Goal: Task Accomplishment & Management: Manage account settings

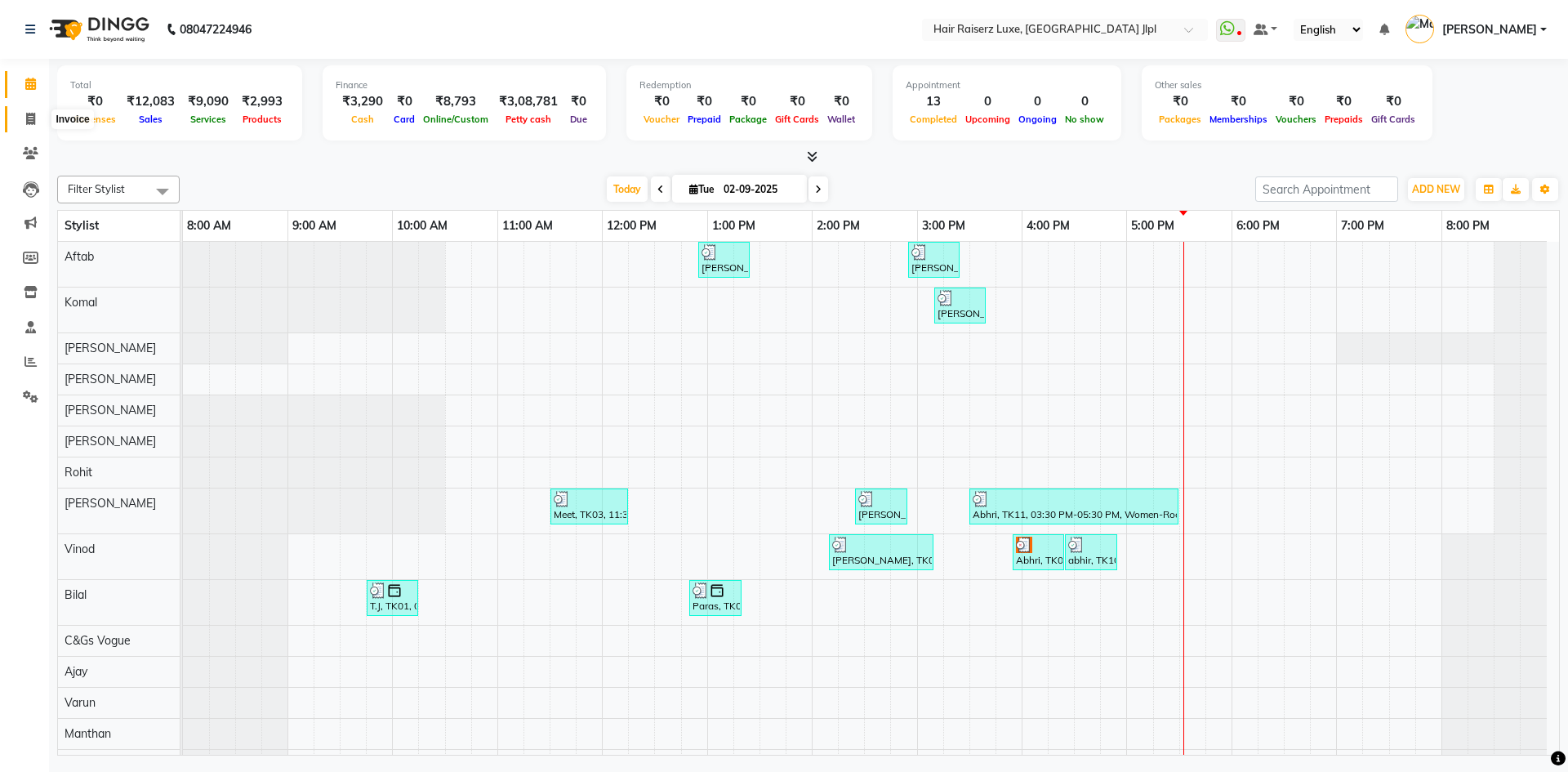
click at [34, 120] on icon at bounding box center [31, 118] width 9 height 12
select select "service"
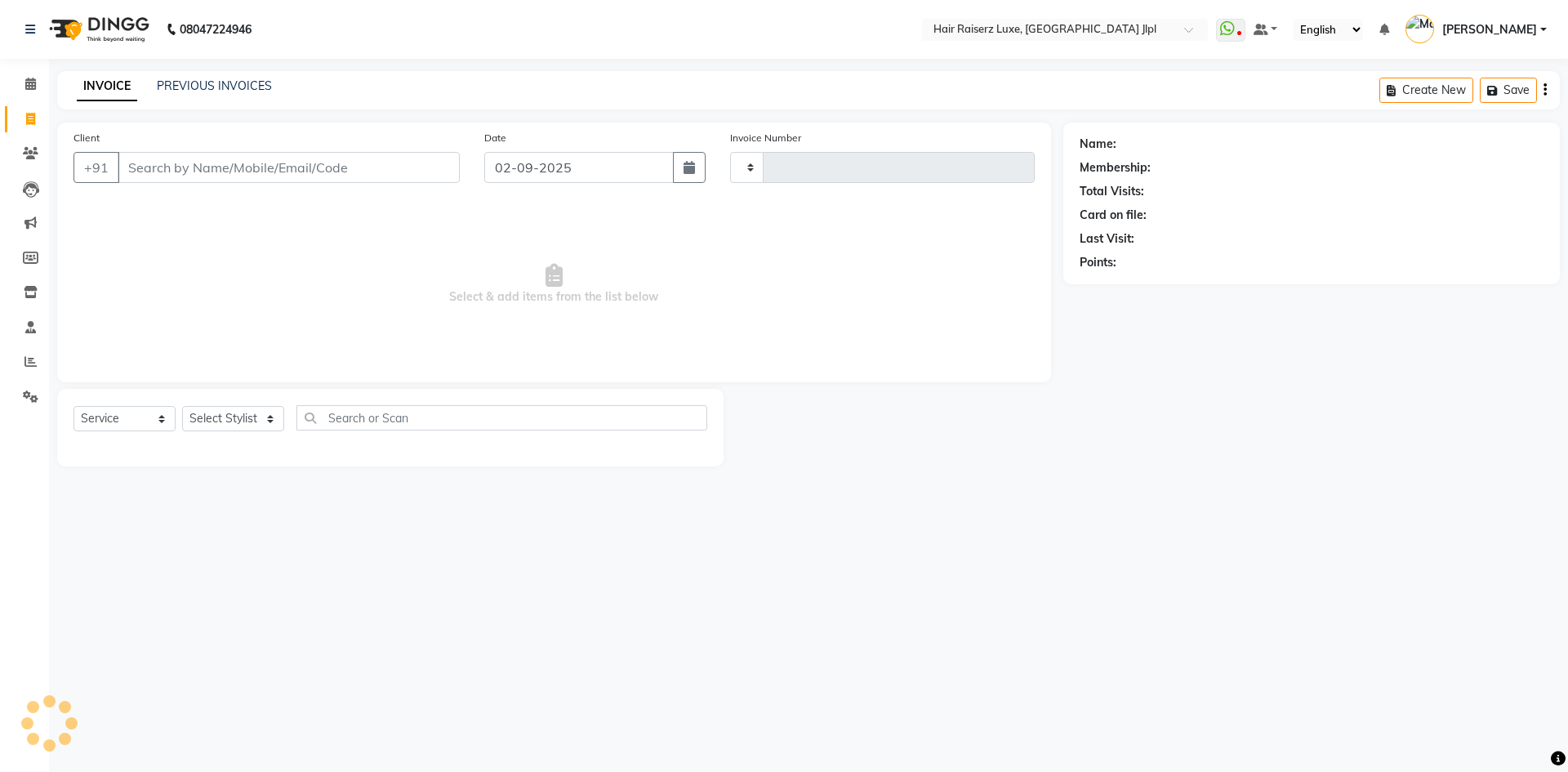
type input "3251"
select select "5409"
click at [252, 89] on link "PREVIOUS INVOICES" at bounding box center [214, 86] width 115 height 15
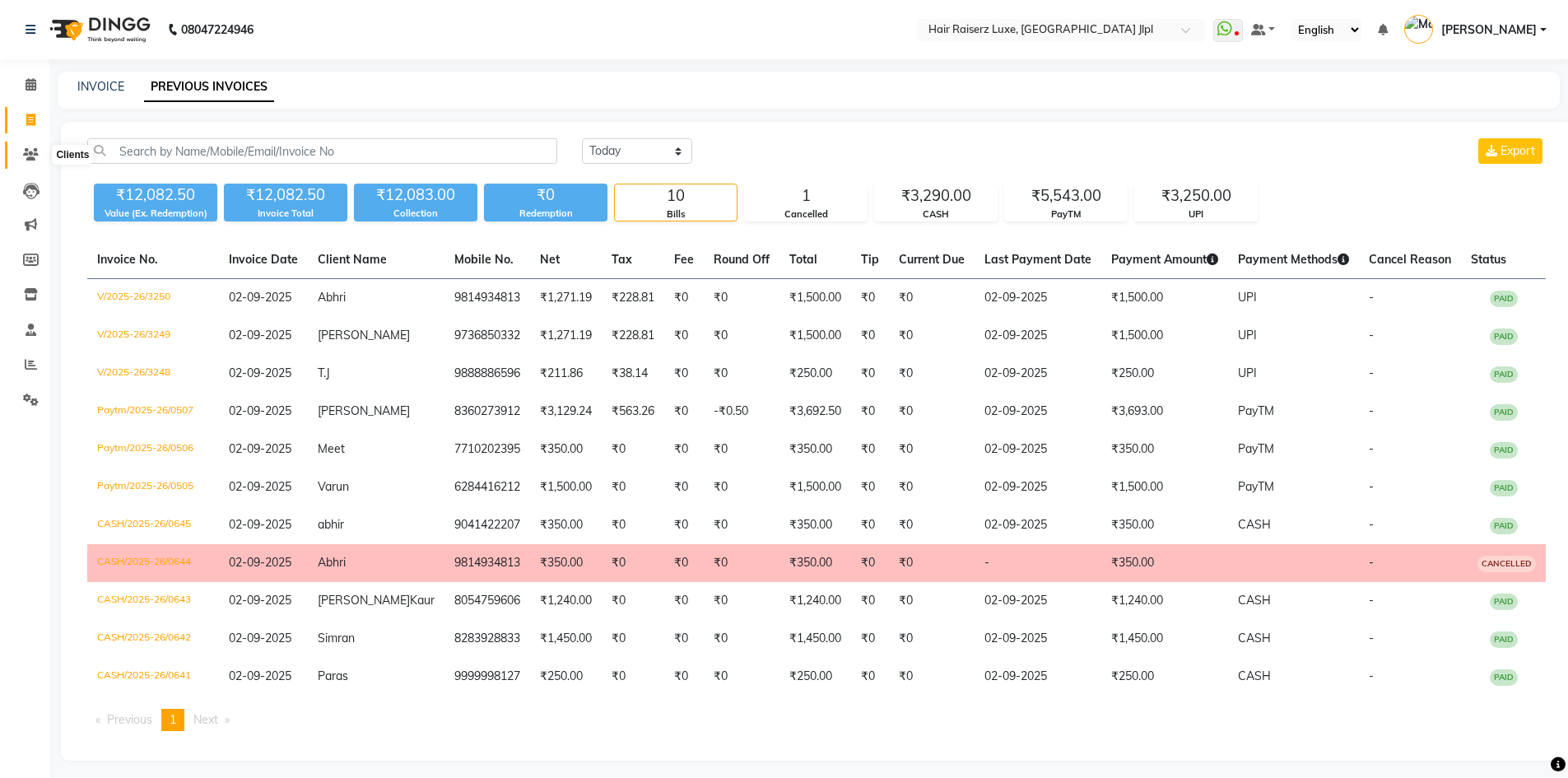
click at [38, 155] on icon at bounding box center [30, 154] width 16 height 12
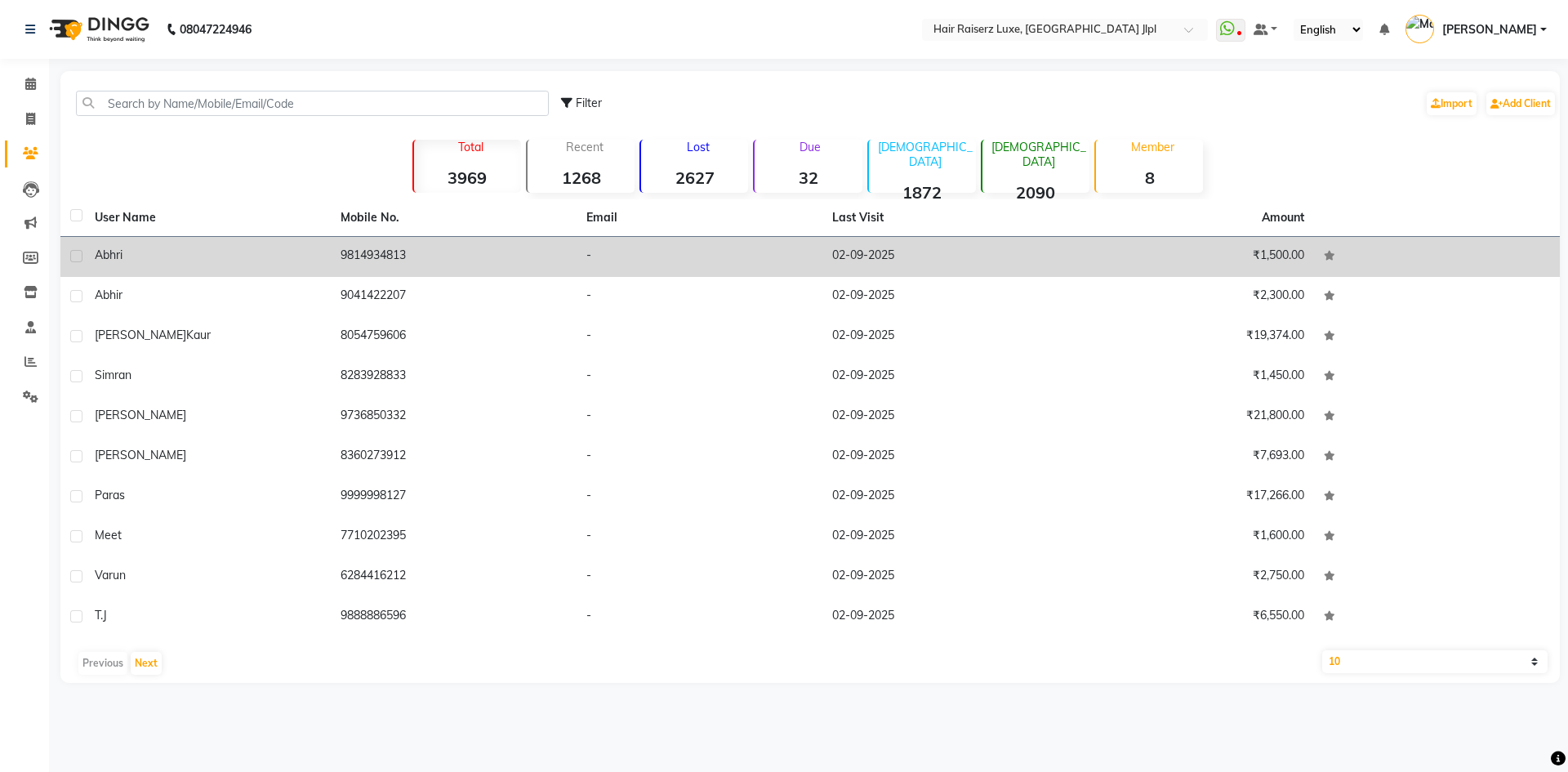
click at [229, 253] on div "Abhri" at bounding box center [207, 255] width 226 height 17
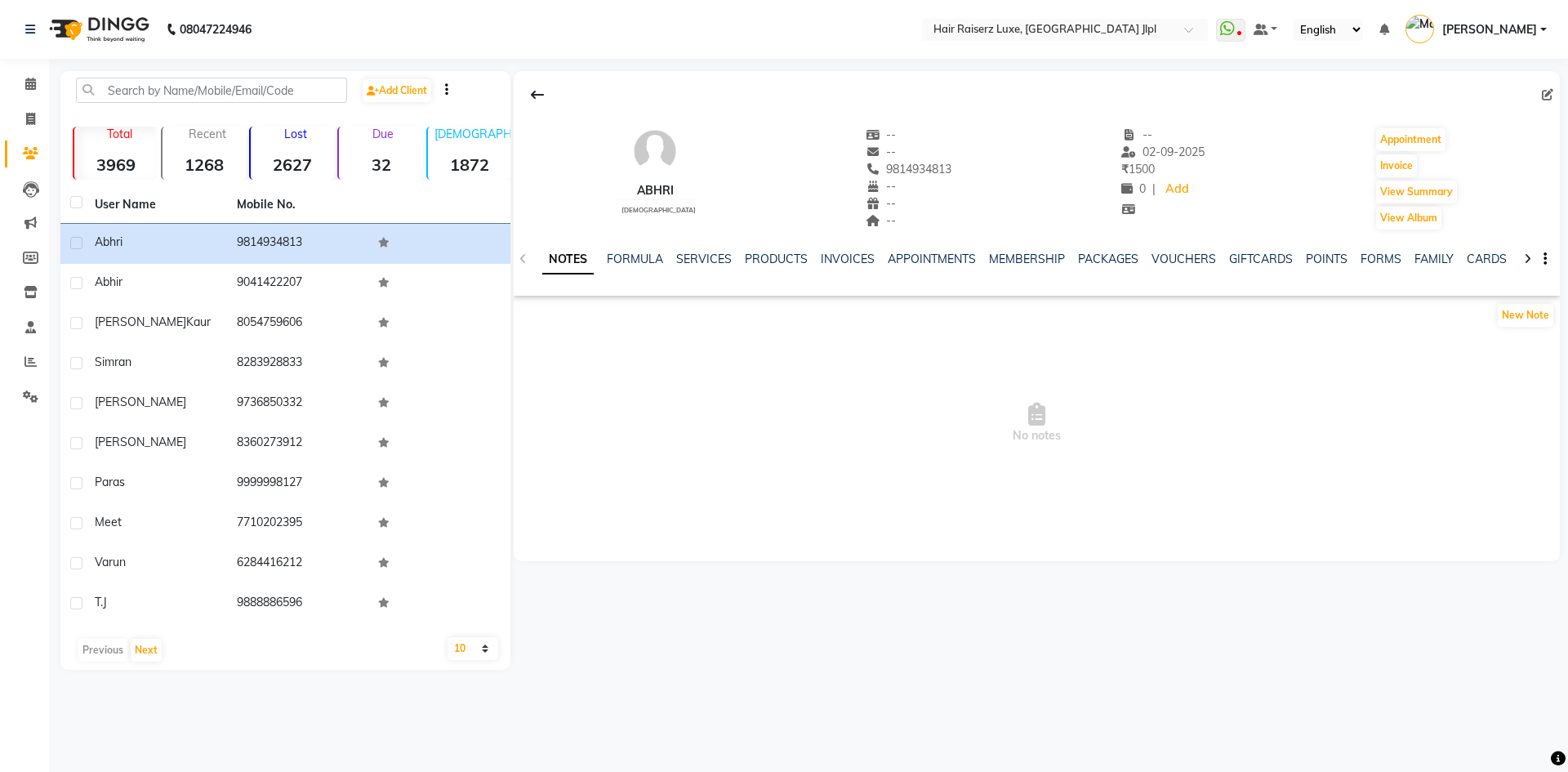
click at [1543, 93] on icon at bounding box center [1548, 95] width 11 height 11
select select "[DEMOGRAPHIC_DATA]"
select select "35138"
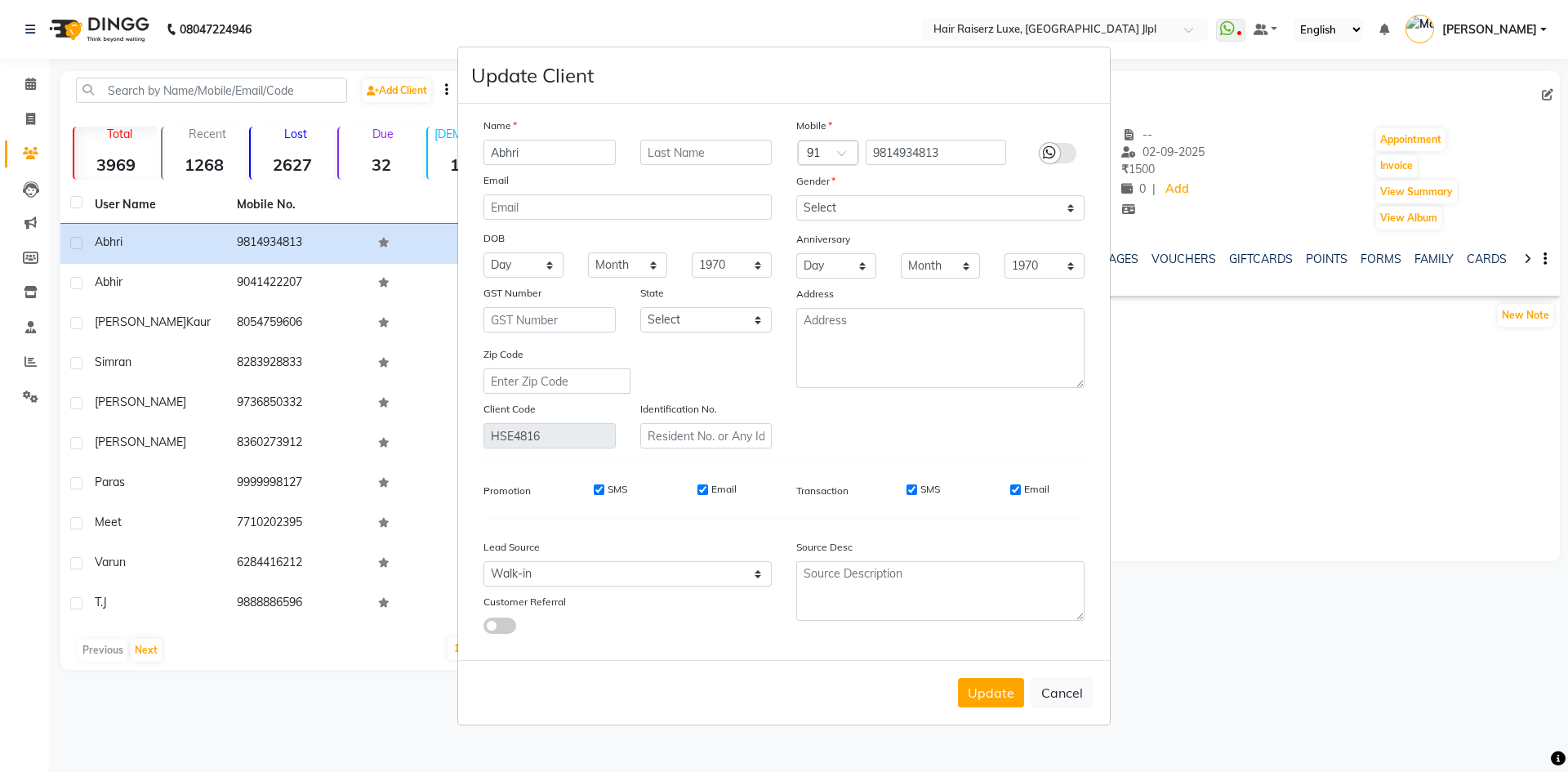
click at [531, 146] on input "Abhri" at bounding box center [549, 152] width 132 height 25
type input "[PERSON_NAME]"
click at [989, 693] on button "Update" at bounding box center [991, 691] width 67 height 29
select select
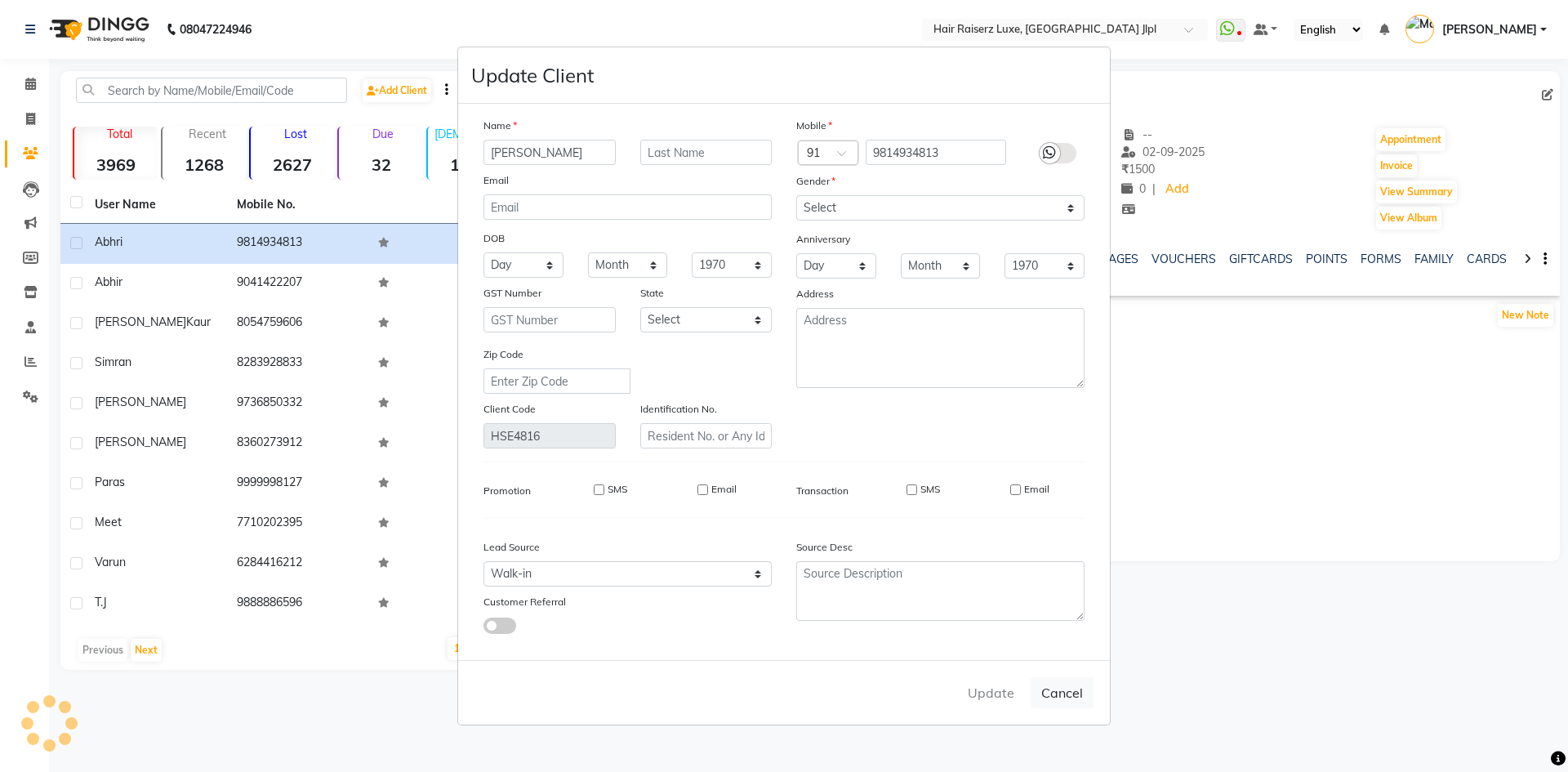
select select
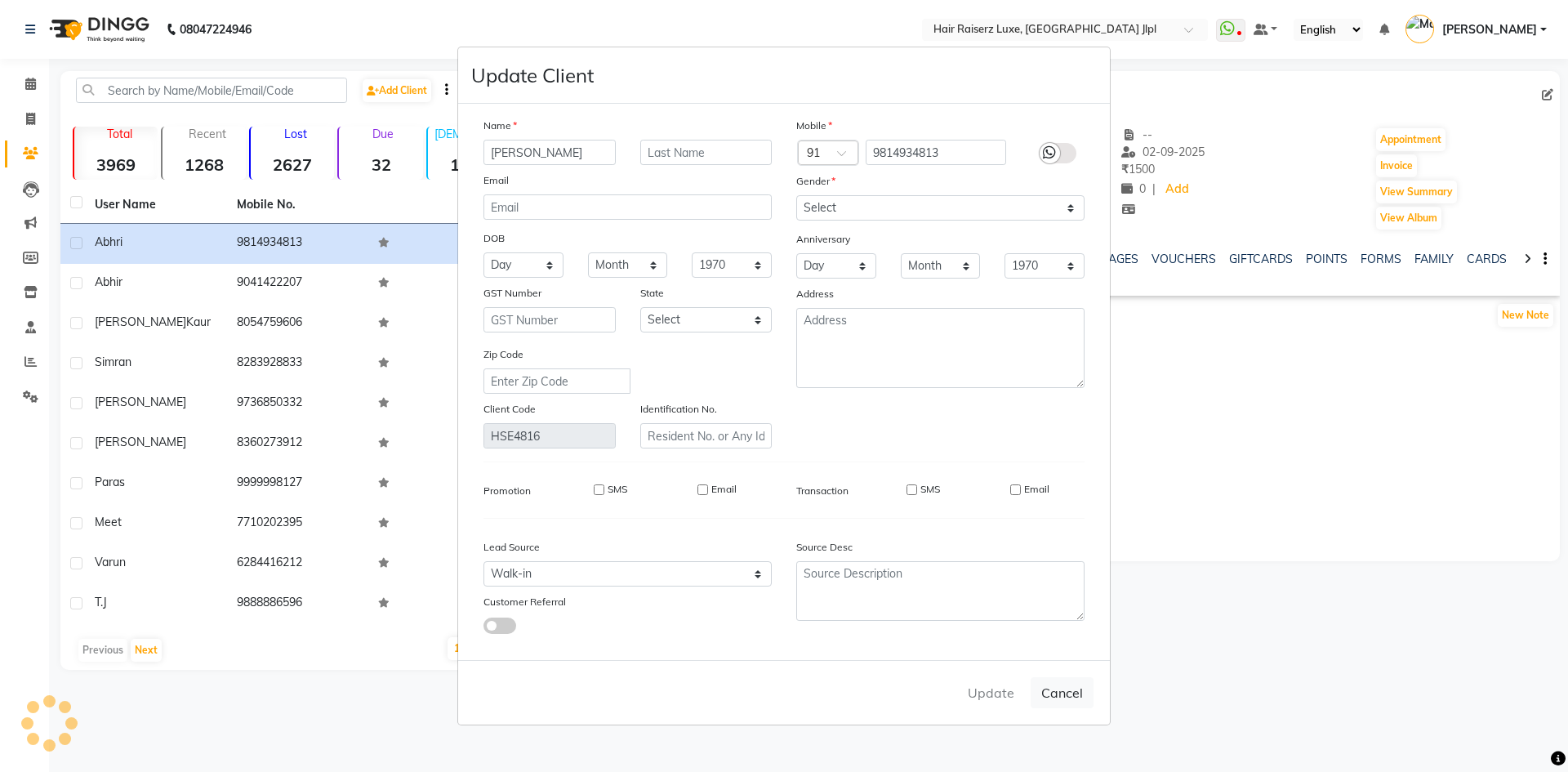
select select
checkbox input "false"
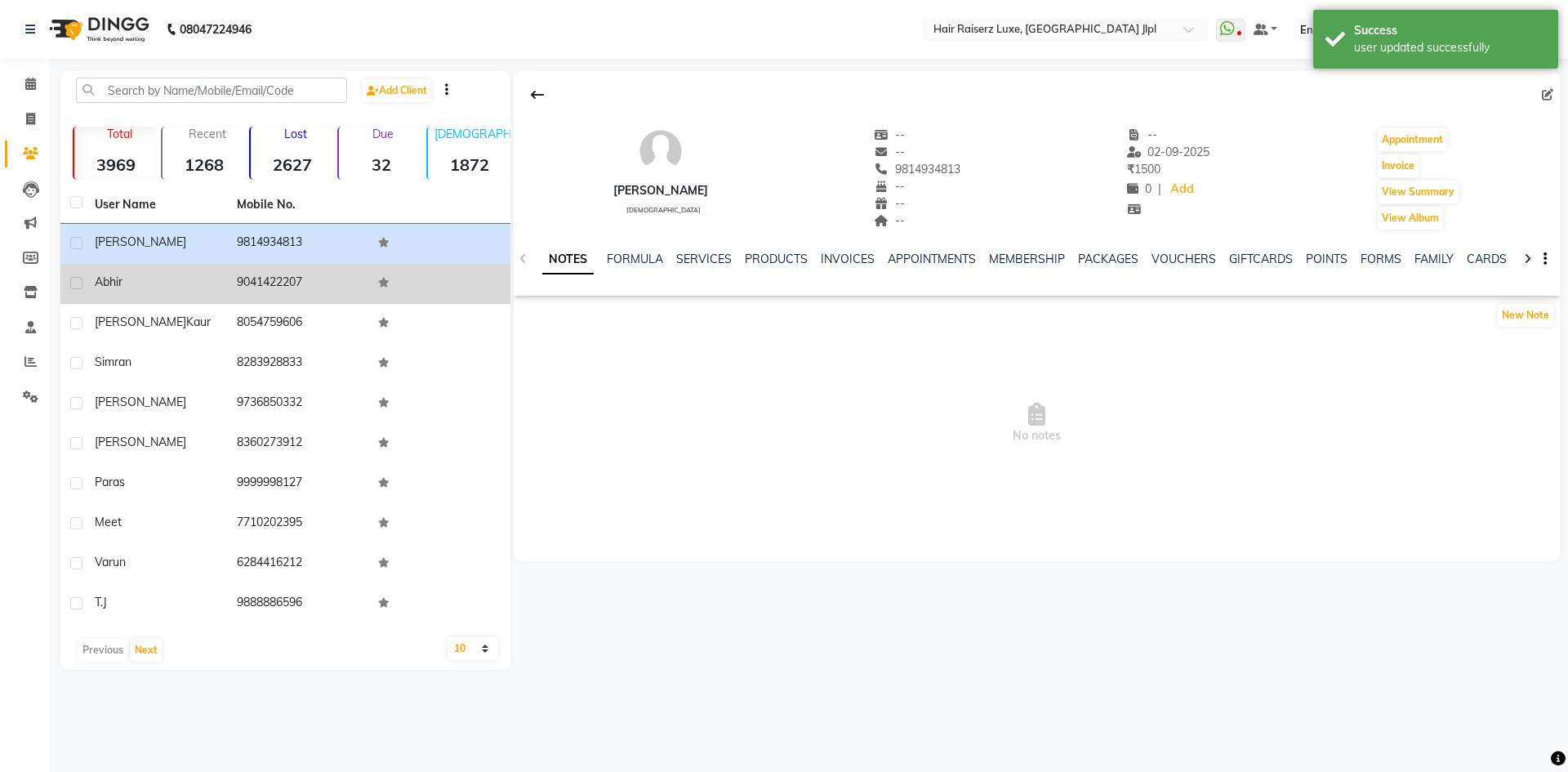
click at [99, 291] on td "abhir" at bounding box center [157, 284] width 142 height 40
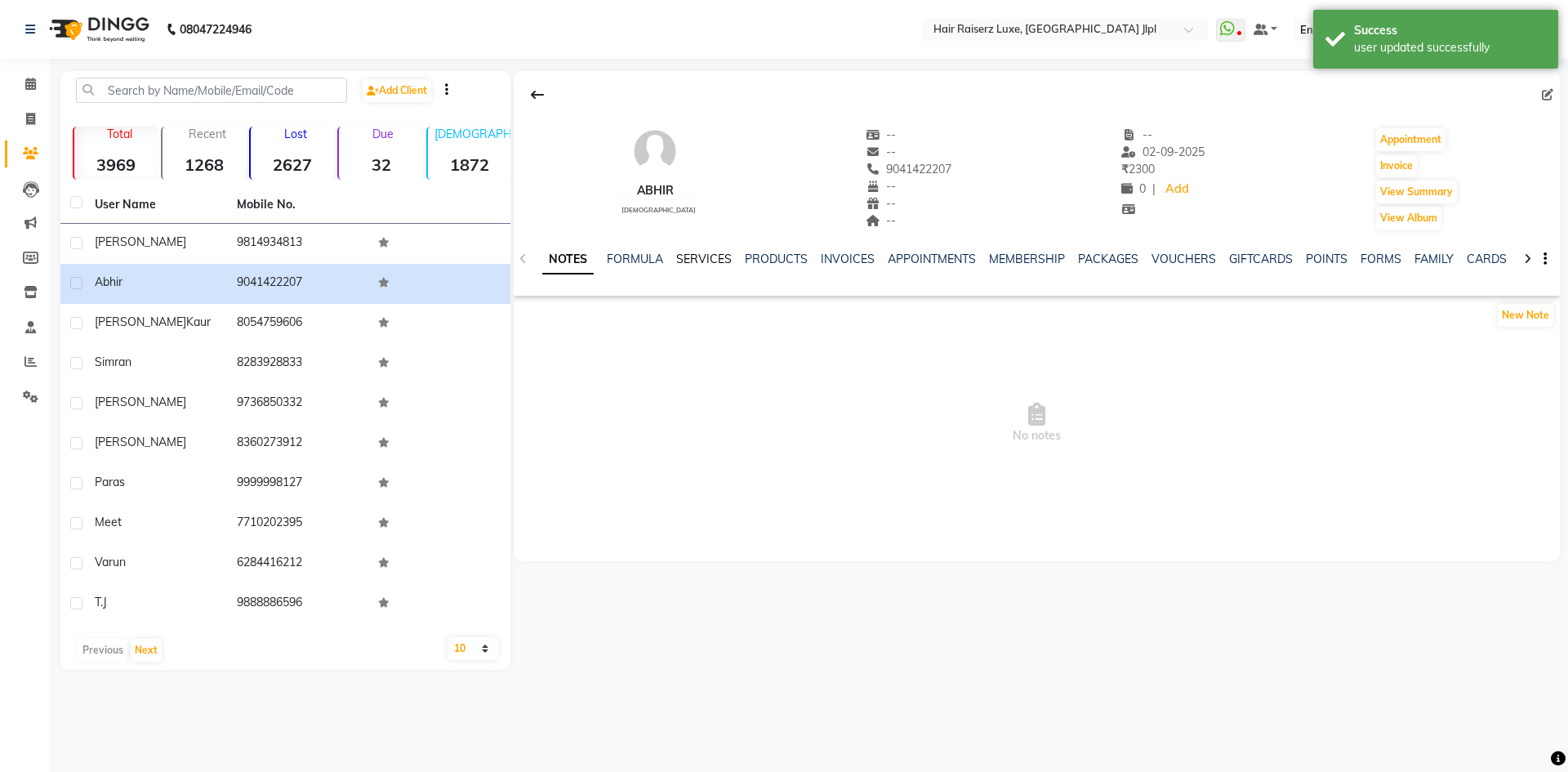
click at [684, 260] on link "SERVICES" at bounding box center [704, 259] width 55 height 15
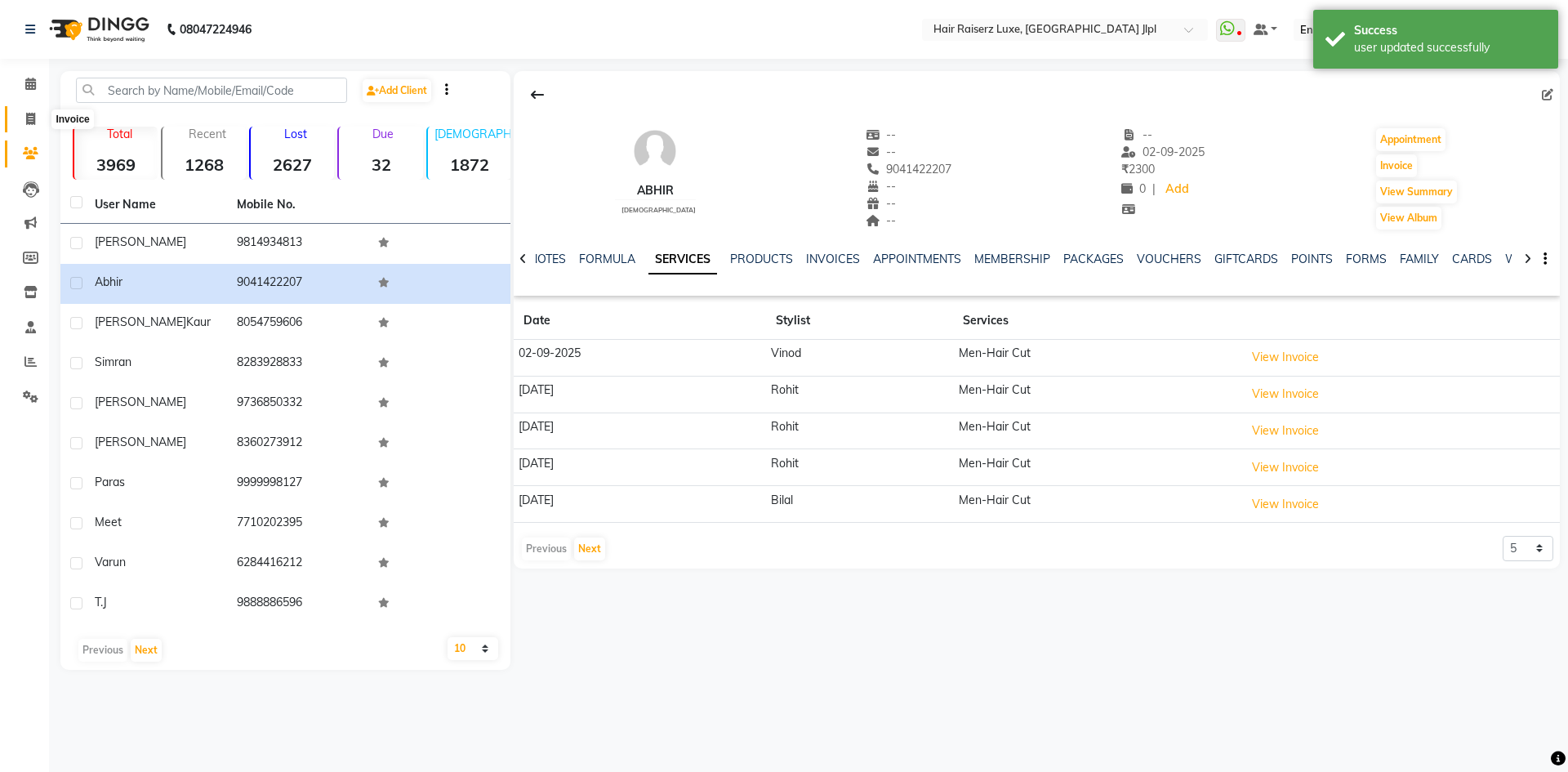
click at [34, 118] on icon at bounding box center [31, 118] width 9 height 12
select select "5409"
select select "service"
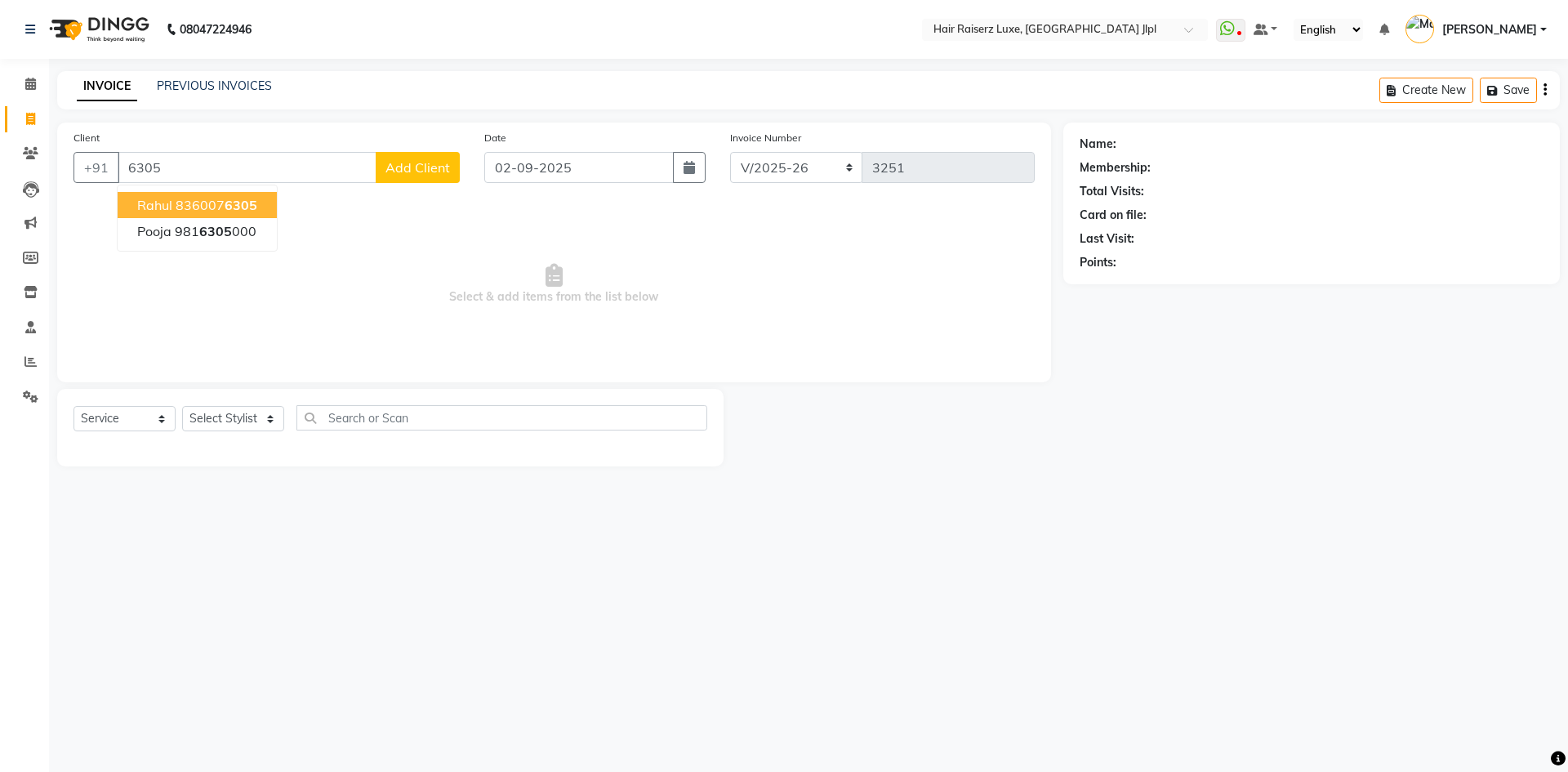
click at [223, 202] on ngb-highlight "836007 6305" at bounding box center [216, 204] width 82 height 16
type input "8360076305"
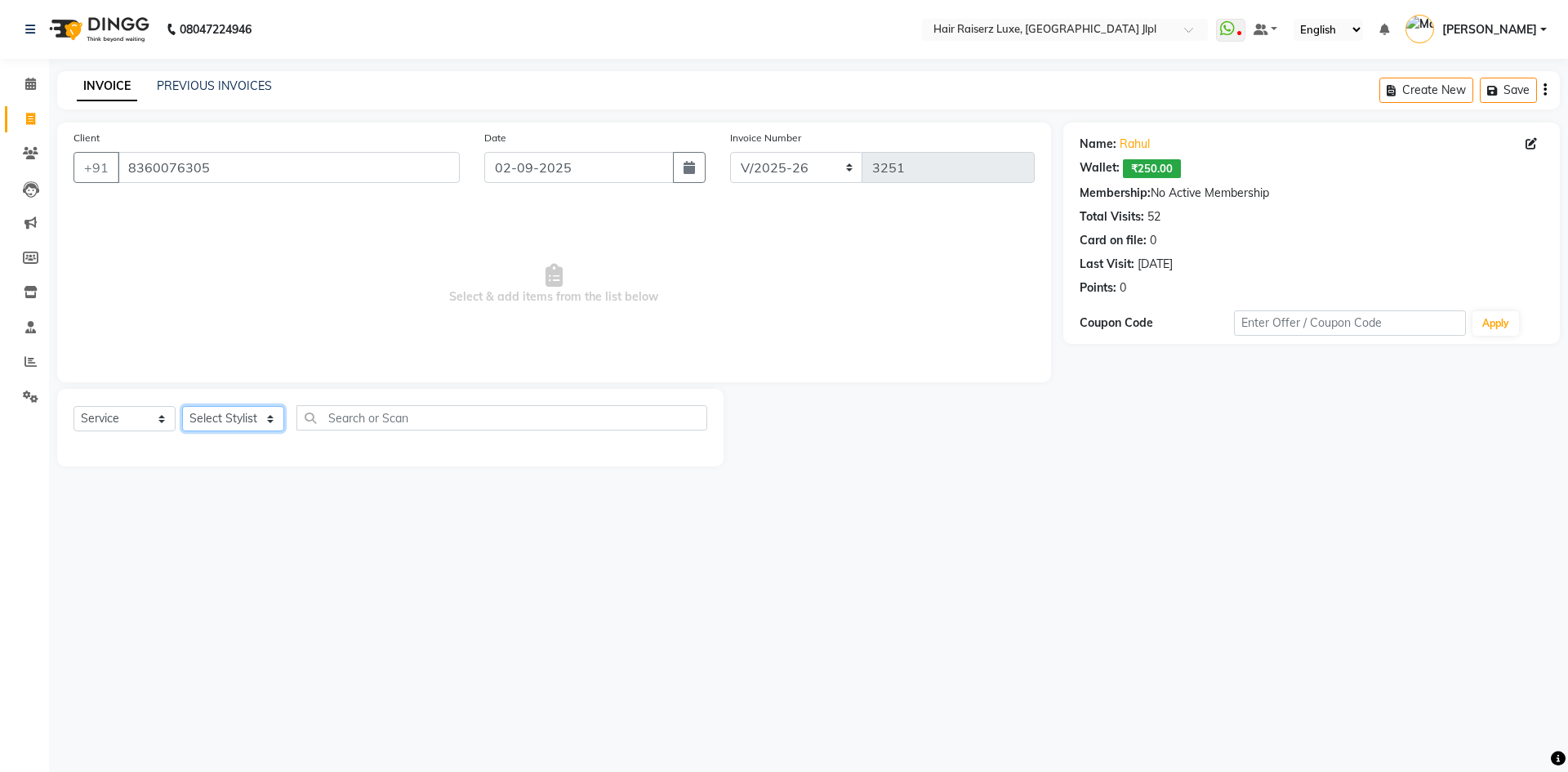
click at [232, 408] on select "Select Stylist [PERSON_NAME] [PERSON_NAME] [PERSON_NAME] C&Gs Vogue [PERSON_NAM…" at bounding box center [232, 418] width 102 height 25
select select "72451"
click at [182, 406] on select "Select Stylist [PERSON_NAME] [PERSON_NAME] [PERSON_NAME] C&Gs Vogue [PERSON_NAM…" at bounding box center [232, 418] width 102 height 25
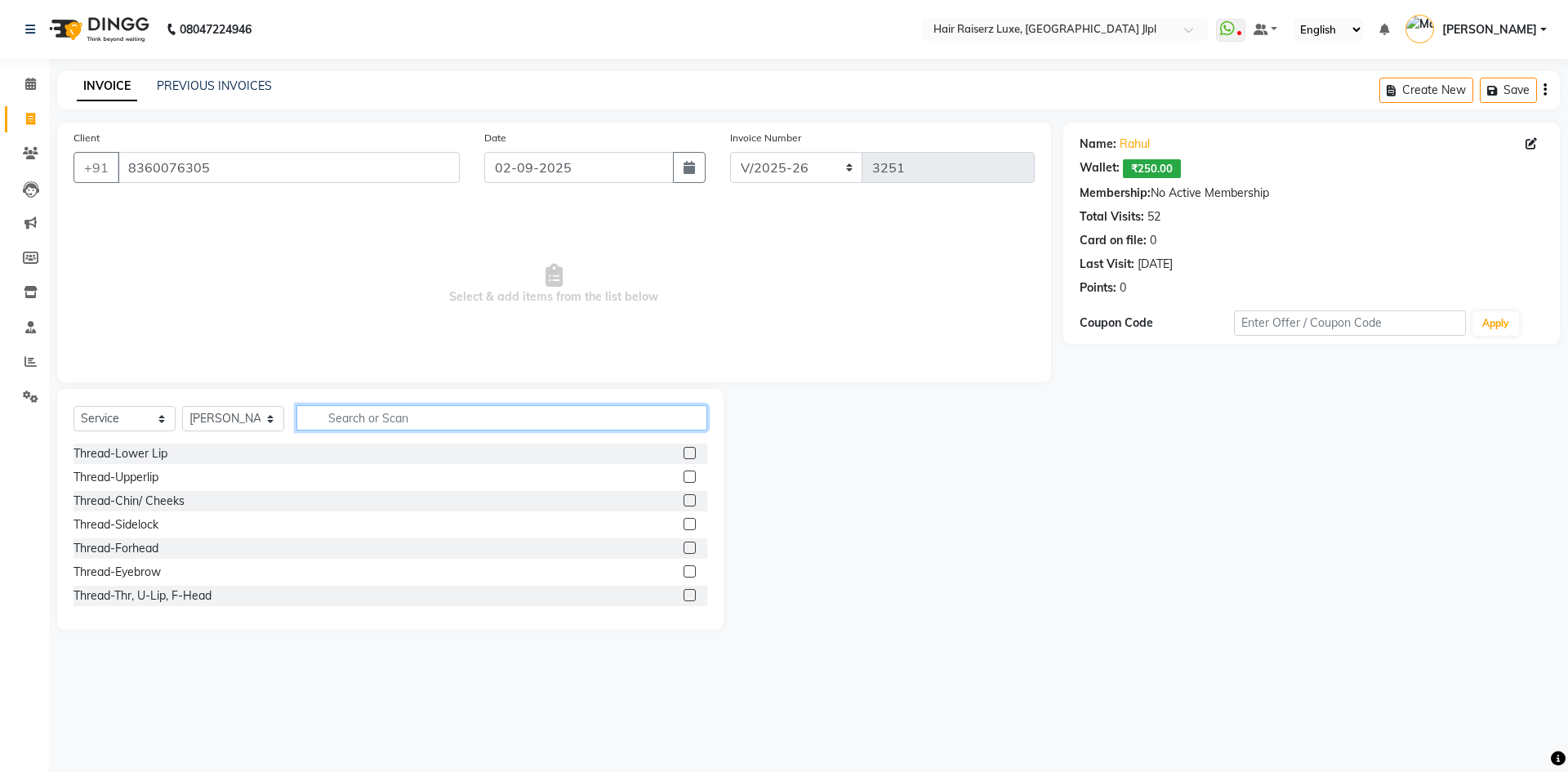
click at [328, 411] on input "text" at bounding box center [501, 417] width 411 height 25
type input "casm"
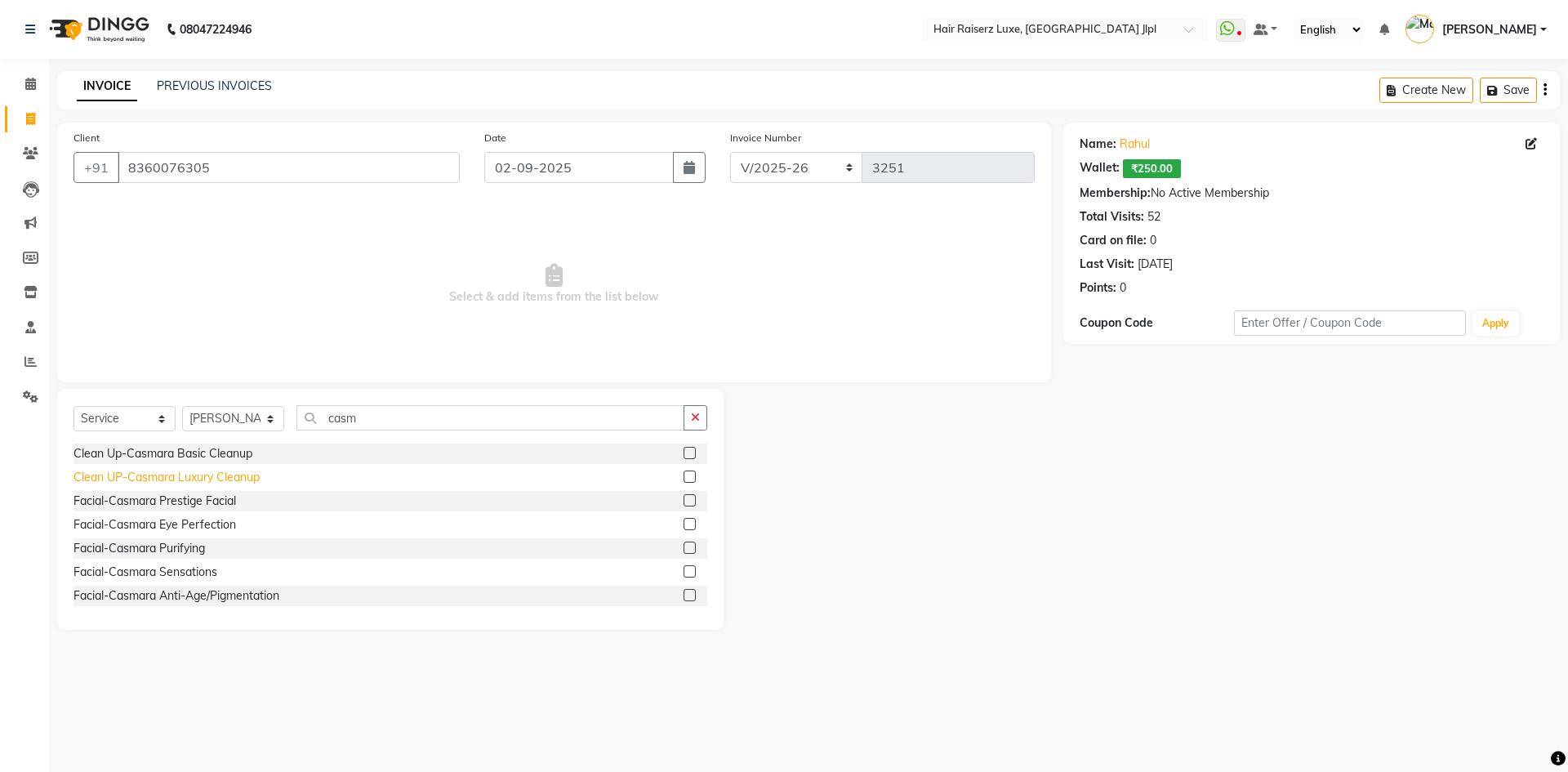
click at [233, 481] on div "Clean UP-Casmara Luxury Cleanup" at bounding box center [166, 477] width 187 height 17
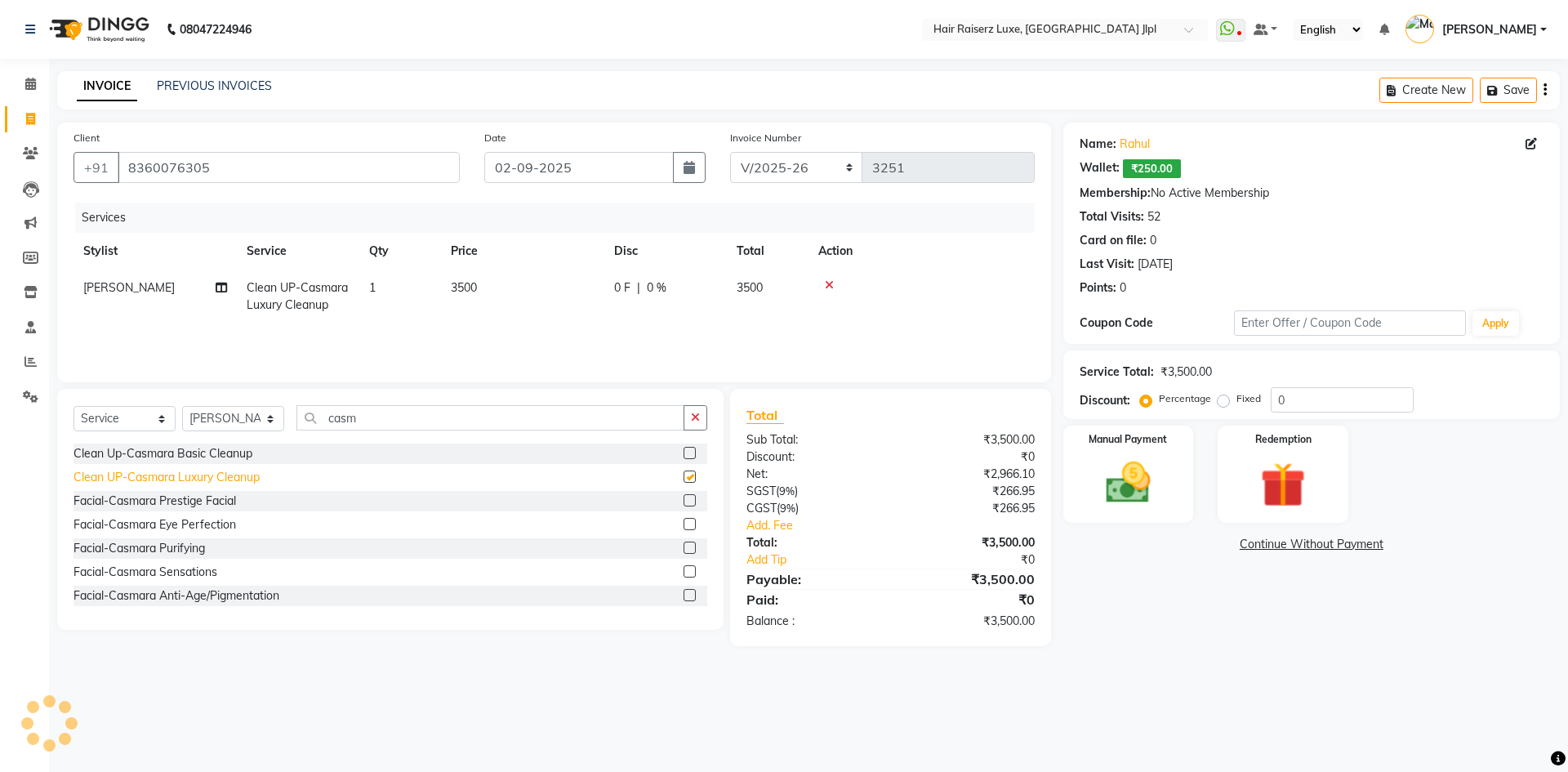
checkbox input "false"
click at [1271, 399] on input "0" at bounding box center [1342, 399] width 143 height 25
type input "20"
click at [1120, 482] on img at bounding box center [1128, 482] width 76 height 54
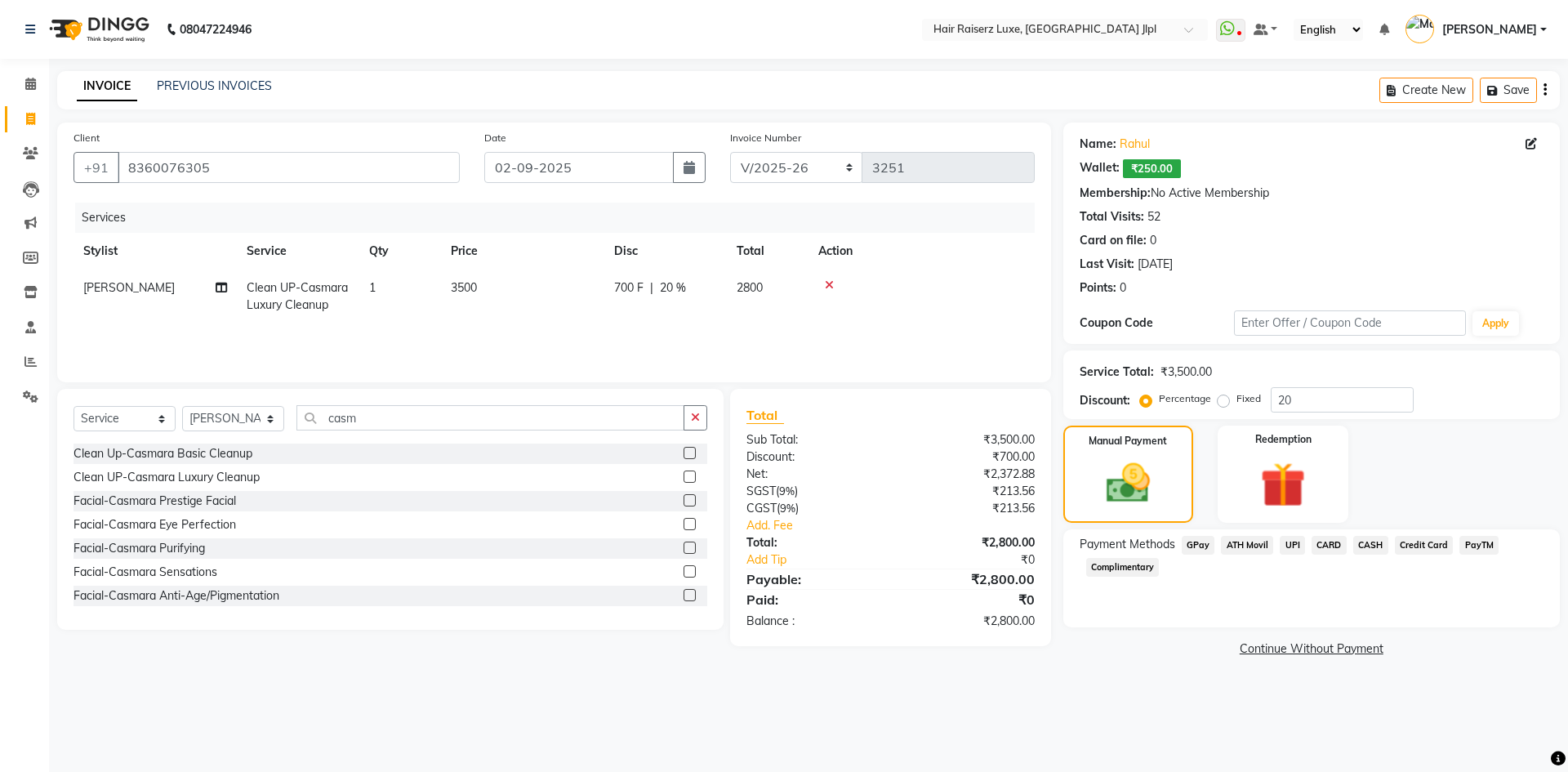
click at [1285, 543] on span "UPI" at bounding box center [1292, 545] width 25 height 19
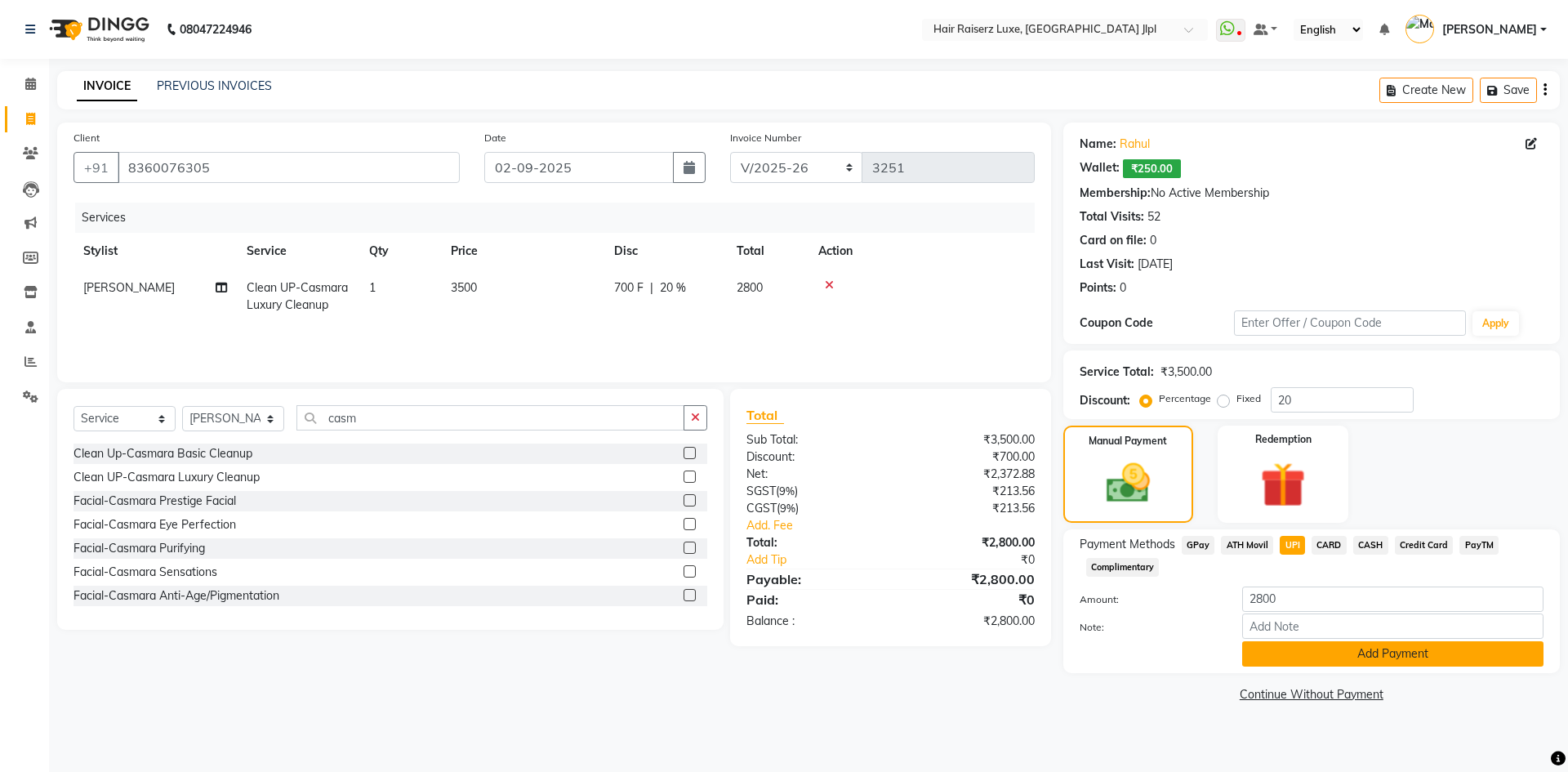
click at [1301, 658] on button "Add Payment" at bounding box center [1394, 653] width 302 height 25
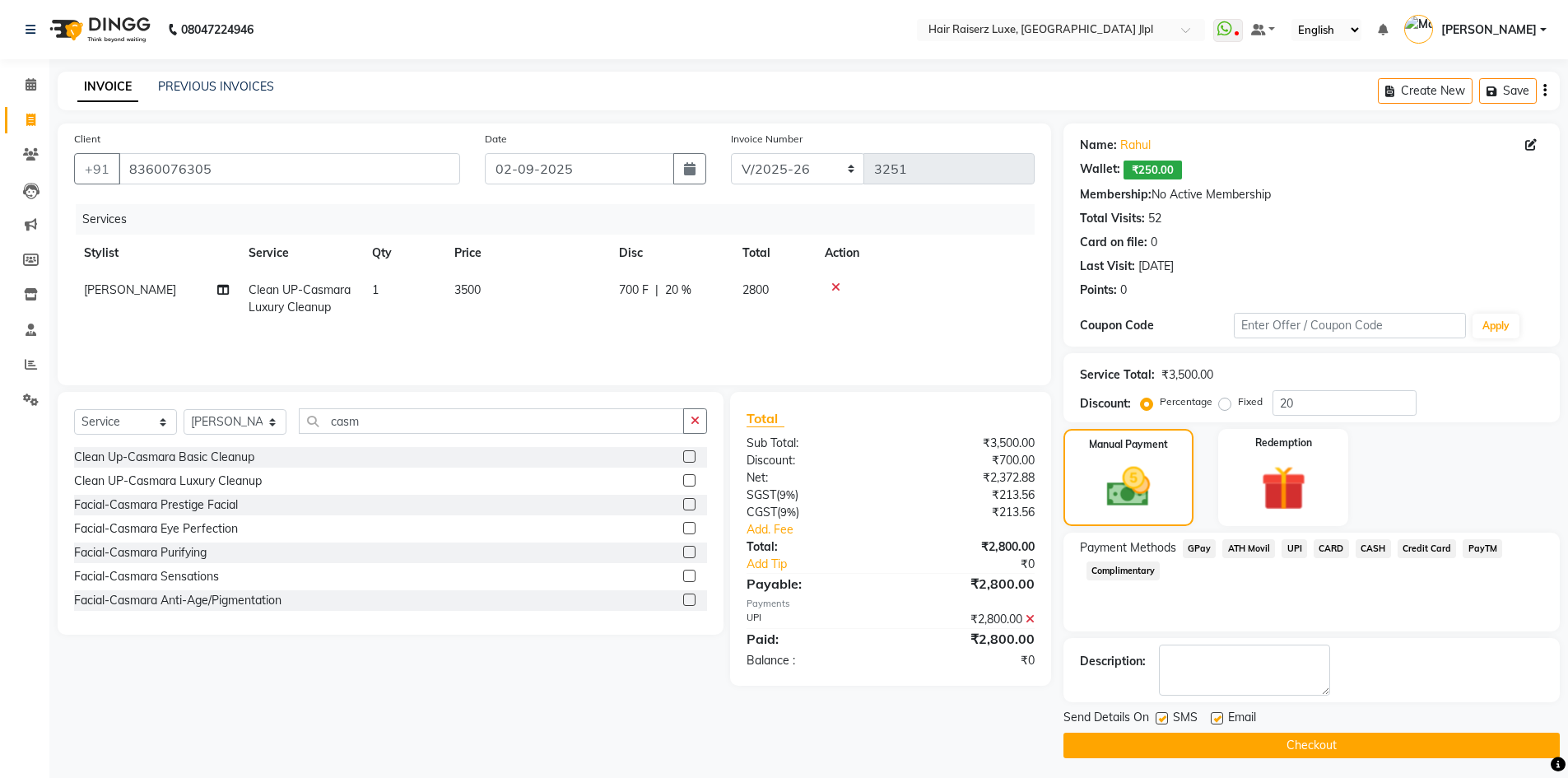
click at [1223, 719] on div "Email" at bounding box center [1240, 719] width 59 height 21
click at [1218, 719] on label at bounding box center [1217, 718] width 12 height 12
click at [1218, 719] on input "checkbox" at bounding box center [1216, 719] width 10 height 10
checkbox input "false"
drag, startPoint x: 1222, startPoint y: 740, endPoint x: 1014, endPoint y: 253, distance: 529.6
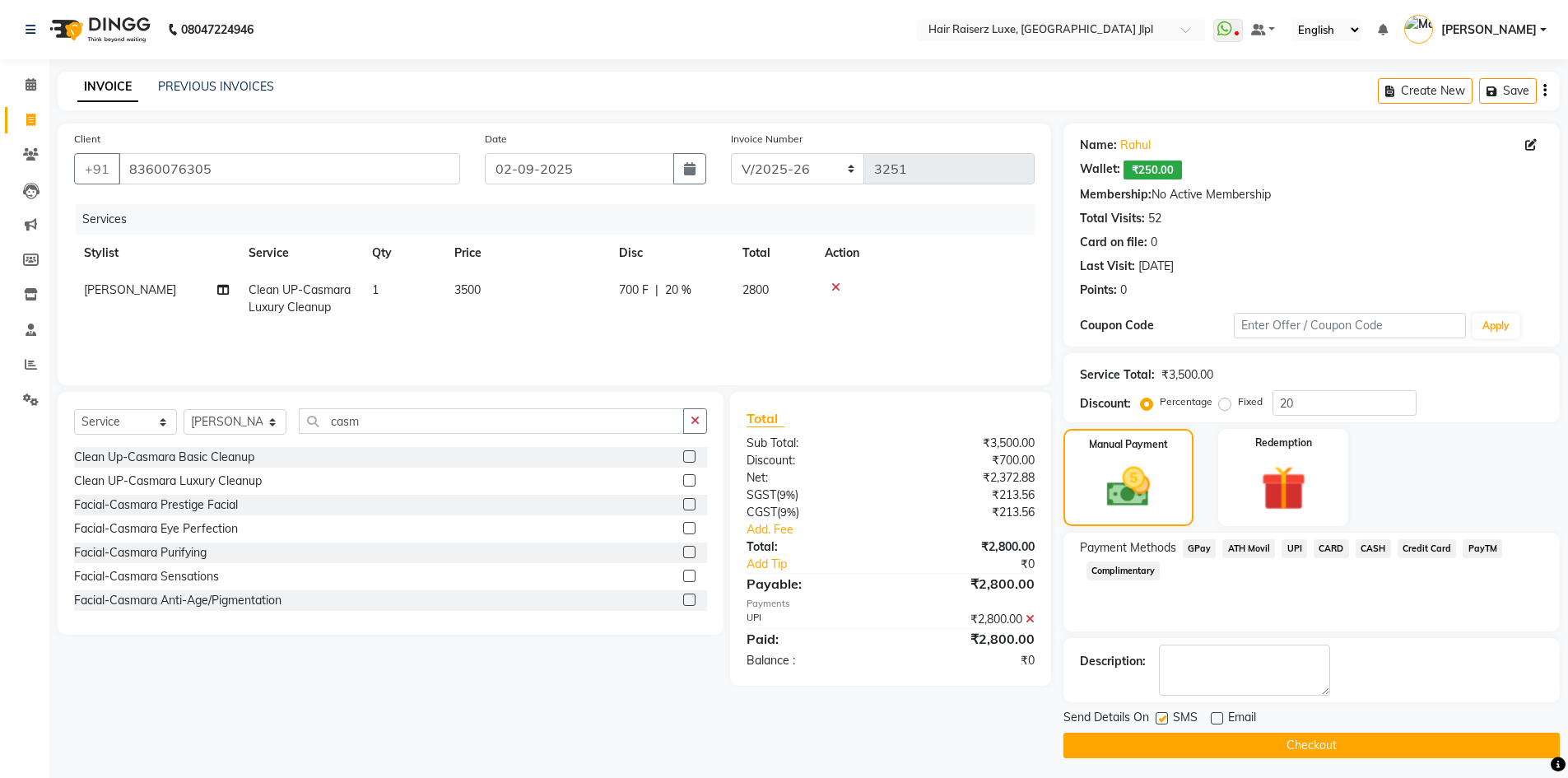
click at [1223, 739] on button "Checkout" at bounding box center [1312, 745] width 497 height 25
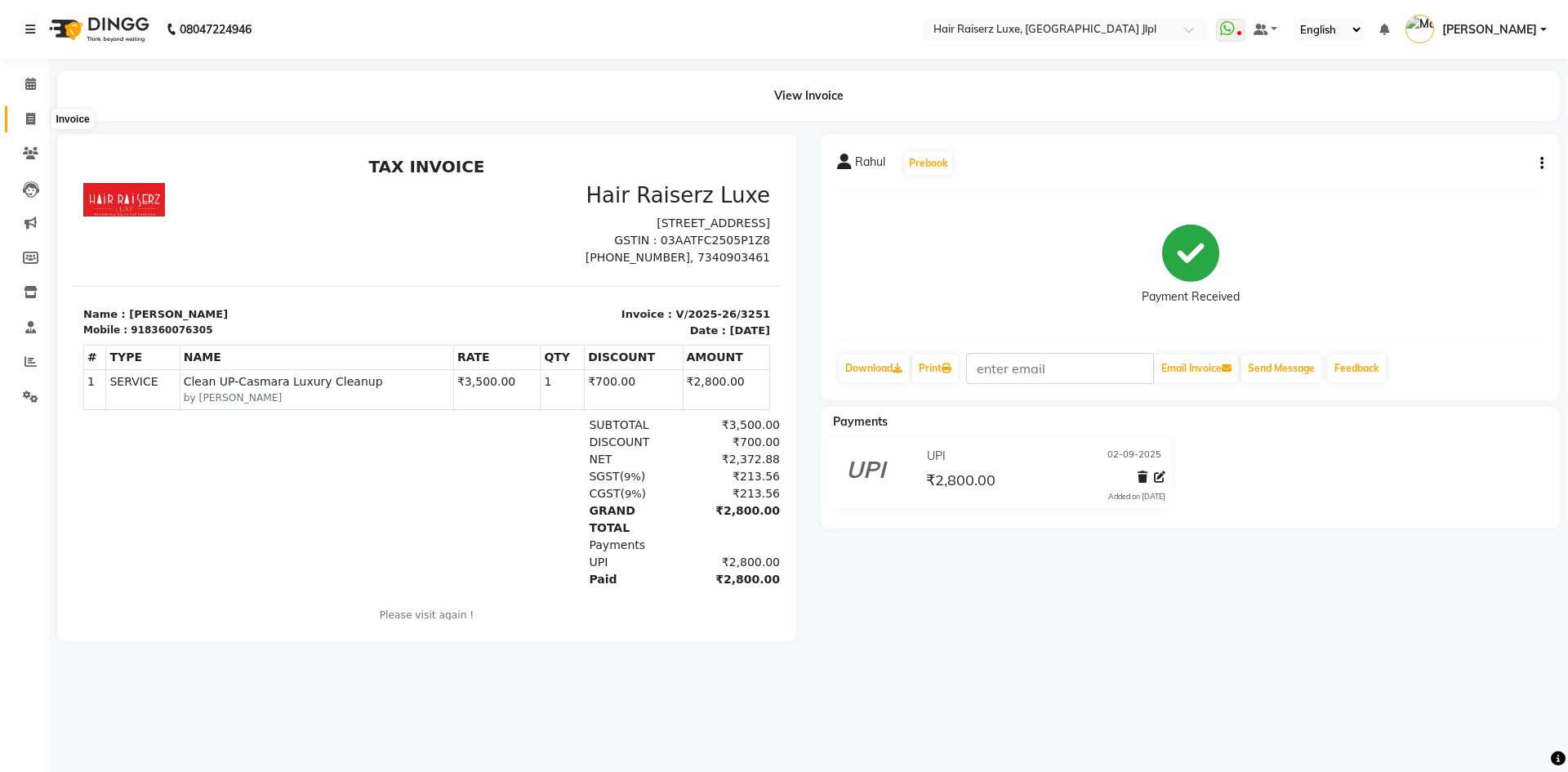
click at [34, 126] on span at bounding box center [30, 120] width 29 height 19
select select "5409"
select select "service"
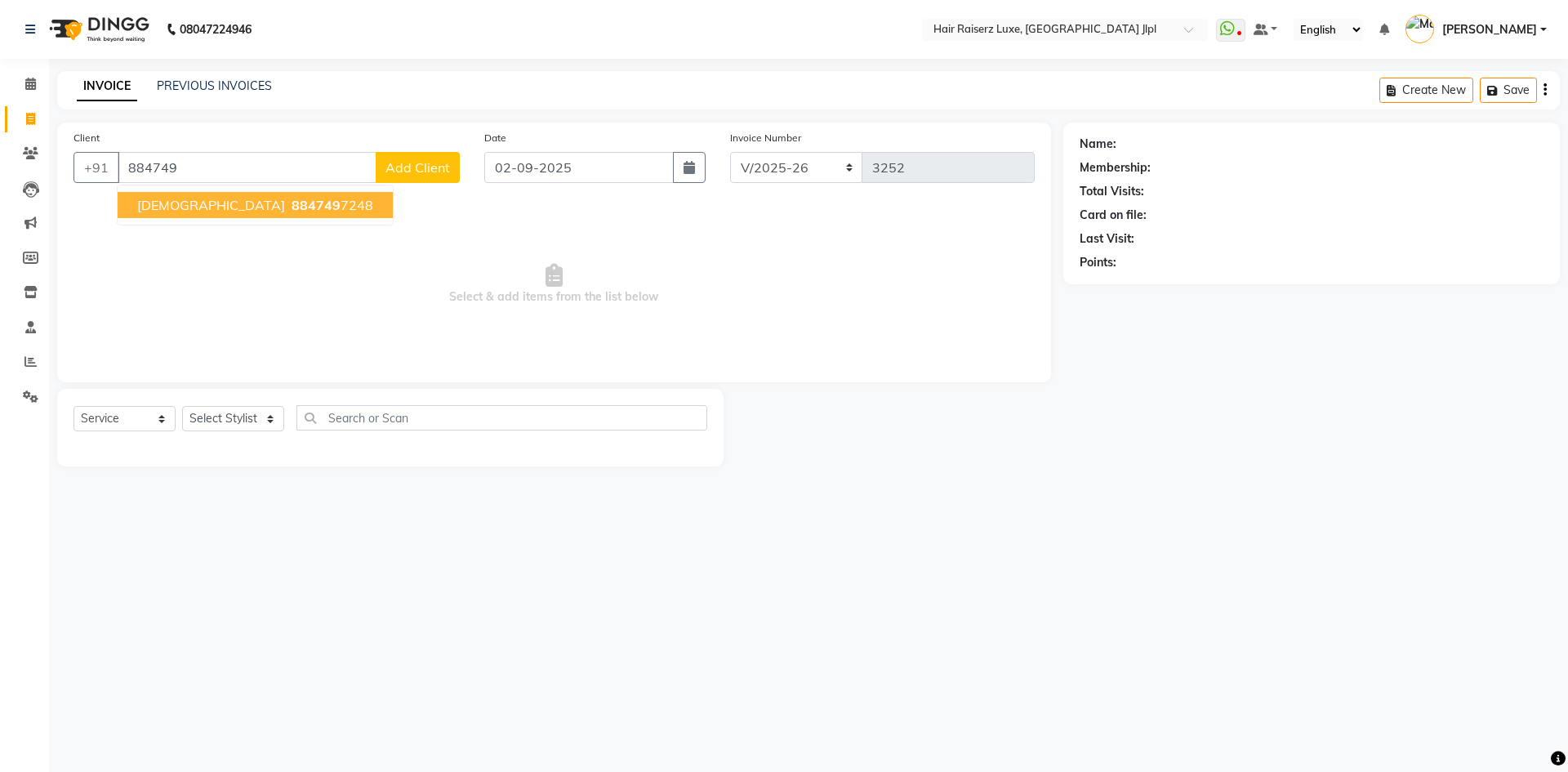
click at [291, 211] on span "884749" at bounding box center [316, 204] width 49 height 16
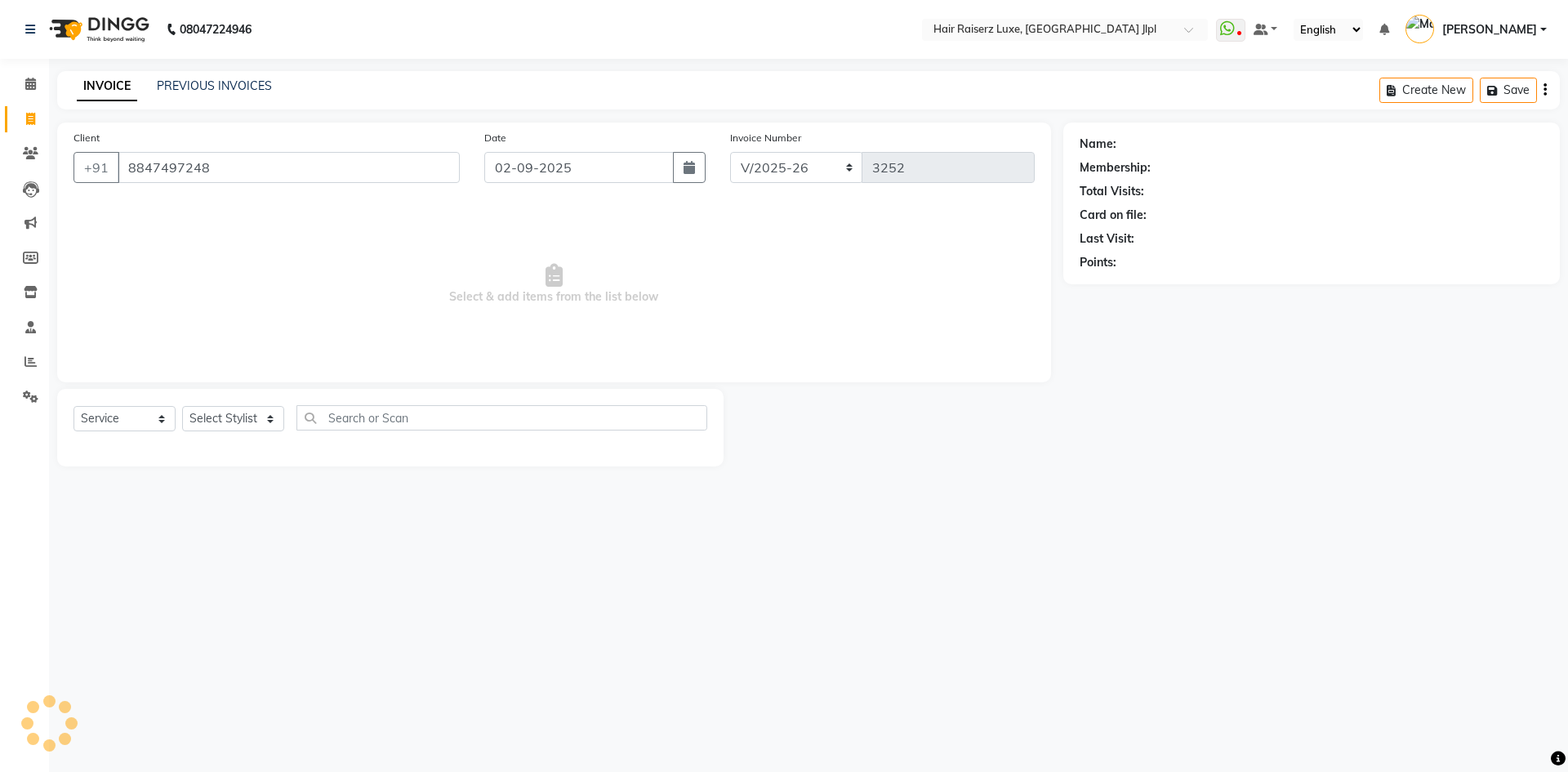
type input "8847497248"
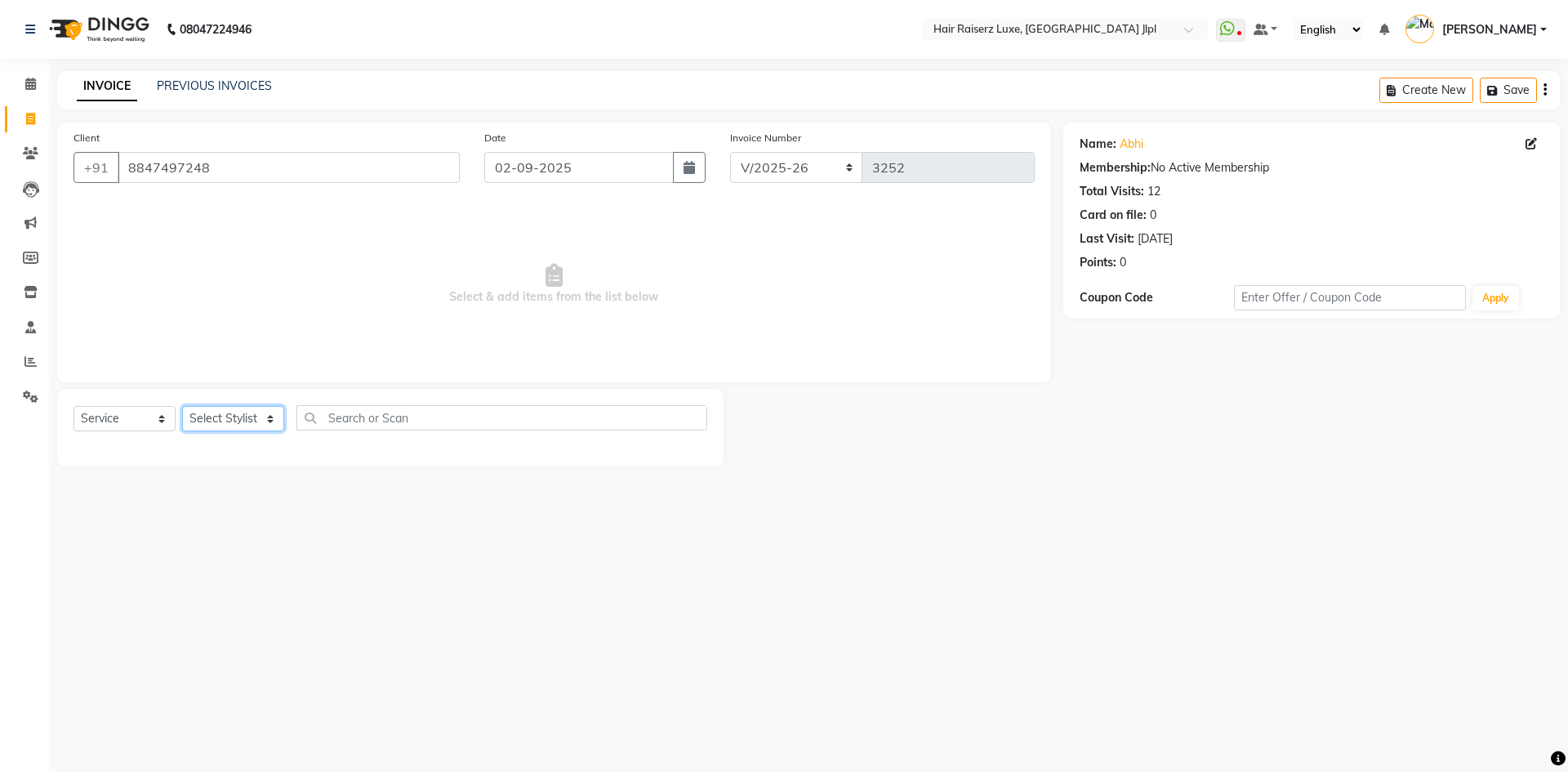
click at [208, 427] on select "Select Stylist [PERSON_NAME] [PERSON_NAME] [PERSON_NAME] C&Gs Vogue [PERSON_NAM…" at bounding box center [232, 418] width 102 height 25
click at [236, 412] on select "Select Stylist [PERSON_NAME] [PERSON_NAME] [PERSON_NAME] C&Gs Vogue [PERSON_NAM…" at bounding box center [232, 418] width 102 height 25
select select "47304"
click at [182, 406] on select "Select Stylist [PERSON_NAME] [PERSON_NAME] [PERSON_NAME] C&Gs Vogue [PERSON_NAM…" at bounding box center [232, 418] width 102 height 25
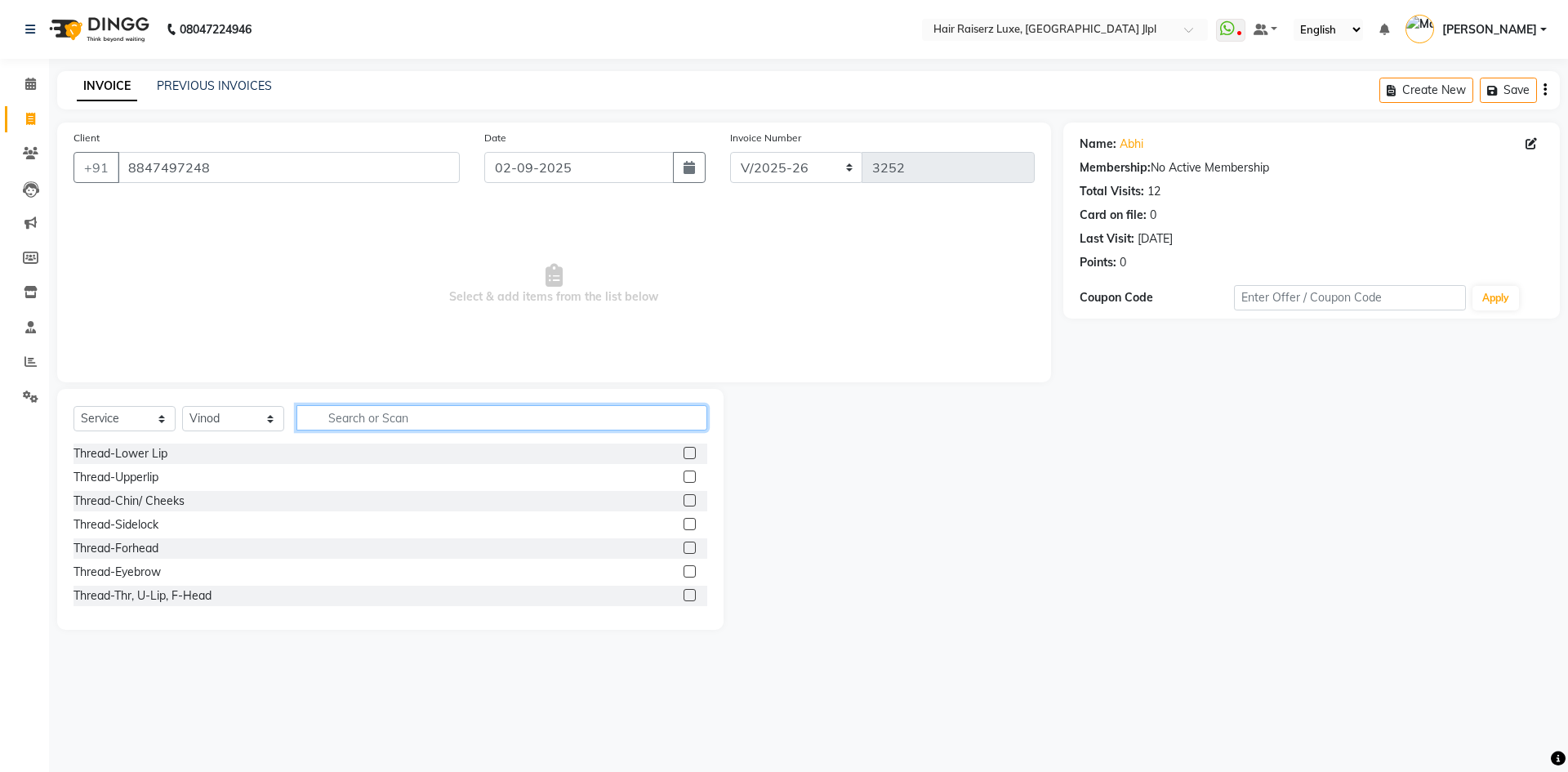
click at [332, 417] on input "text" at bounding box center [501, 417] width 411 height 25
type input "bea"
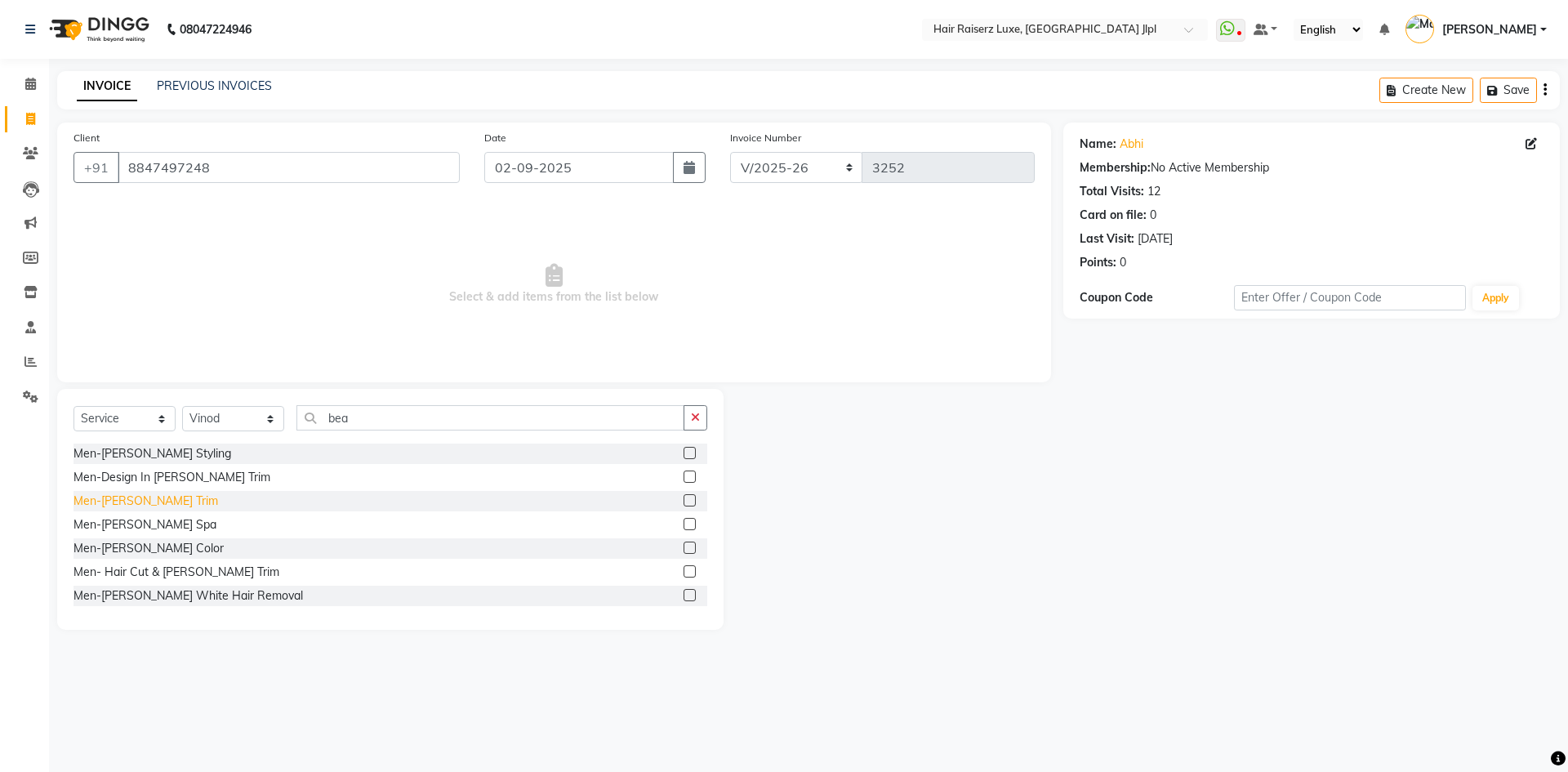
click at [156, 503] on div "Men-[PERSON_NAME] Trim" at bounding box center [145, 501] width 144 height 17
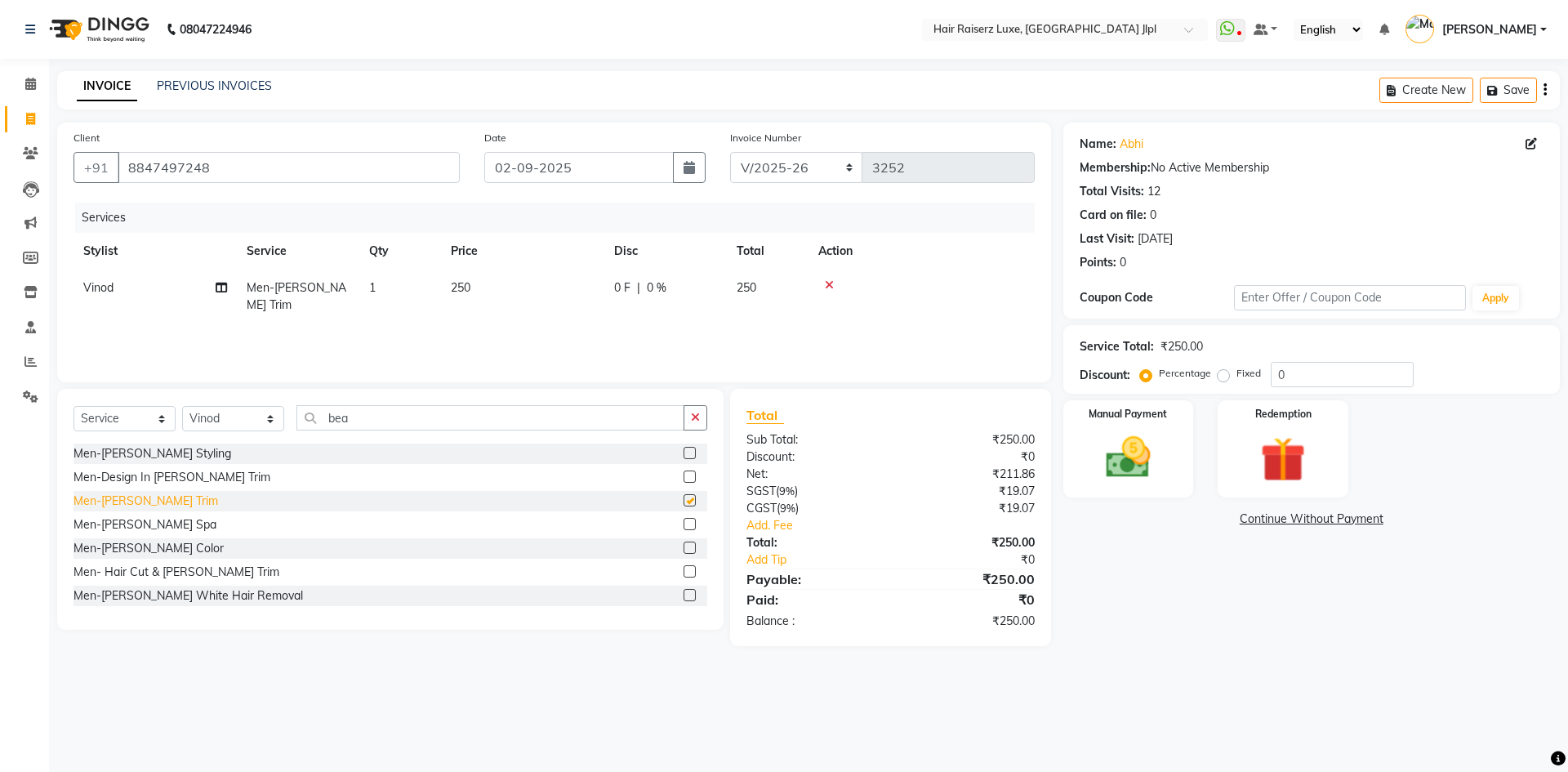
checkbox input "false"
click at [1153, 417] on label "Manual Payment" at bounding box center [1128, 412] width 82 height 16
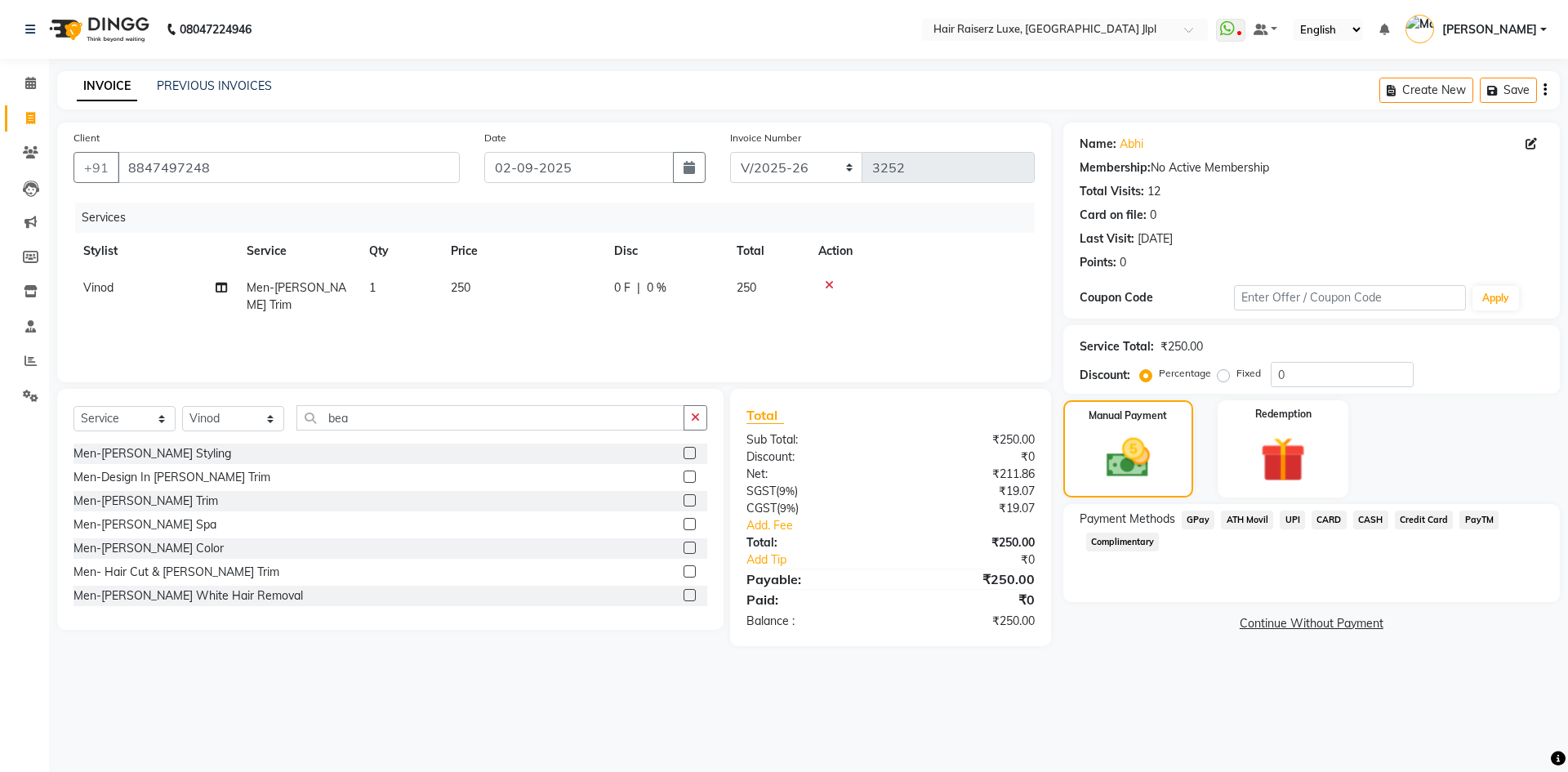
click at [1286, 524] on span "UPI" at bounding box center [1292, 520] width 25 height 19
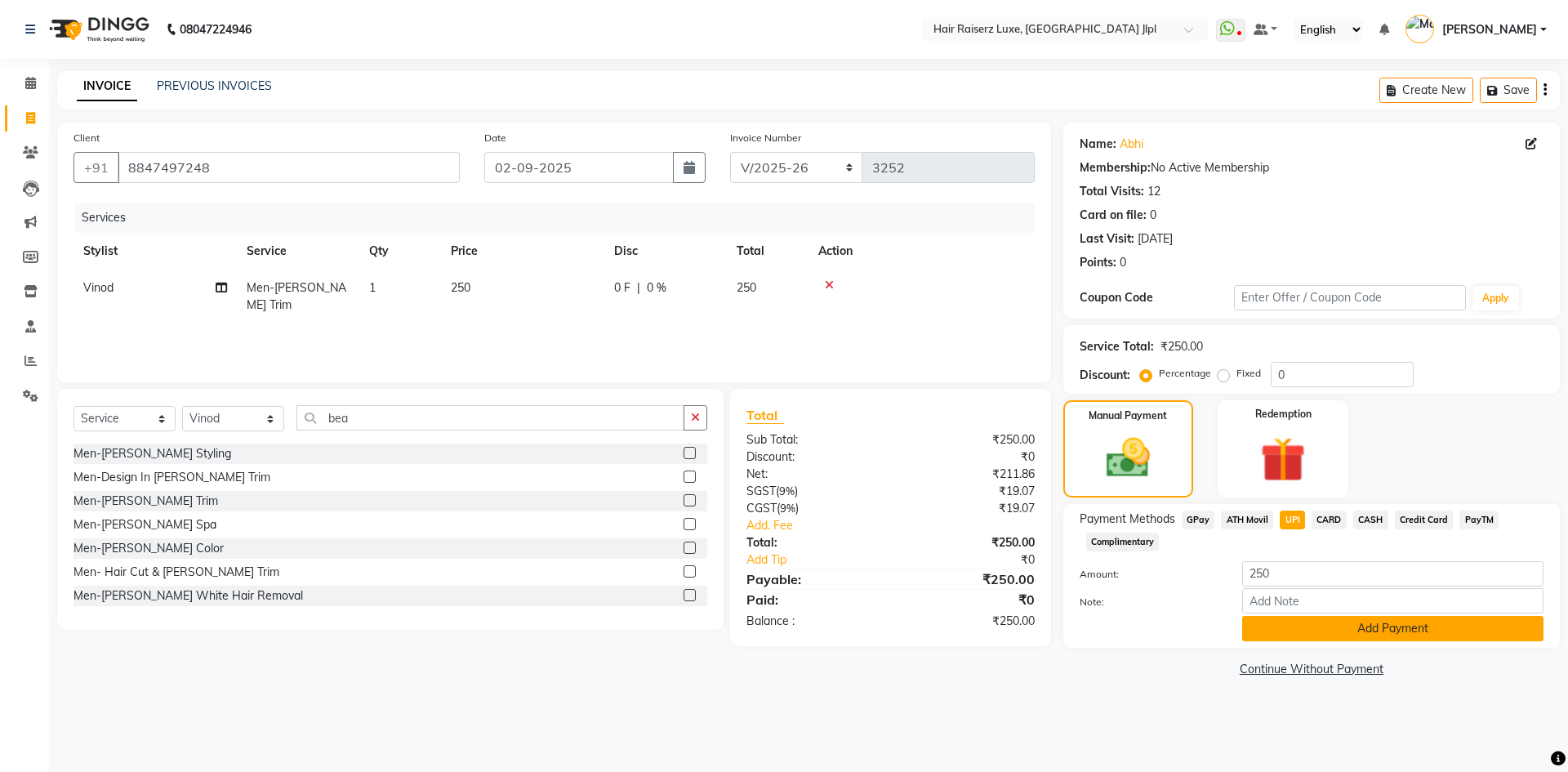
click at [1320, 627] on button "Add Payment" at bounding box center [1394, 628] width 302 height 25
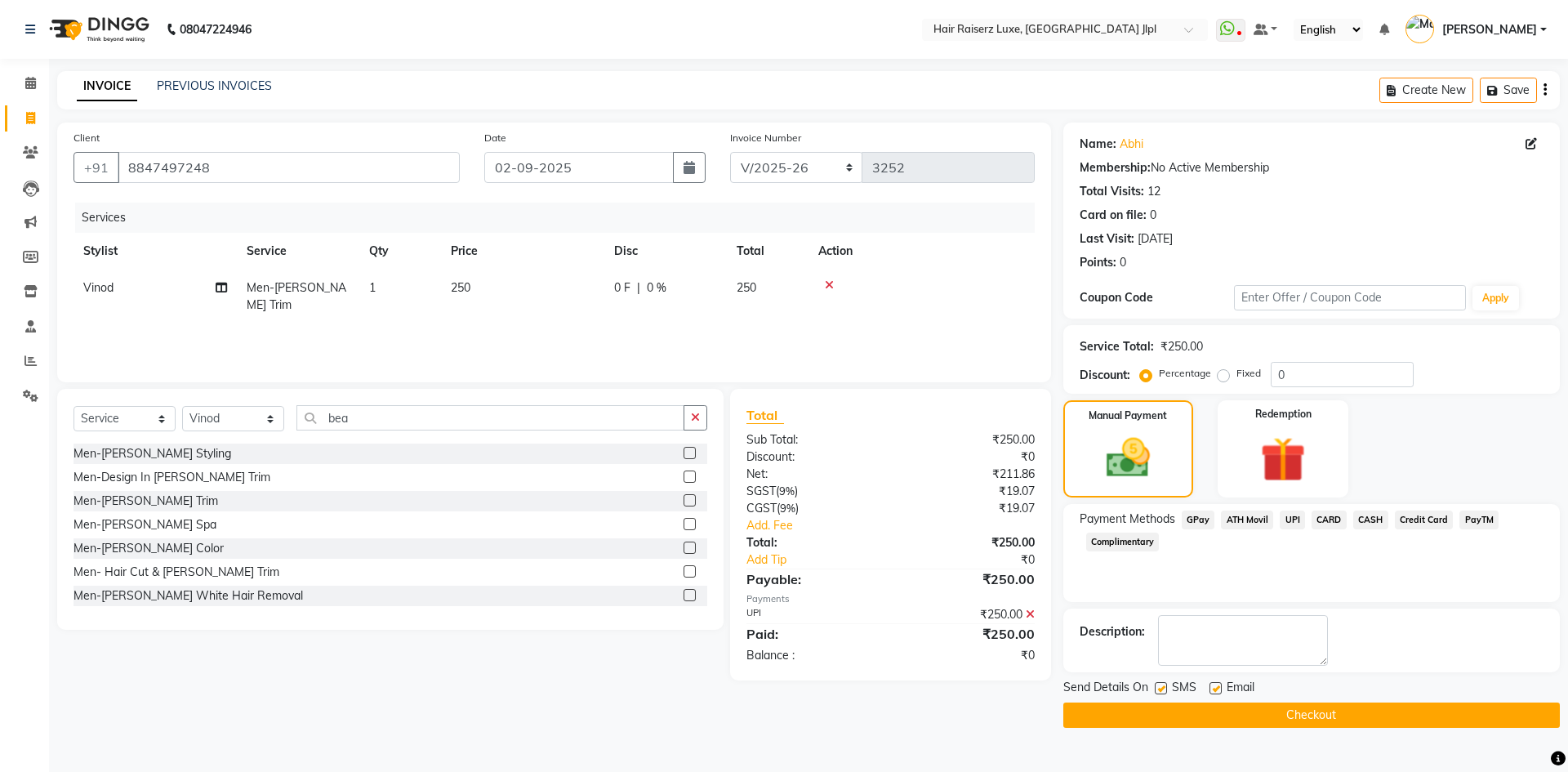
click at [1213, 691] on label at bounding box center [1216, 688] width 12 height 12
click at [1213, 691] on input "checkbox" at bounding box center [1215, 689] width 10 height 10
checkbox input "false"
click at [1222, 709] on button "Checkout" at bounding box center [1312, 715] width 497 height 25
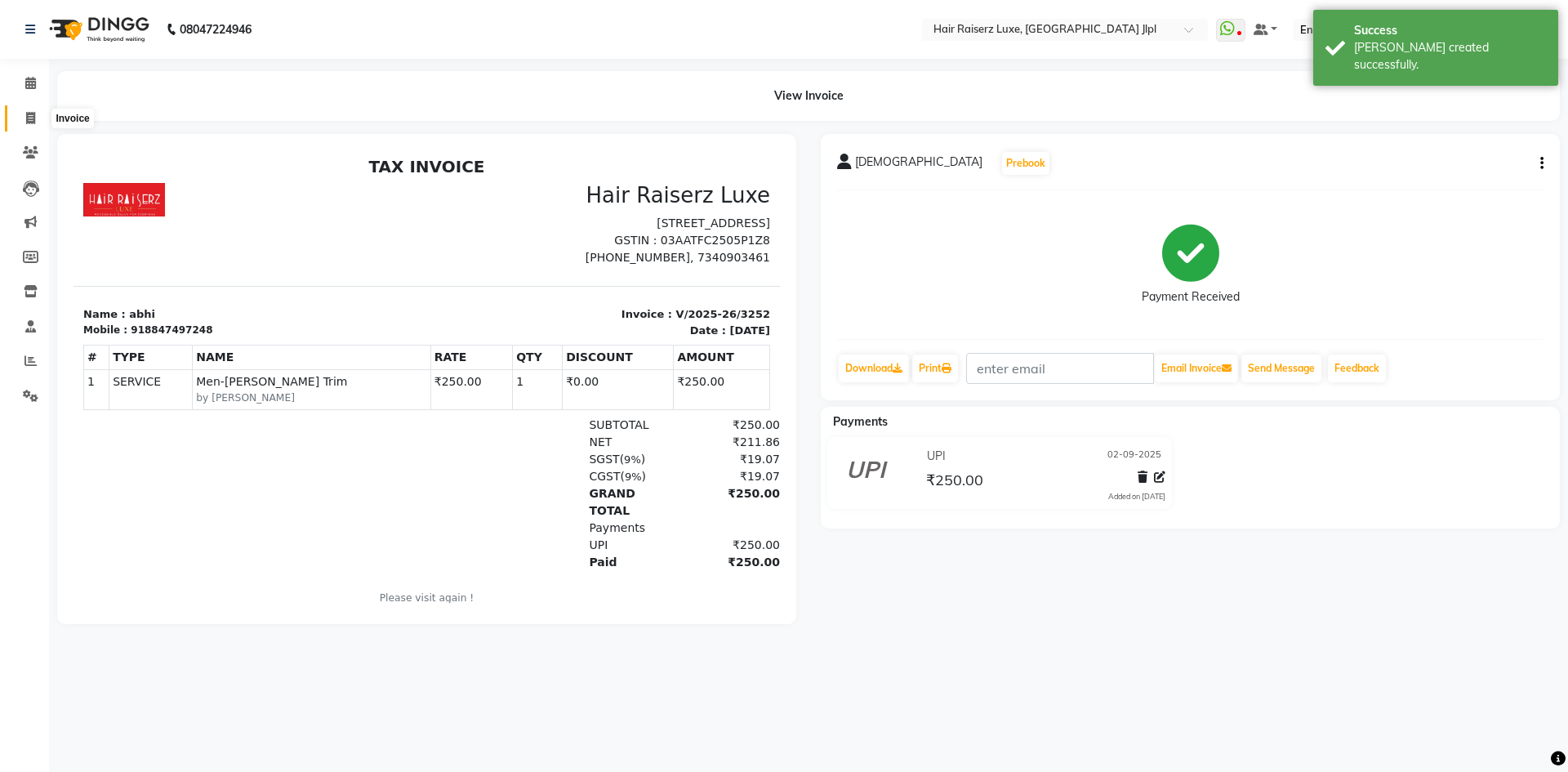
click at [26, 117] on icon at bounding box center [31, 117] width 9 height 12
select select "5409"
select select "service"
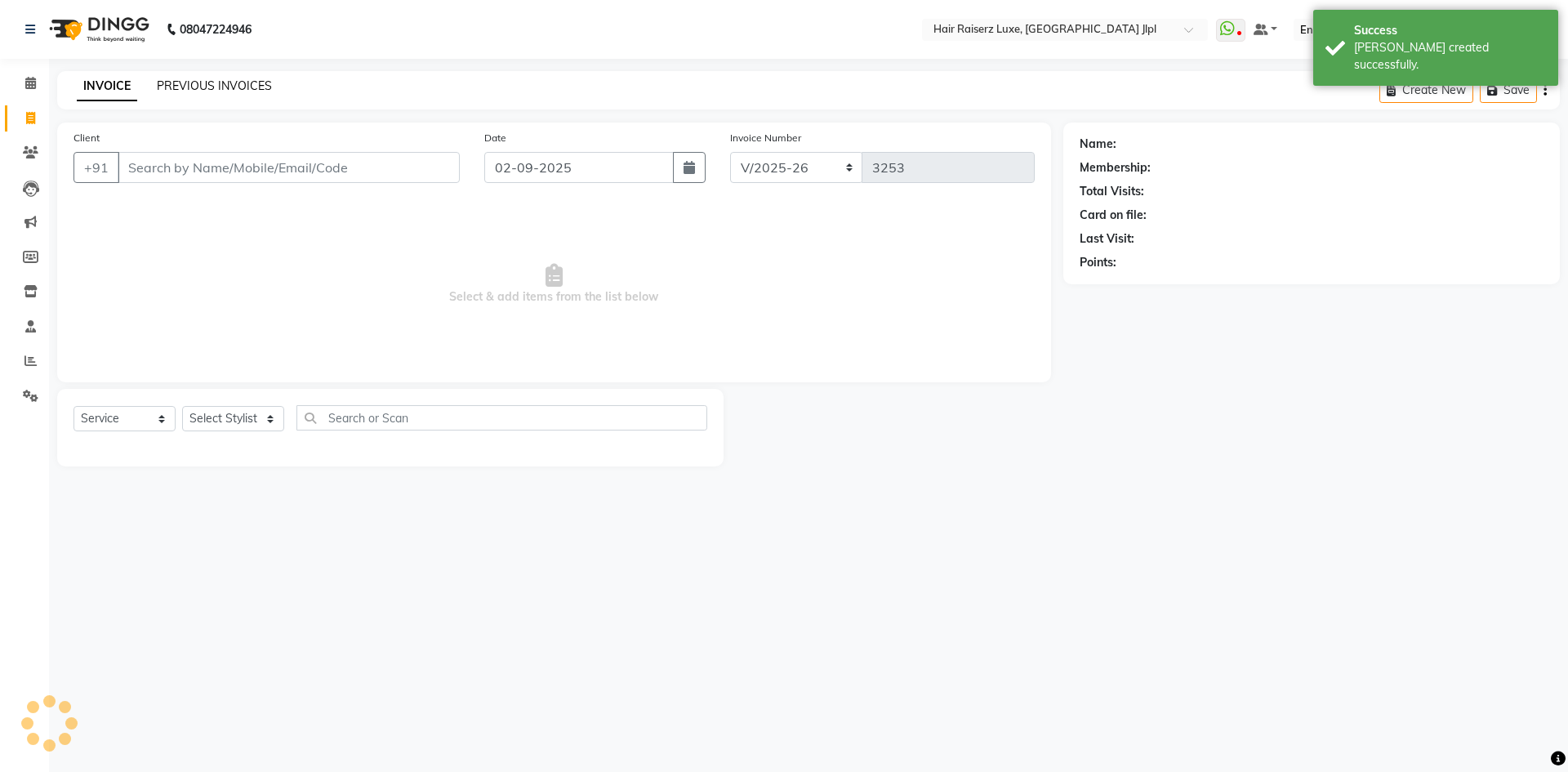
click at [175, 80] on link "PREVIOUS INVOICES" at bounding box center [214, 86] width 115 height 15
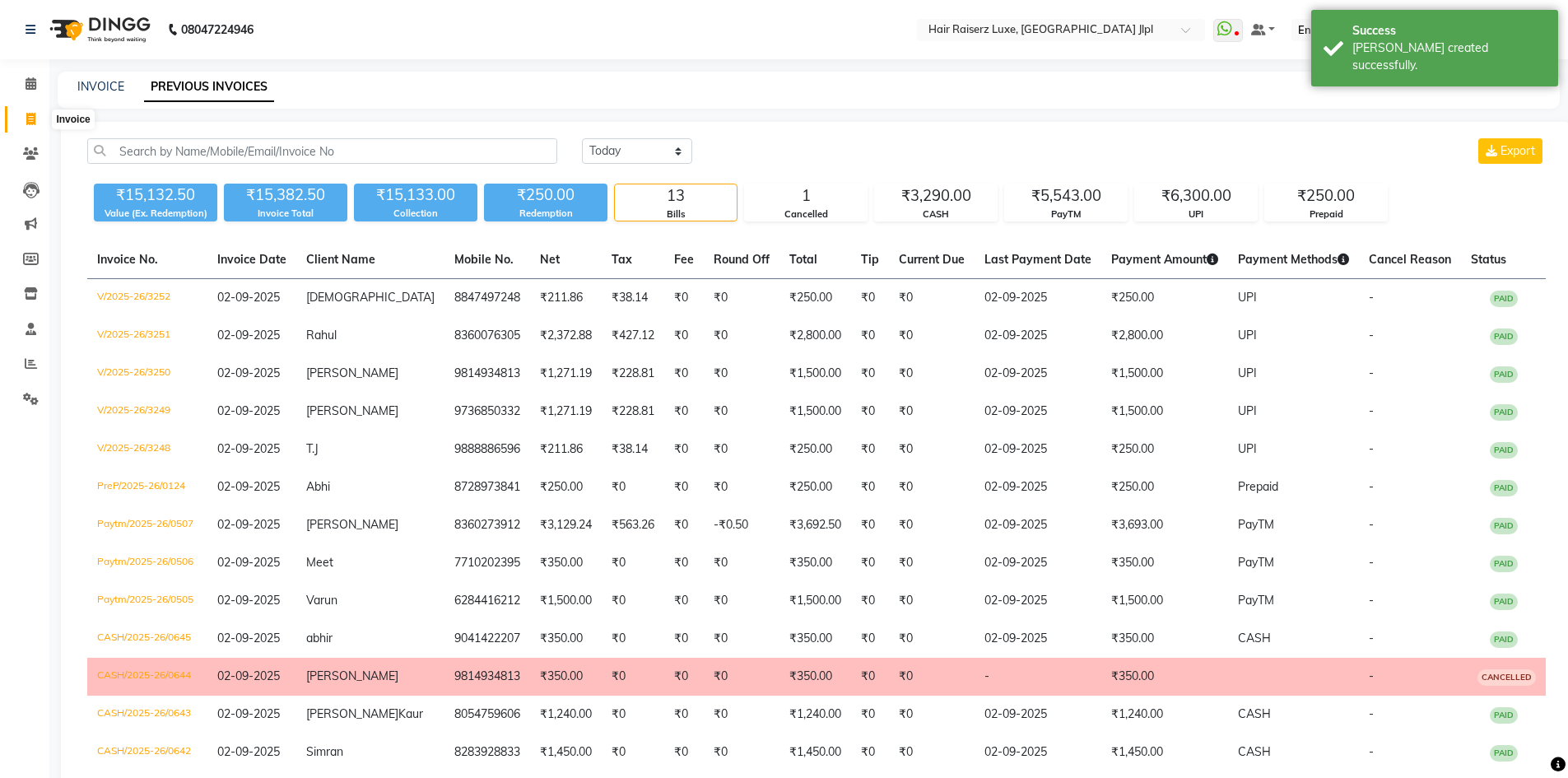
click at [26, 122] on icon at bounding box center [31, 118] width 9 height 12
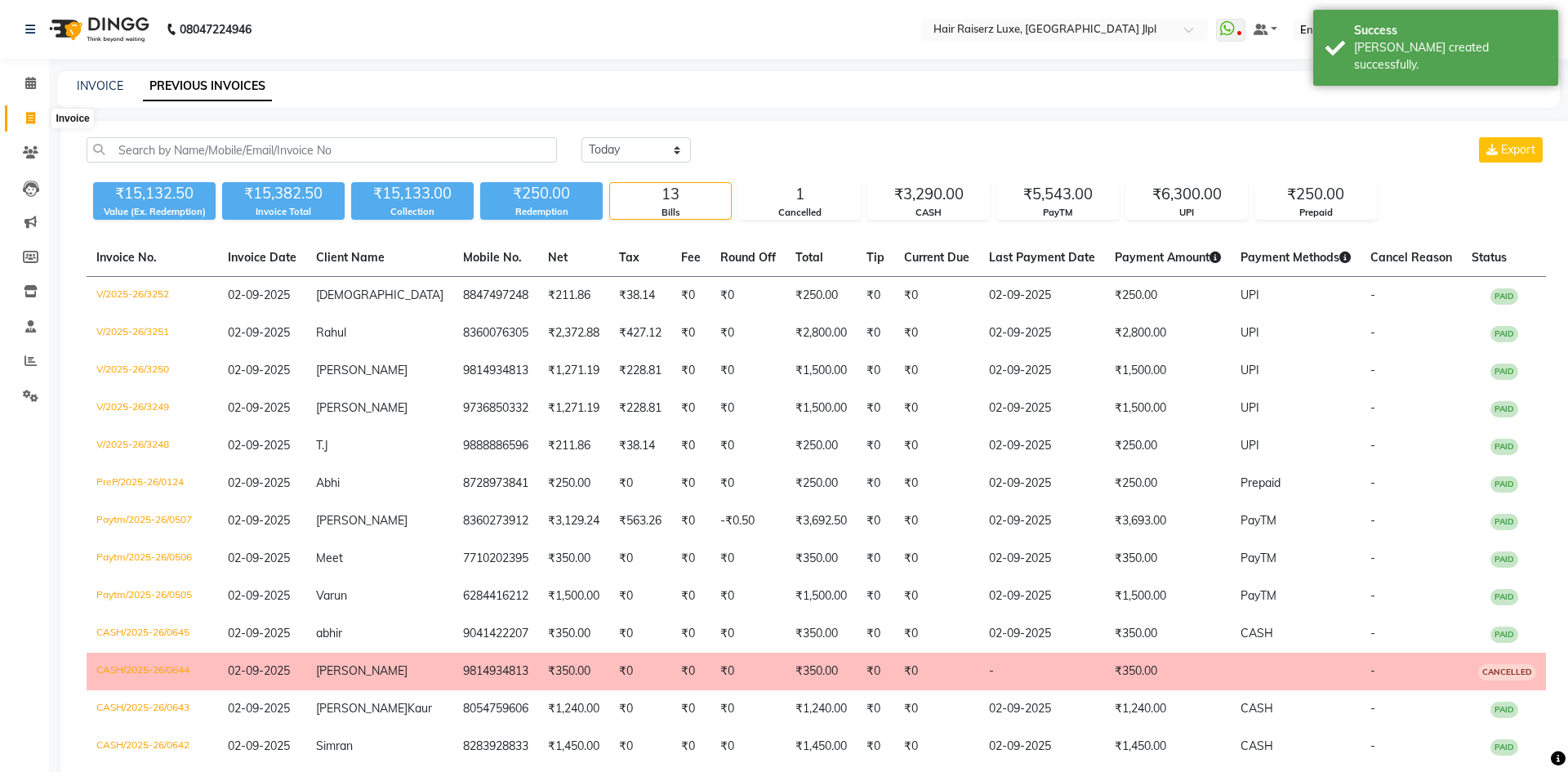
select select "5409"
select select "service"
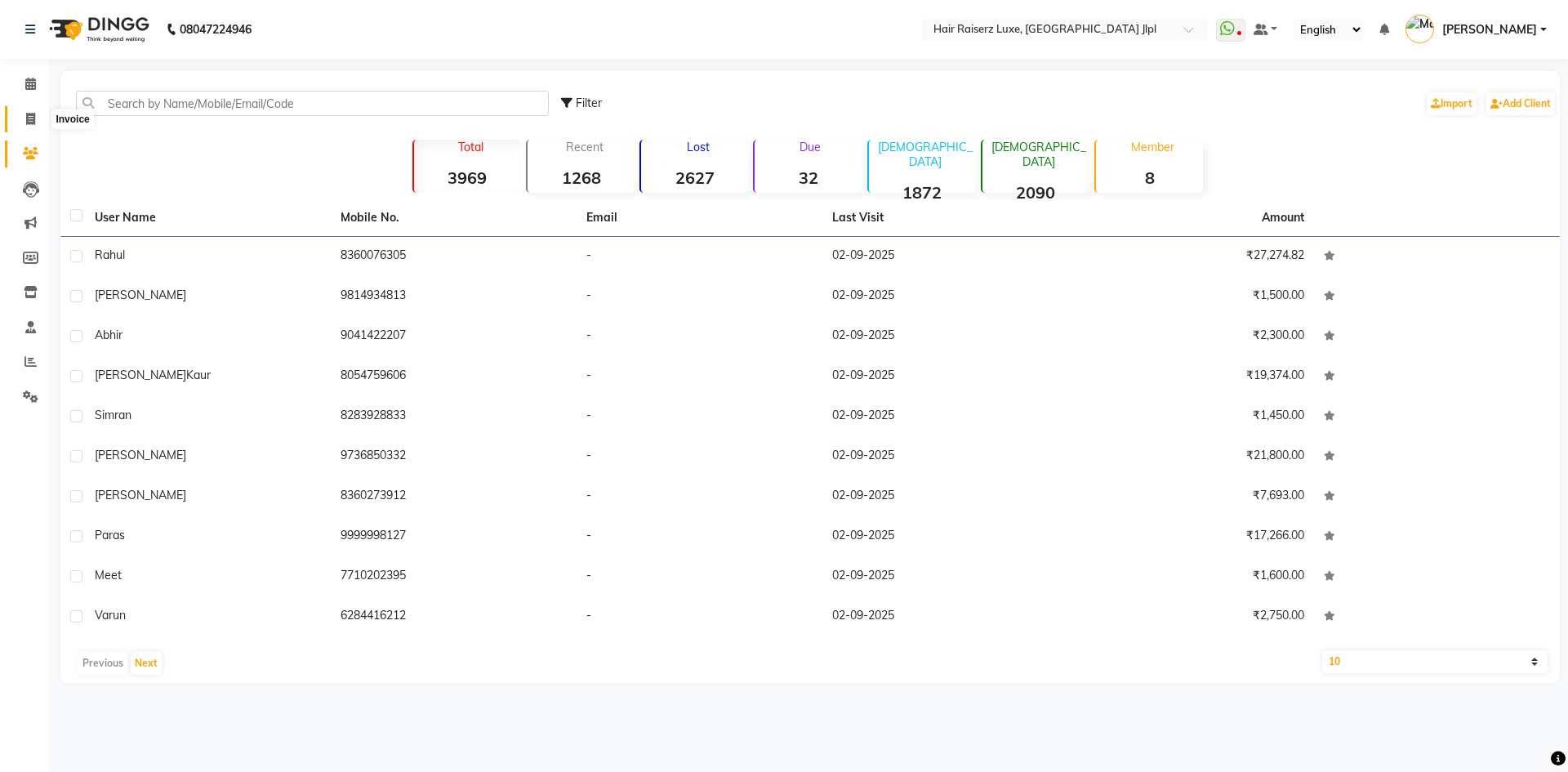
click at [37, 111] on span at bounding box center [30, 120] width 29 height 19
select select "service"
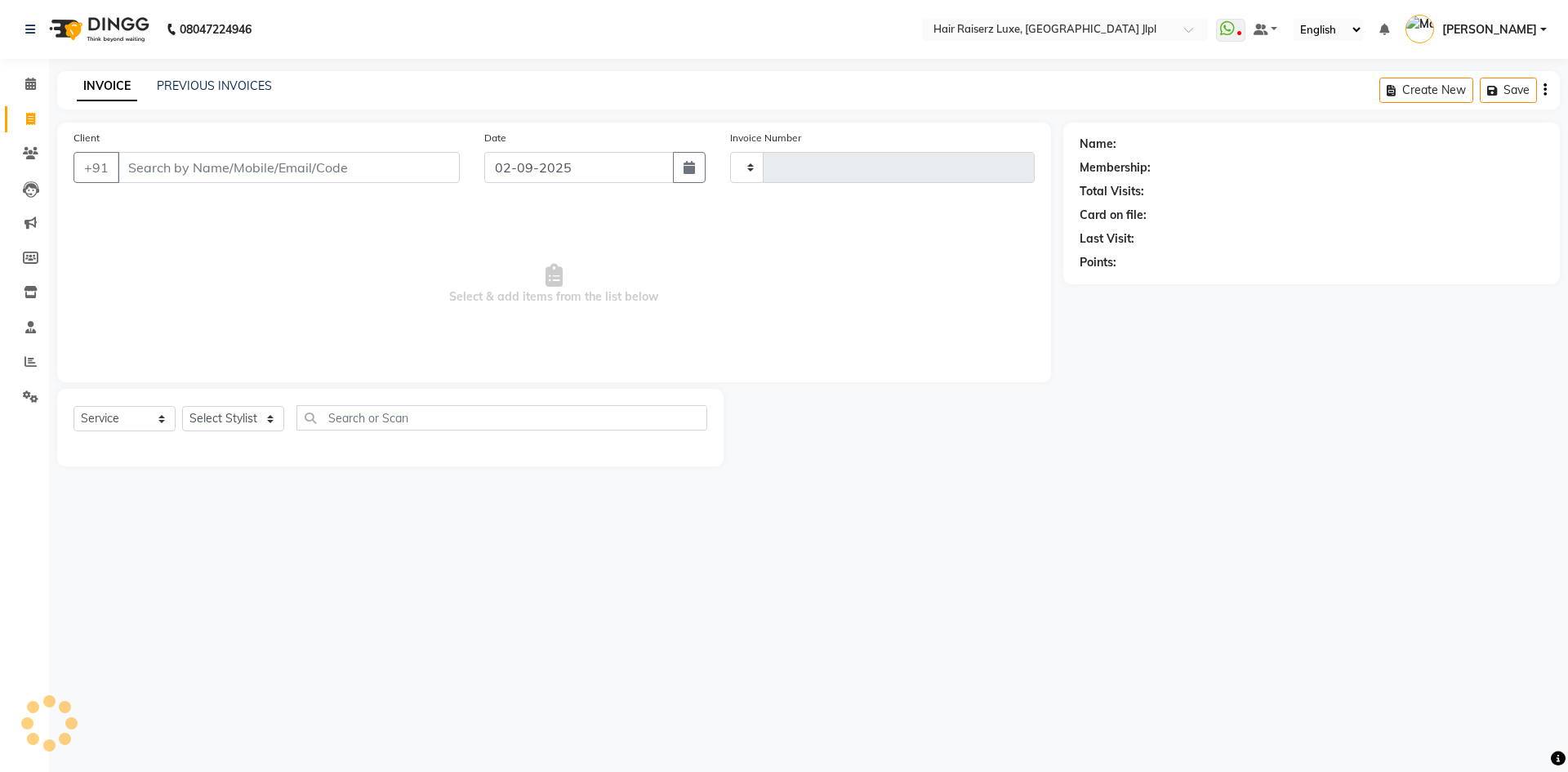
type input "3252"
select select "5409"
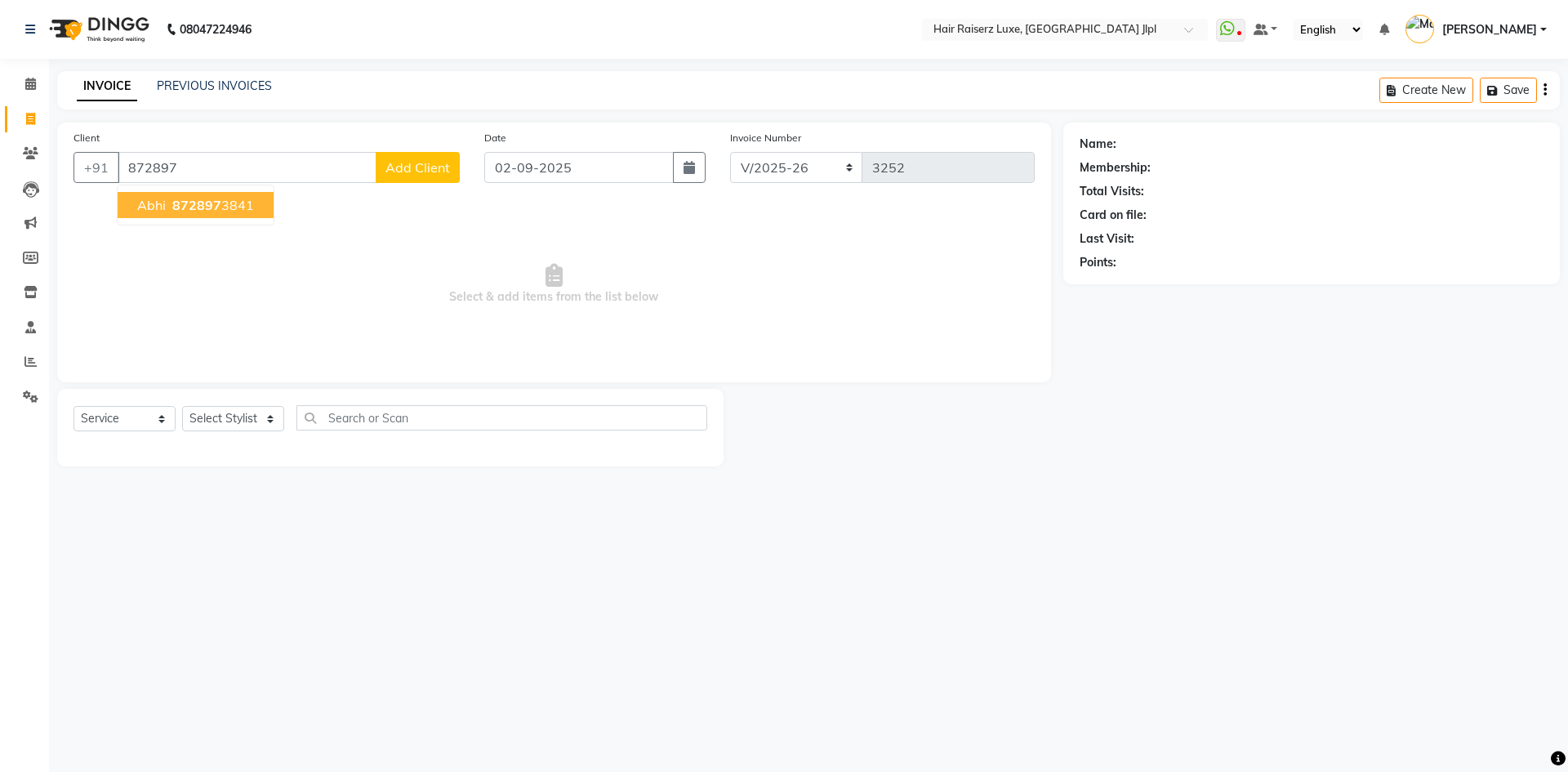
click at [187, 203] on span "872897" at bounding box center [197, 204] width 49 height 16
type input "8728973841"
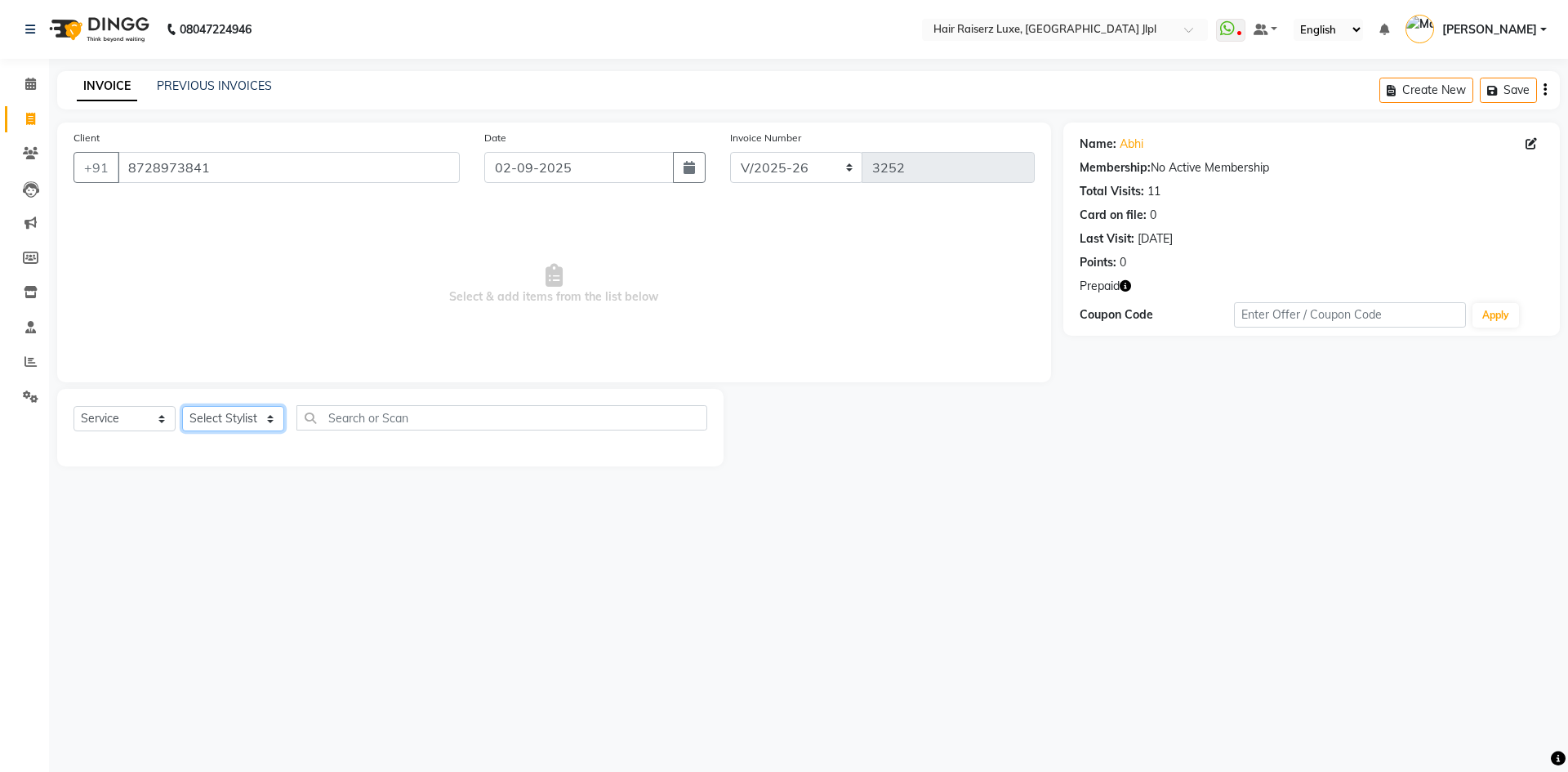
click at [228, 415] on select "Select Stylist [PERSON_NAME] [PERSON_NAME] [PERSON_NAME] C&Gs Vogue [PERSON_NAM…" at bounding box center [232, 418] width 102 height 25
select select "47928"
click at [182, 406] on select "Select Stylist [PERSON_NAME] [PERSON_NAME] [PERSON_NAME] C&Gs Vogue [PERSON_NAM…" at bounding box center [232, 418] width 102 height 25
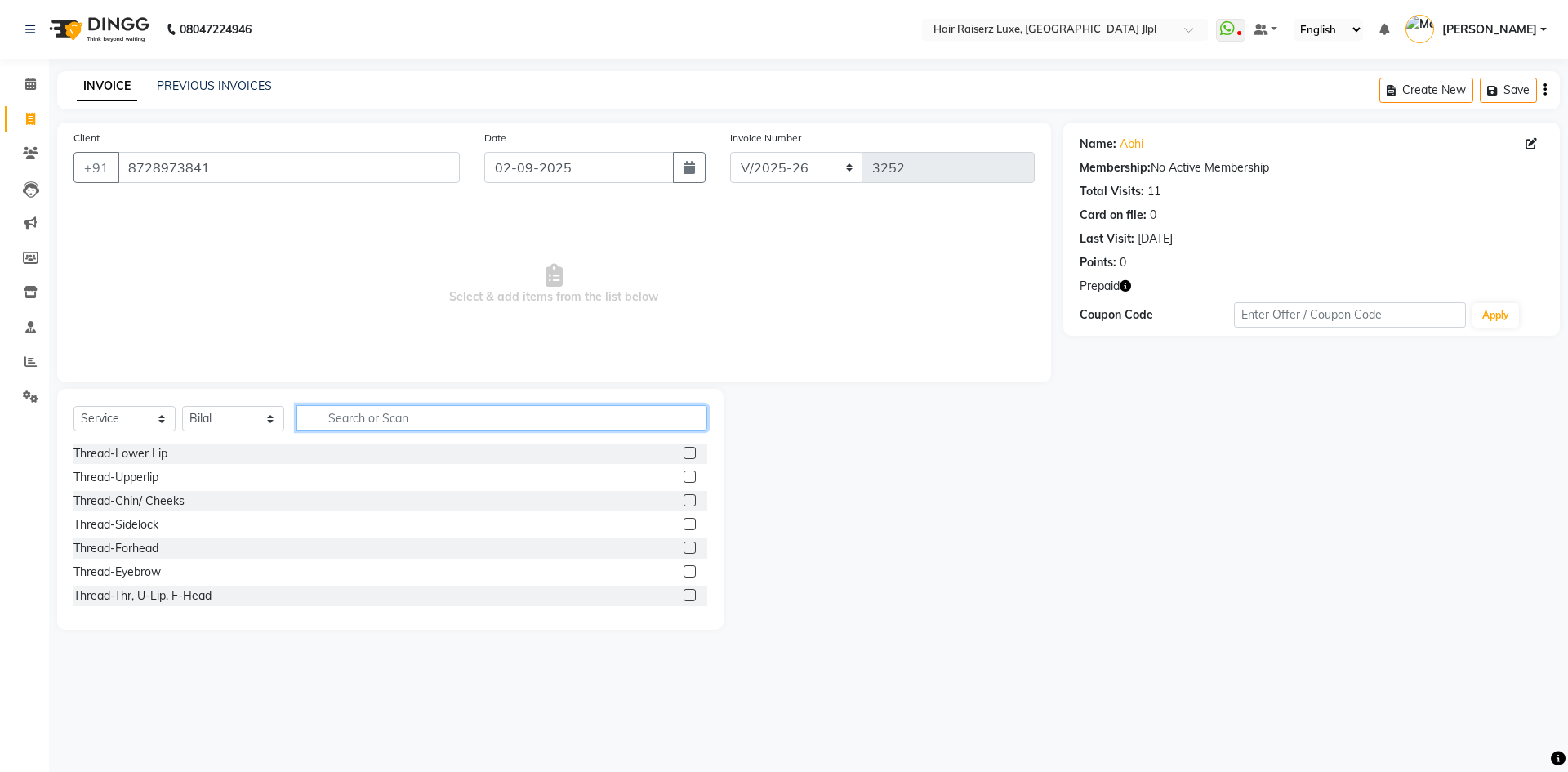
click at [335, 408] on input "text" at bounding box center [501, 417] width 411 height 25
type input "beard"
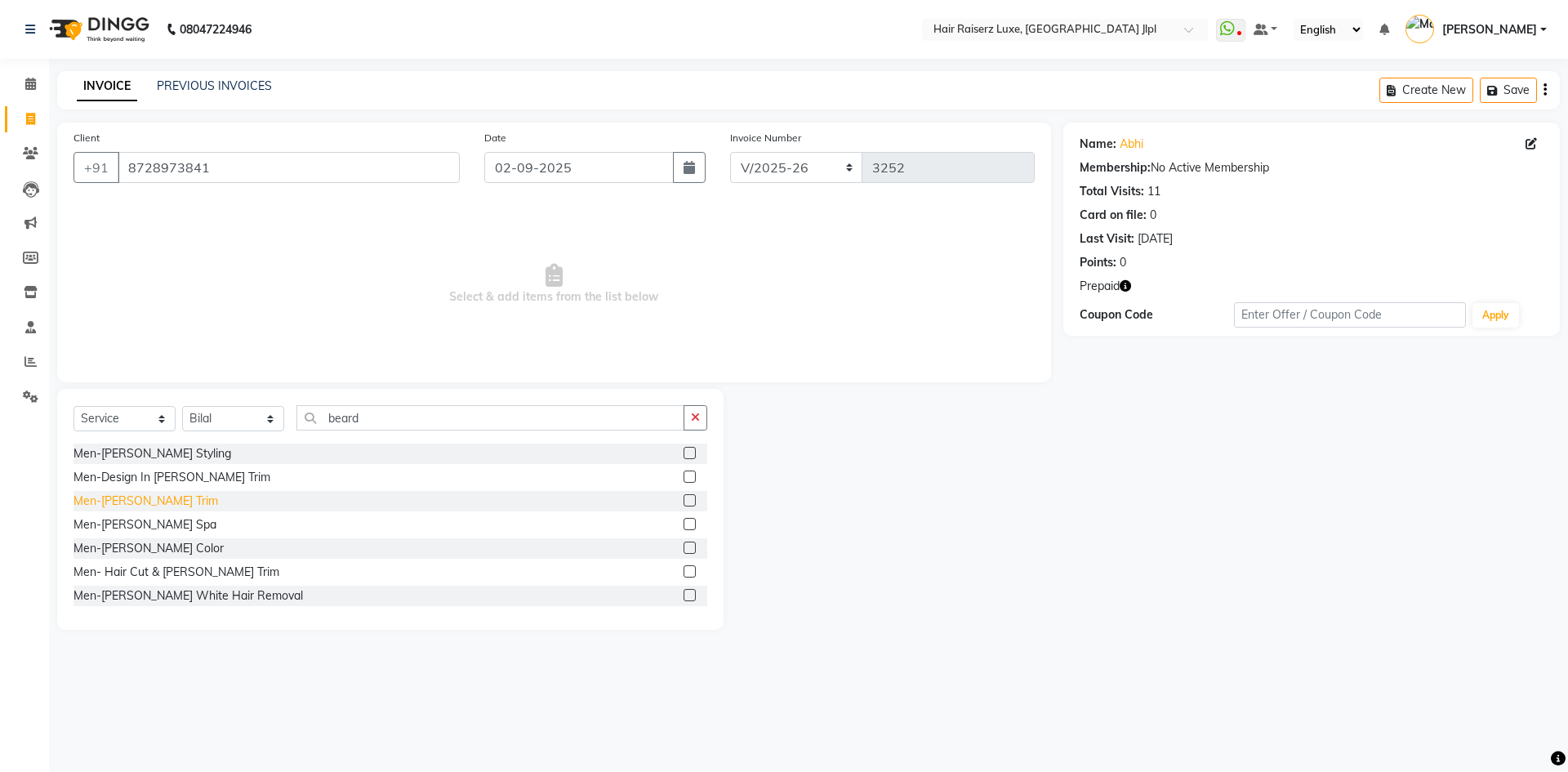
click at [86, 497] on div "Men-[PERSON_NAME] Trim" at bounding box center [145, 501] width 144 height 17
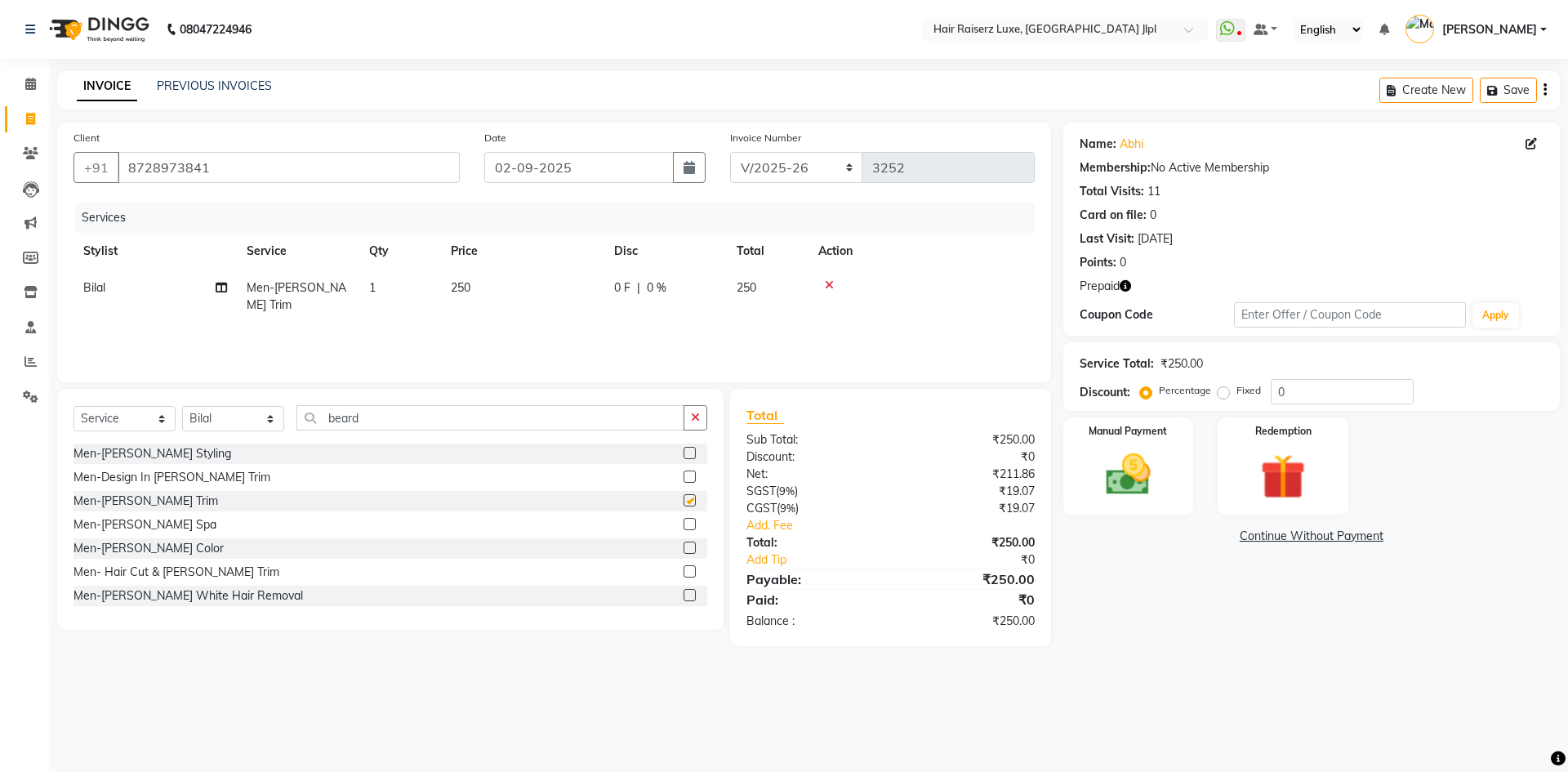
checkbox input "false"
click at [1243, 479] on div "Redemption" at bounding box center [1283, 466] width 136 height 100
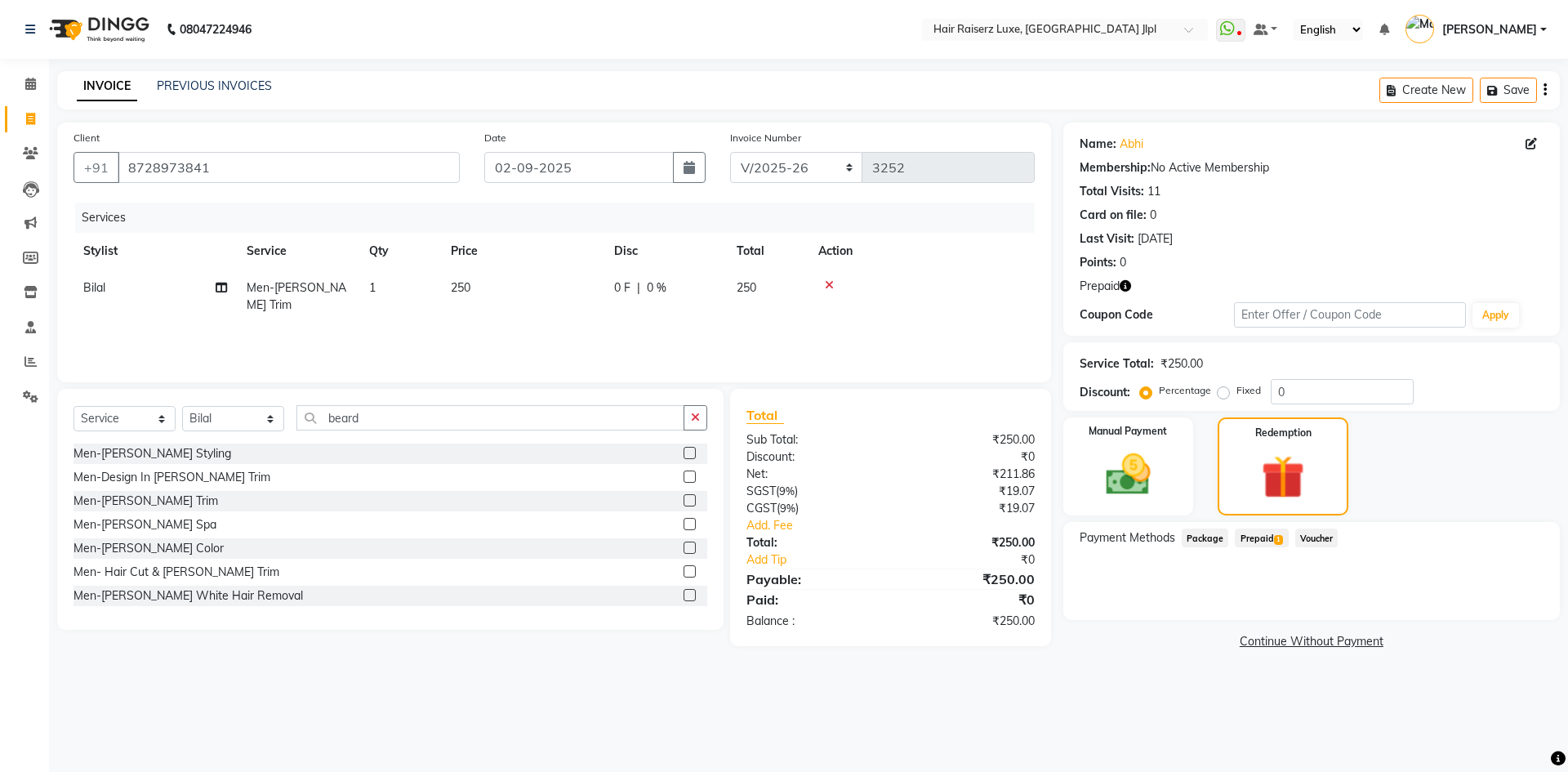
click at [1253, 537] on span "Prepaid 1" at bounding box center [1262, 538] width 53 height 19
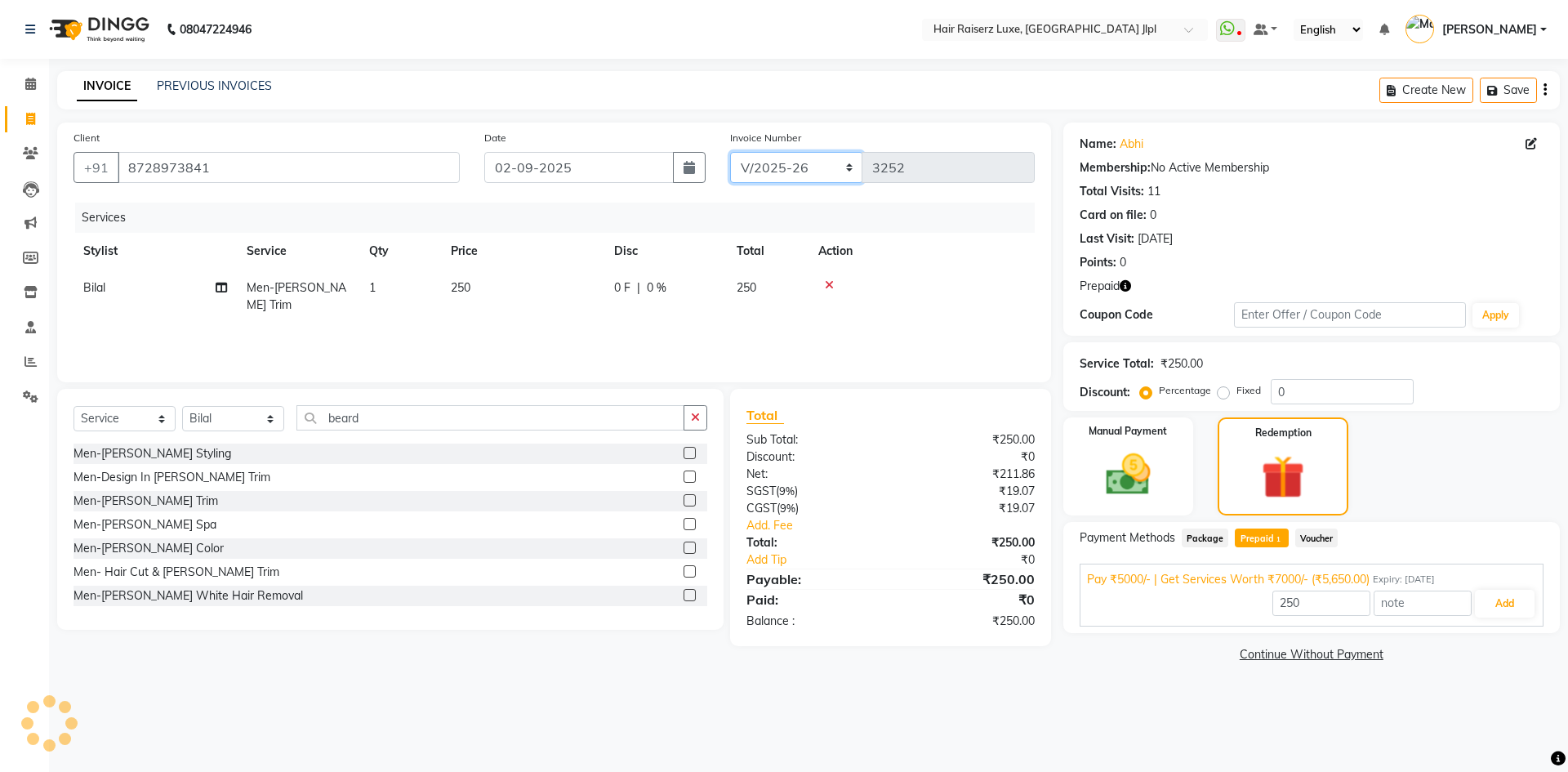
click at [822, 162] on select "FF/2025-26 PreP/2025-26 BANK/2025-26 Paytm/2025-26 CASH/2025-26 V/2025-26" at bounding box center [797, 167] width 133 height 31
select select "8500"
click at [730, 152] on select "FF/2025-26 PreP/2025-26 BANK/2025-26 Paytm/2025-26 CASH/2025-26 V/2025-26" at bounding box center [797, 167] width 133 height 31
type input "0124"
click at [1506, 602] on button "Add" at bounding box center [1505, 603] width 60 height 28
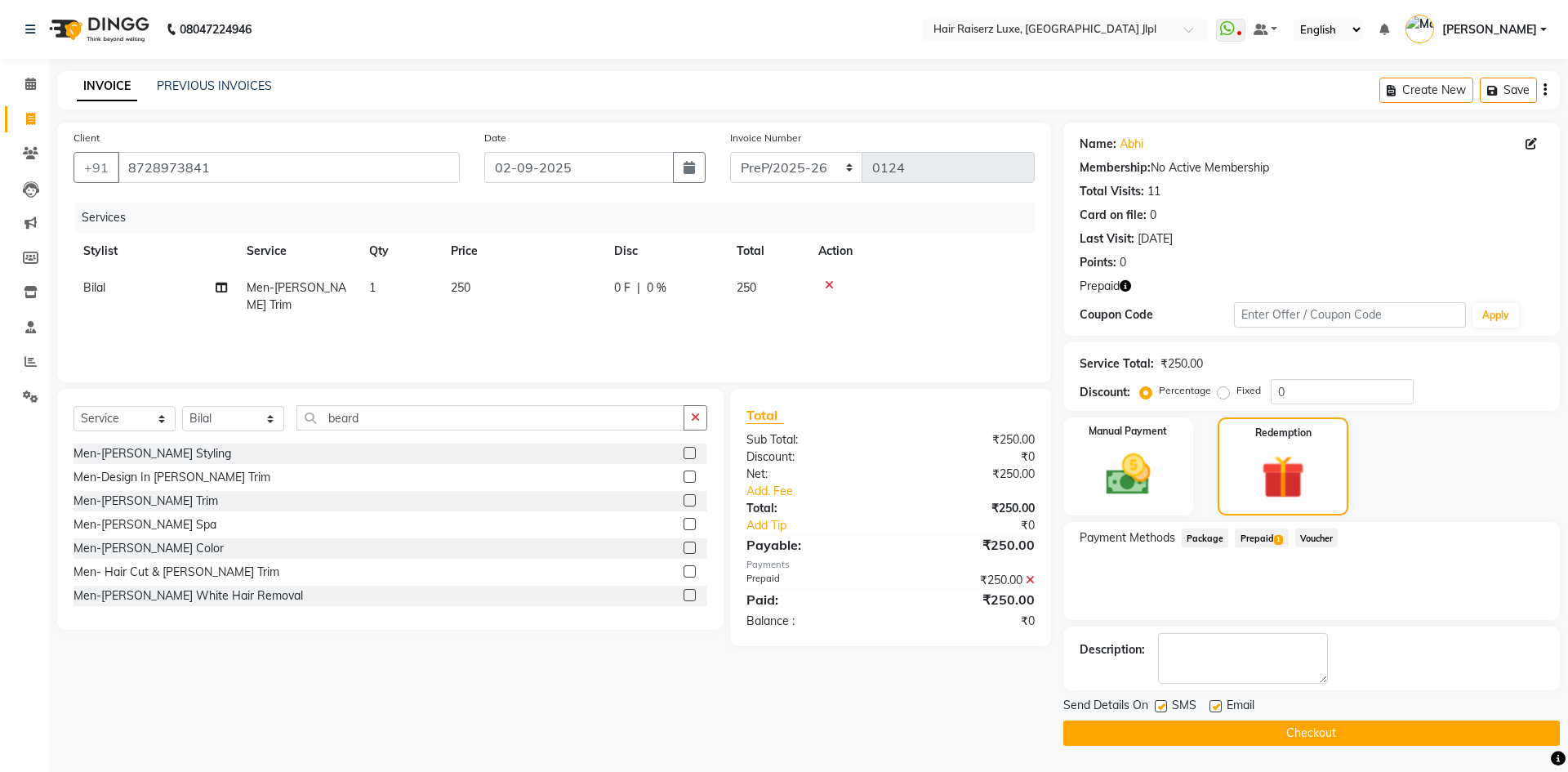
click at [1214, 705] on label at bounding box center [1216, 705] width 12 height 12
click at [1214, 705] on input "checkbox" at bounding box center [1215, 706] width 10 height 10
checkbox input "false"
click at [1217, 720] on div "Send Details On SMS Email Checkout" at bounding box center [1312, 720] width 497 height 49
drag, startPoint x: 1213, startPoint y: 741, endPoint x: 1314, endPoint y: 810, distance: 122.3
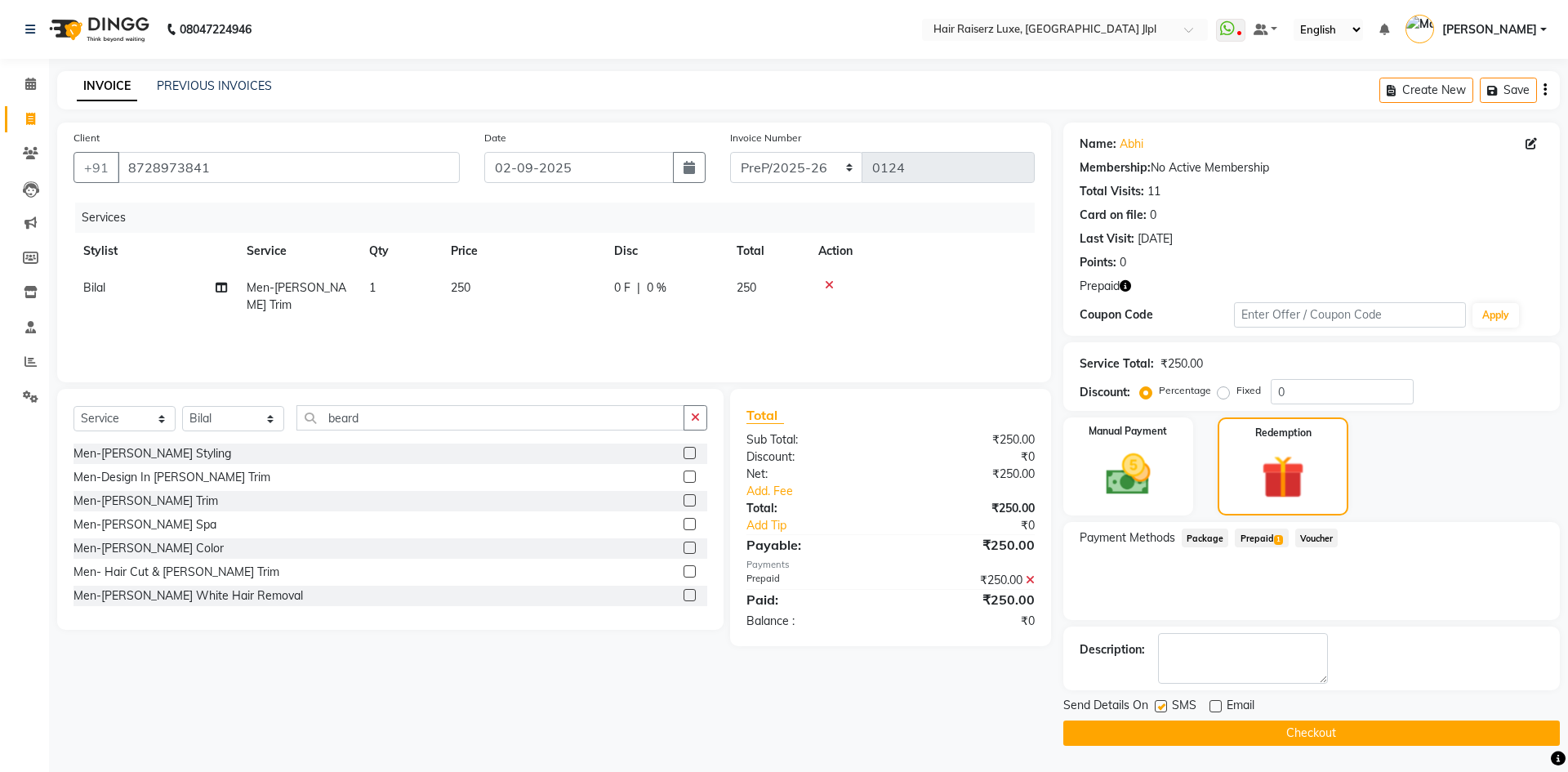
click at [1314, 771] on html "08047224946 Select Location × Hair Raiserz Luxe, Sector 91 Jlpl WhatsApp Status…" at bounding box center [784, 386] width 1568 height 772
click at [32, 149] on icon at bounding box center [30, 153] width 16 height 12
click at [1296, 735] on button "Checkout" at bounding box center [1312, 733] width 497 height 25
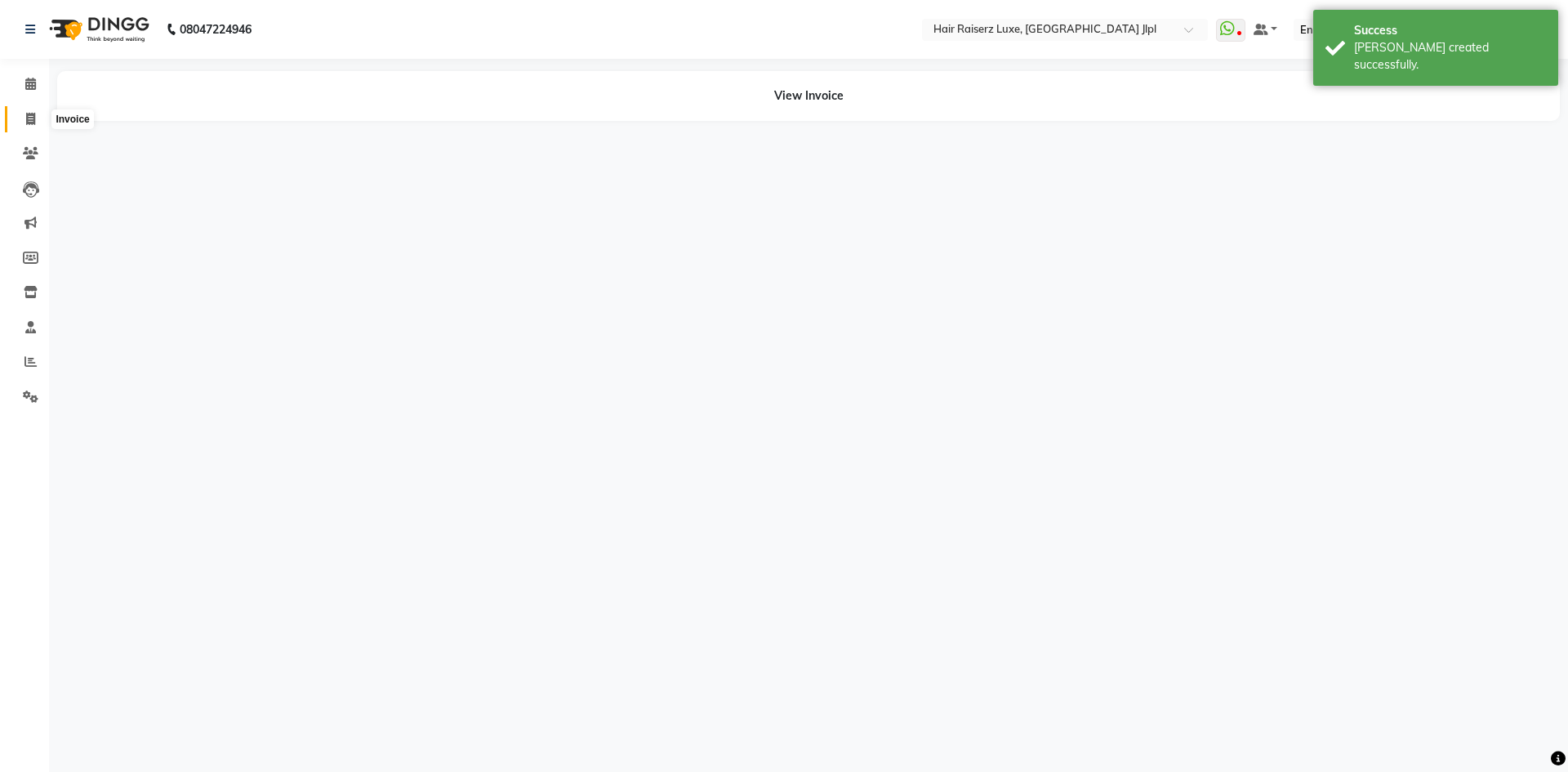
click at [29, 119] on icon at bounding box center [31, 118] width 9 height 12
select select "service"
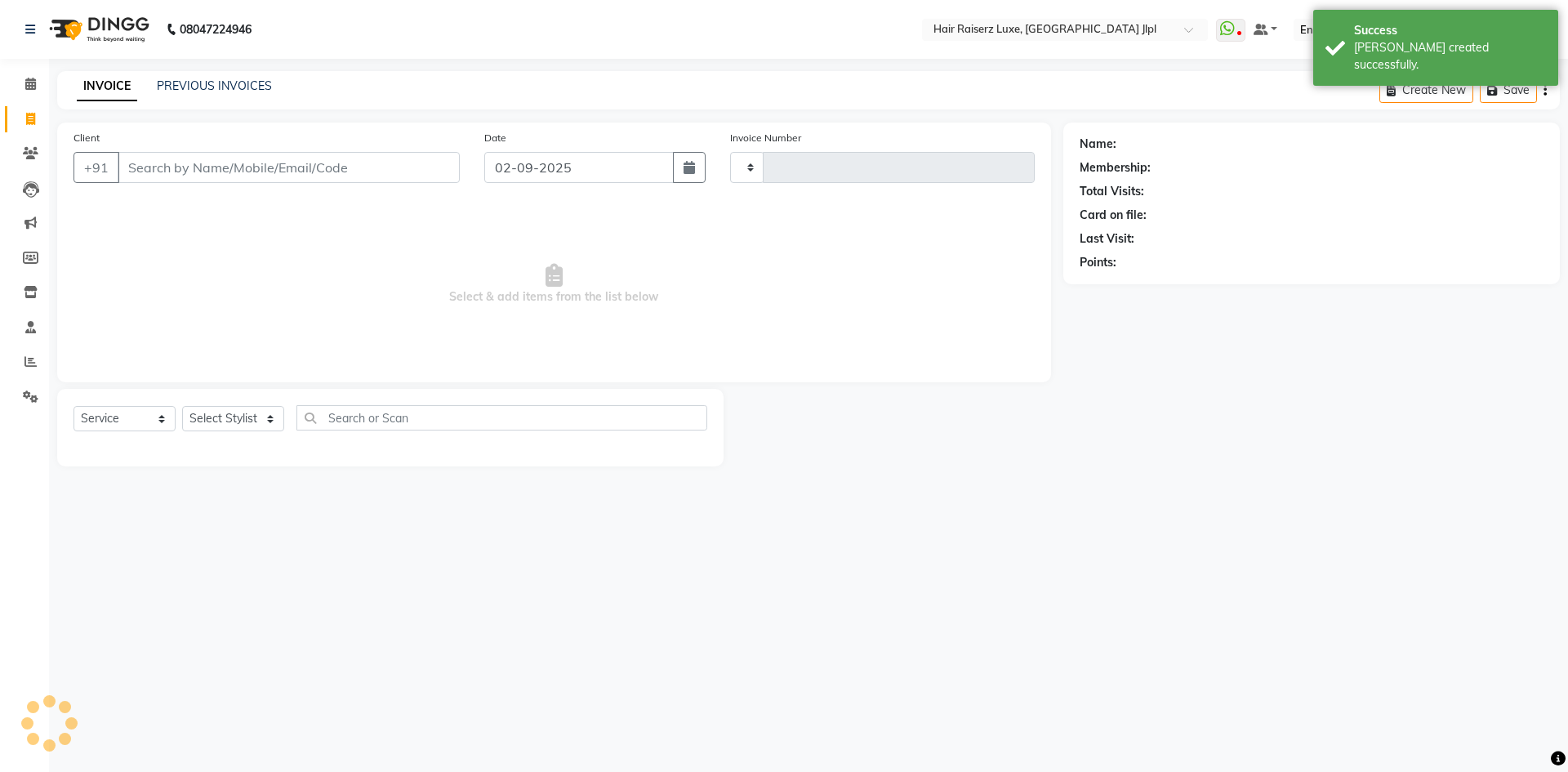
type input "3252"
select select "5409"
click at [219, 86] on link "PREVIOUS INVOICES" at bounding box center [214, 86] width 115 height 15
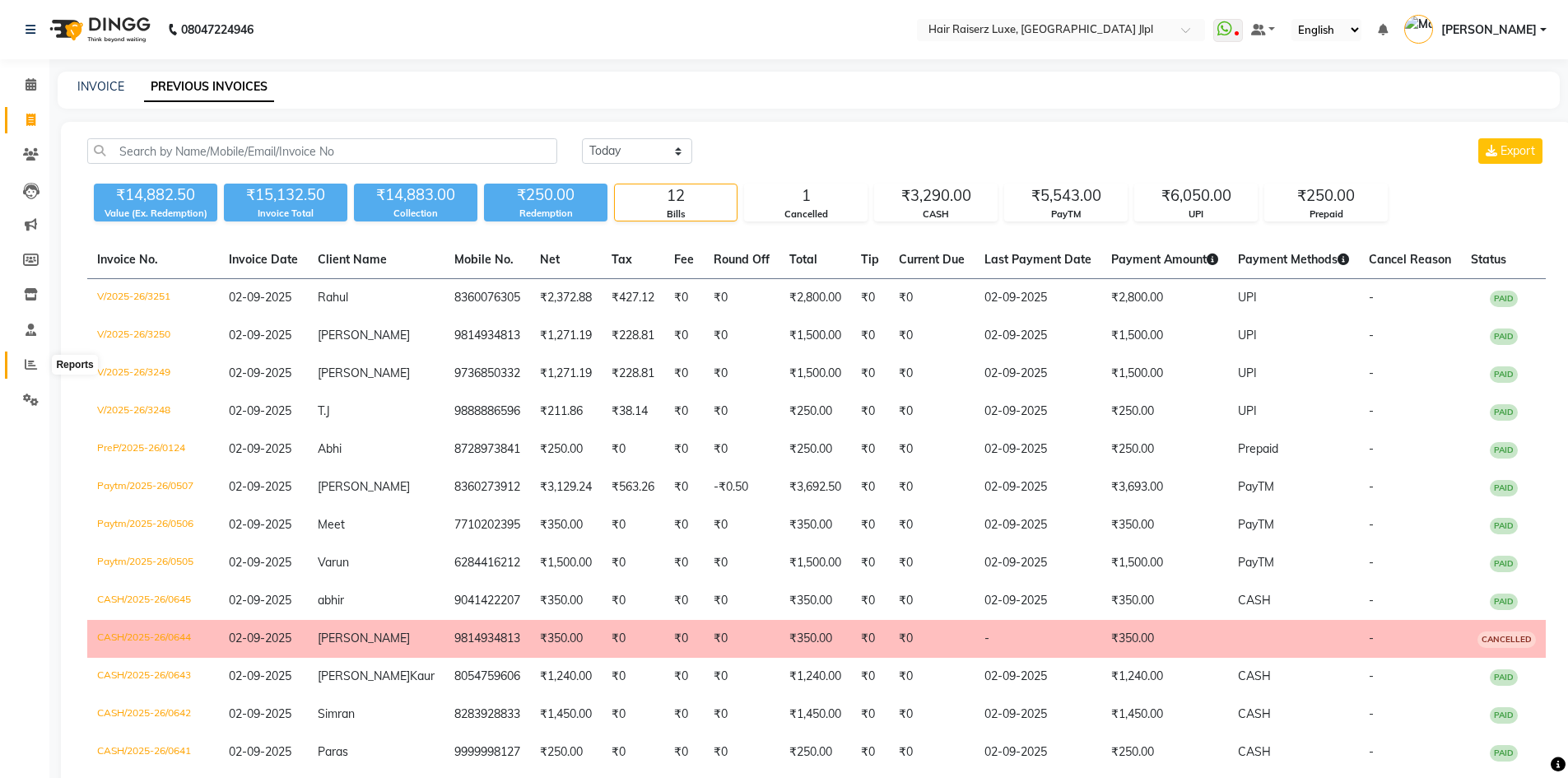
click at [32, 364] on icon at bounding box center [30, 364] width 12 height 12
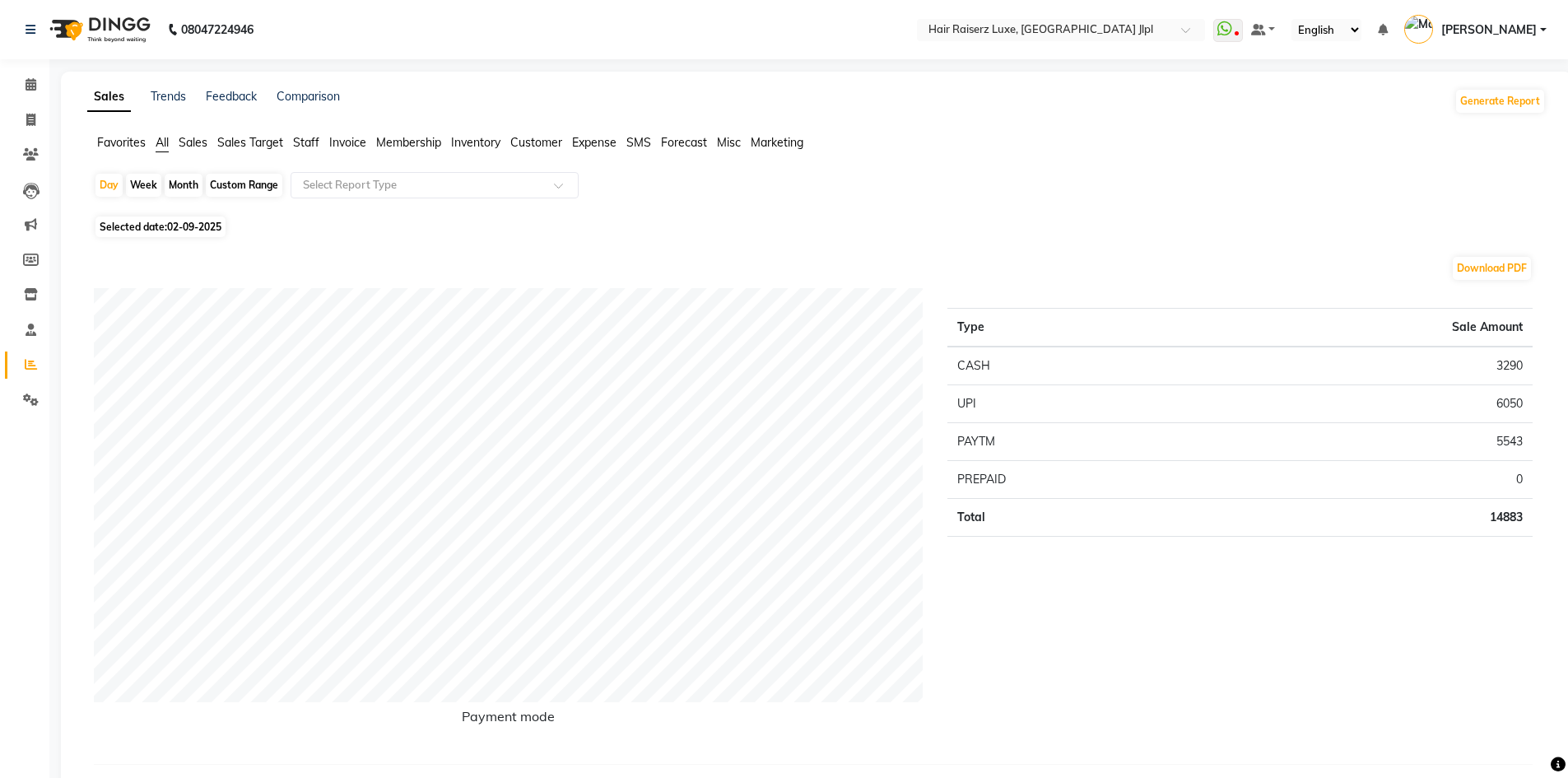
click at [199, 142] on span "Sales" at bounding box center [193, 143] width 29 height 15
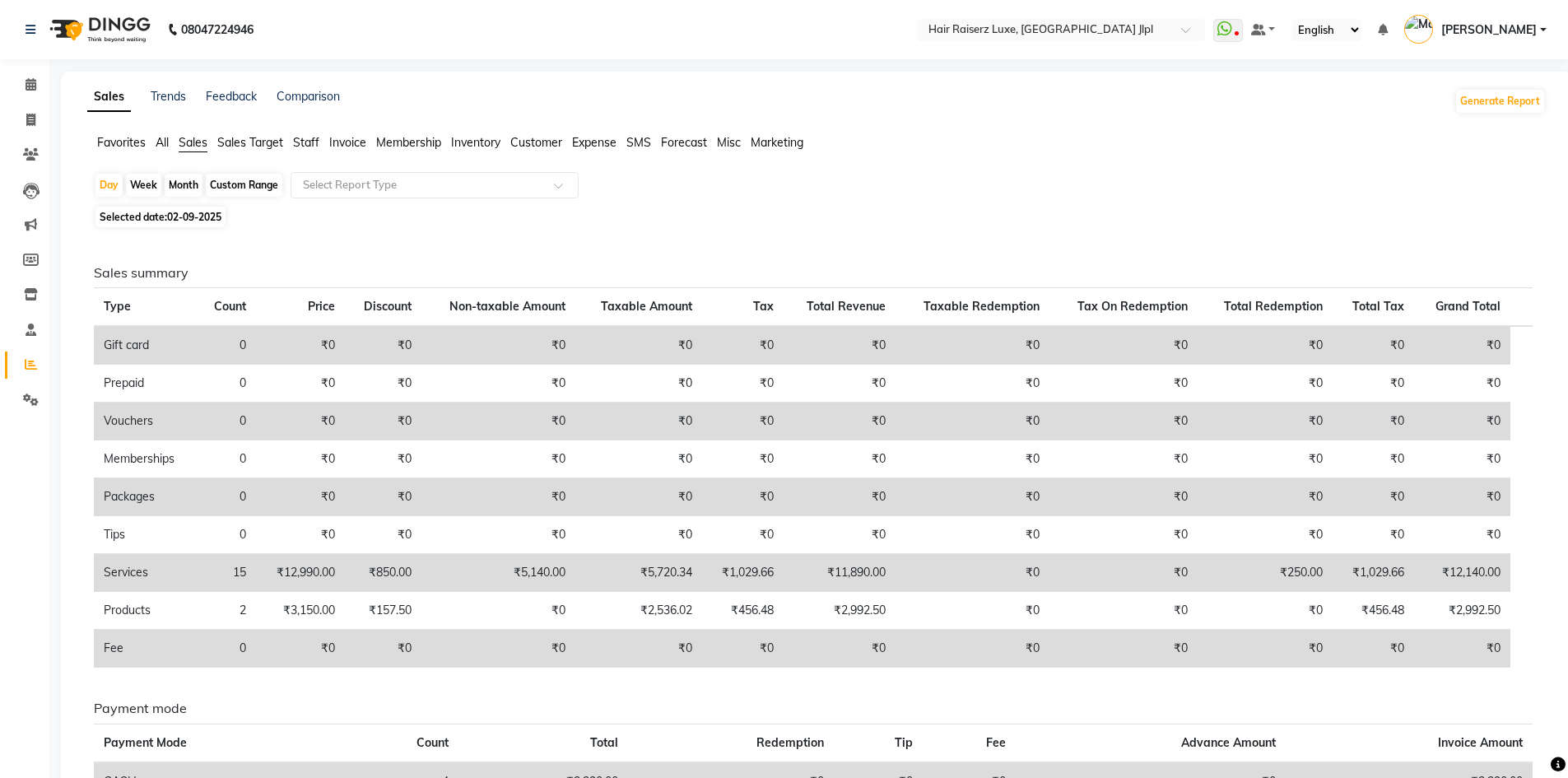
click at [274, 144] on span "Sales Target" at bounding box center [250, 143] width 66 height 15
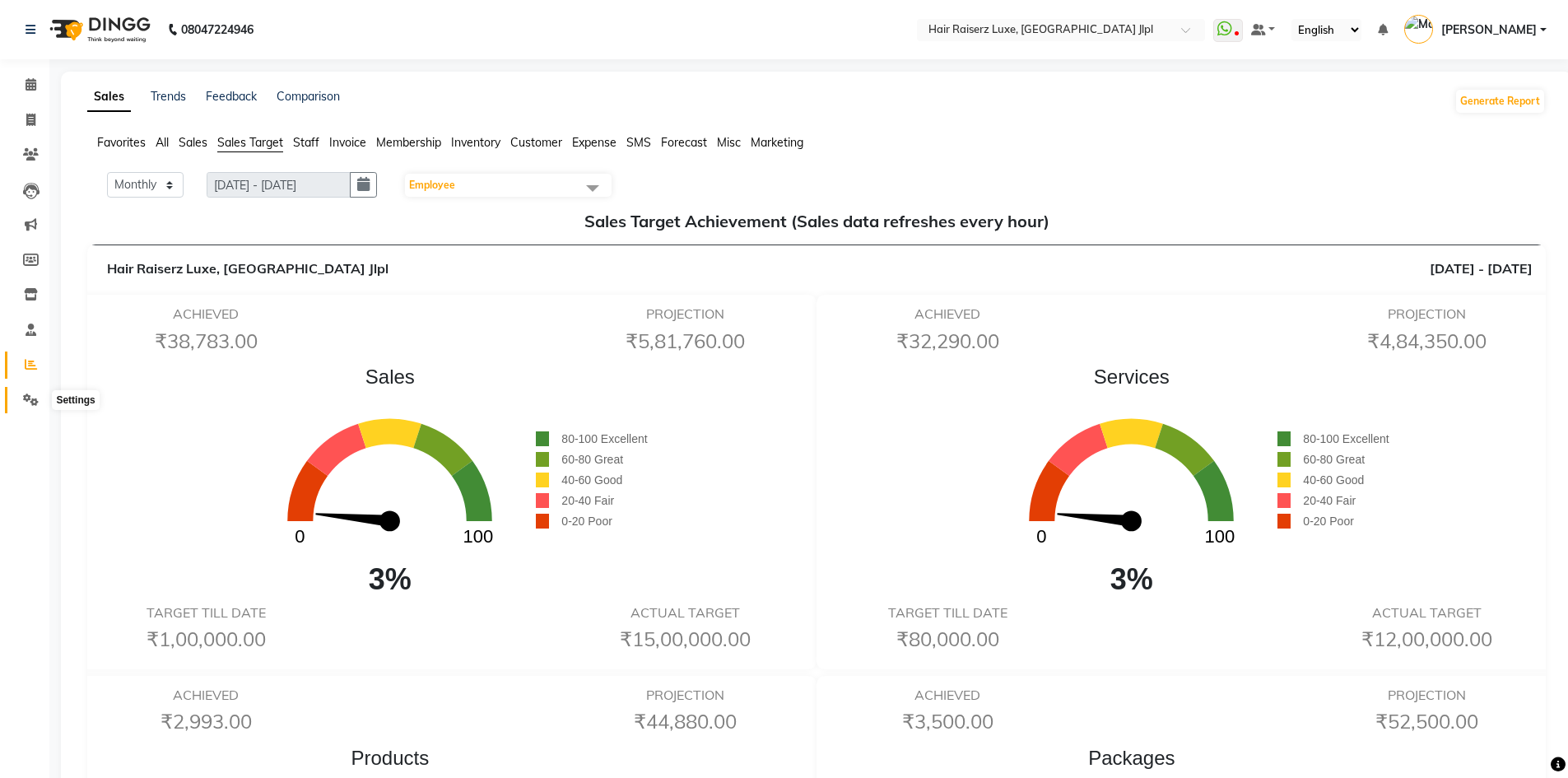
click at [29, 395] on icon at bounding box center [30, 399] width 16 height 12
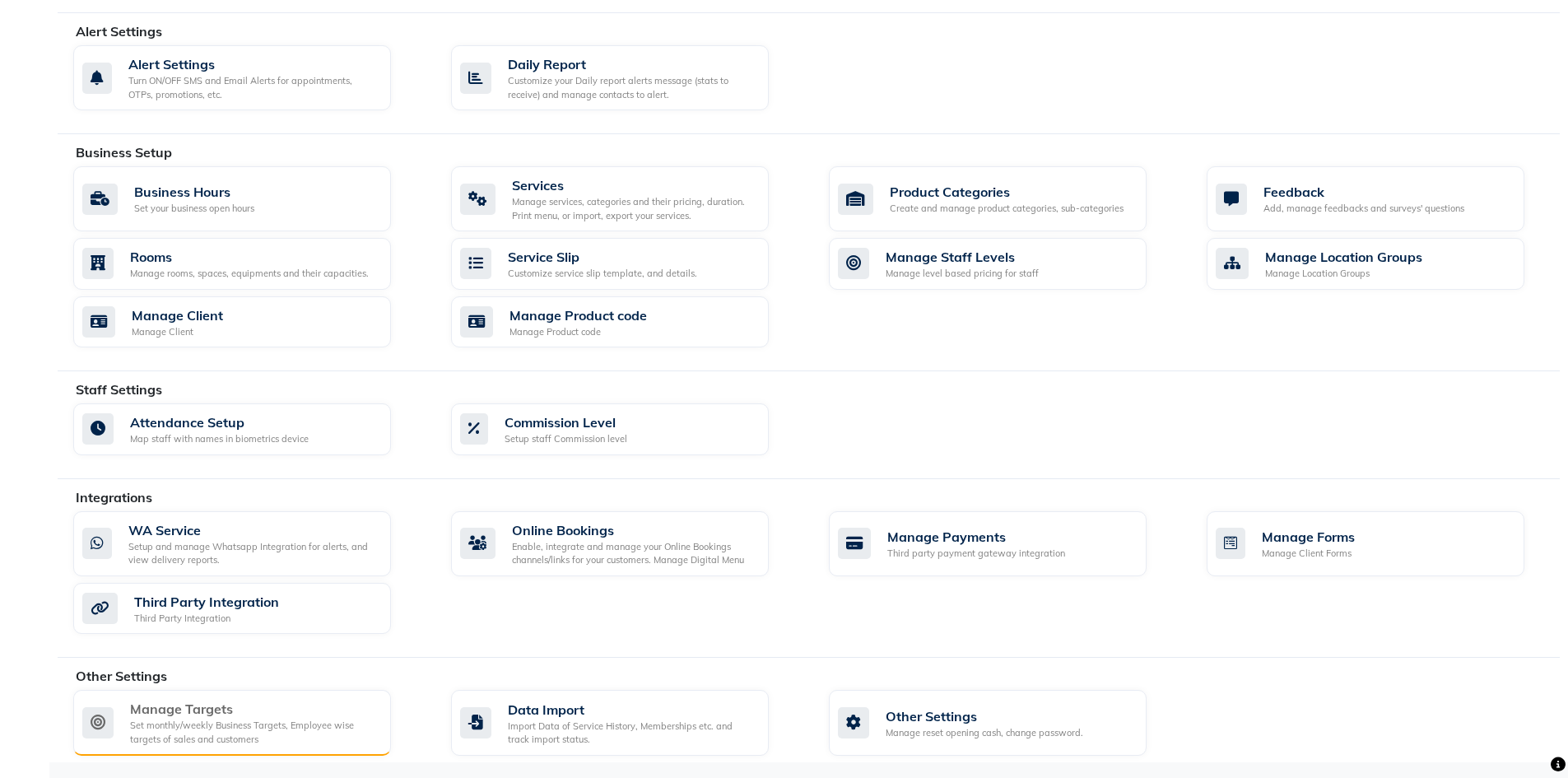
scroll to position [448, 0]
click at [320, 717] on div "Manage Targets" at bounding box center [254, 707] width 247 height 20
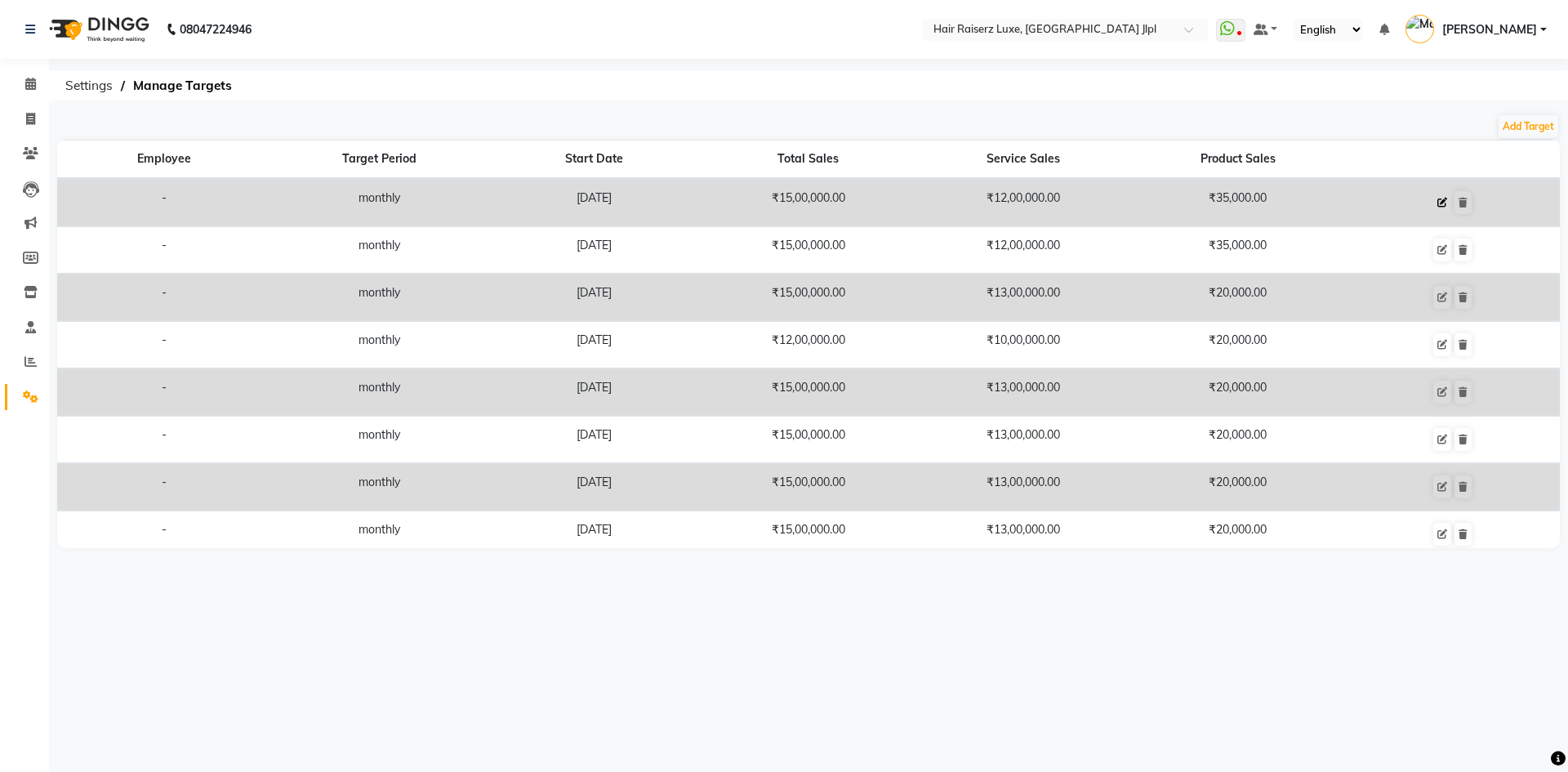
click at [1434, 207] on button at bounding box center [1442, 202] width 18 height 22
select select "monthly"
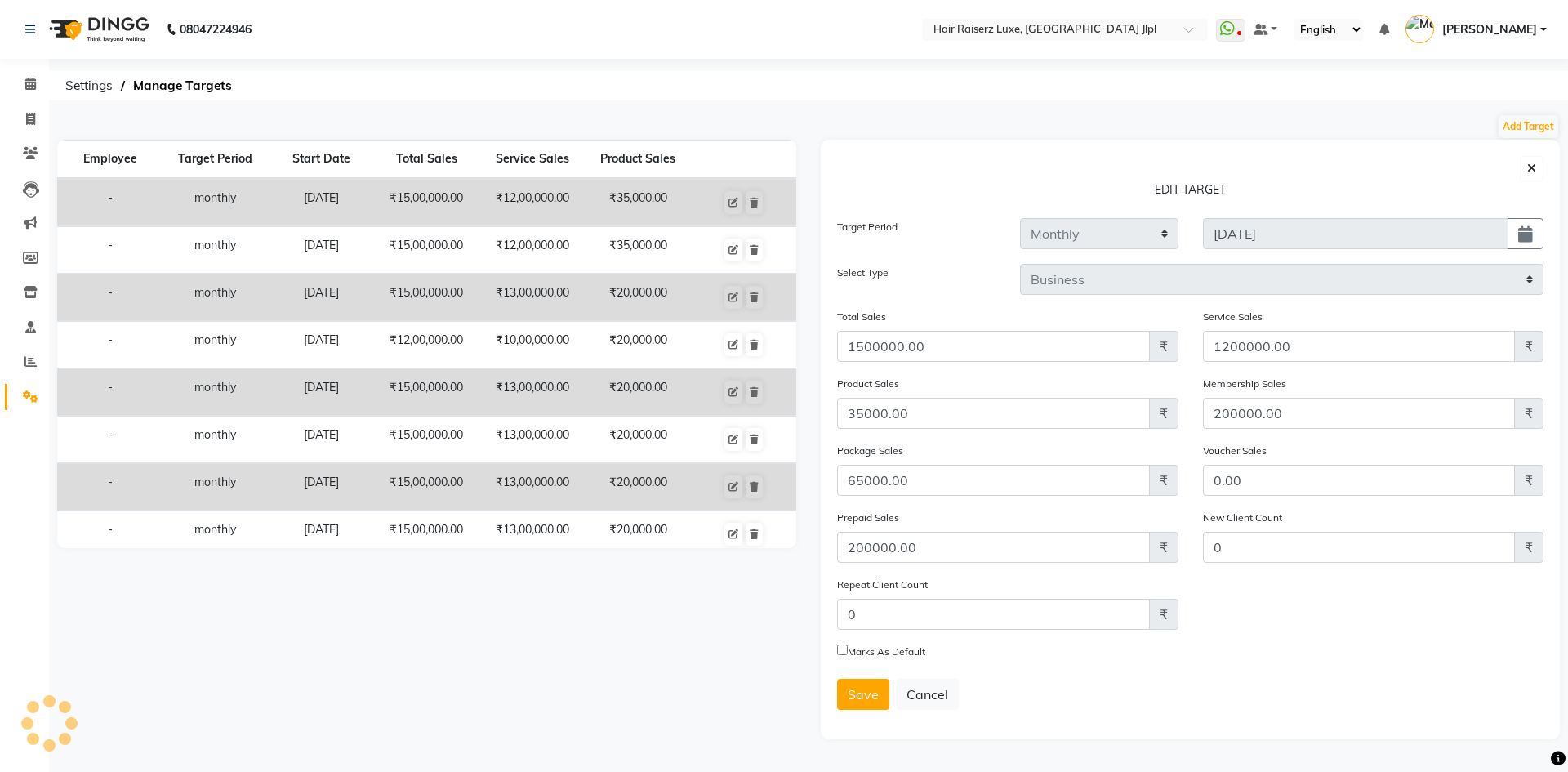
click at [840, 650] on input "Marks As Default" at bounding box center [842, 649] width 10 height 10
checkbox input "true"
drag, startPoint x: 864, startPoint y: 614, endPoint x: 816, endPoint y: 609, distance: 48.3
click at [816, 609] on div "EDIT TARGET Target Period Weekly Monthly 2025-09-01 Select Type Business Employ…" at bounding box center [1190, 439] width 764 height 600
type input "800000"
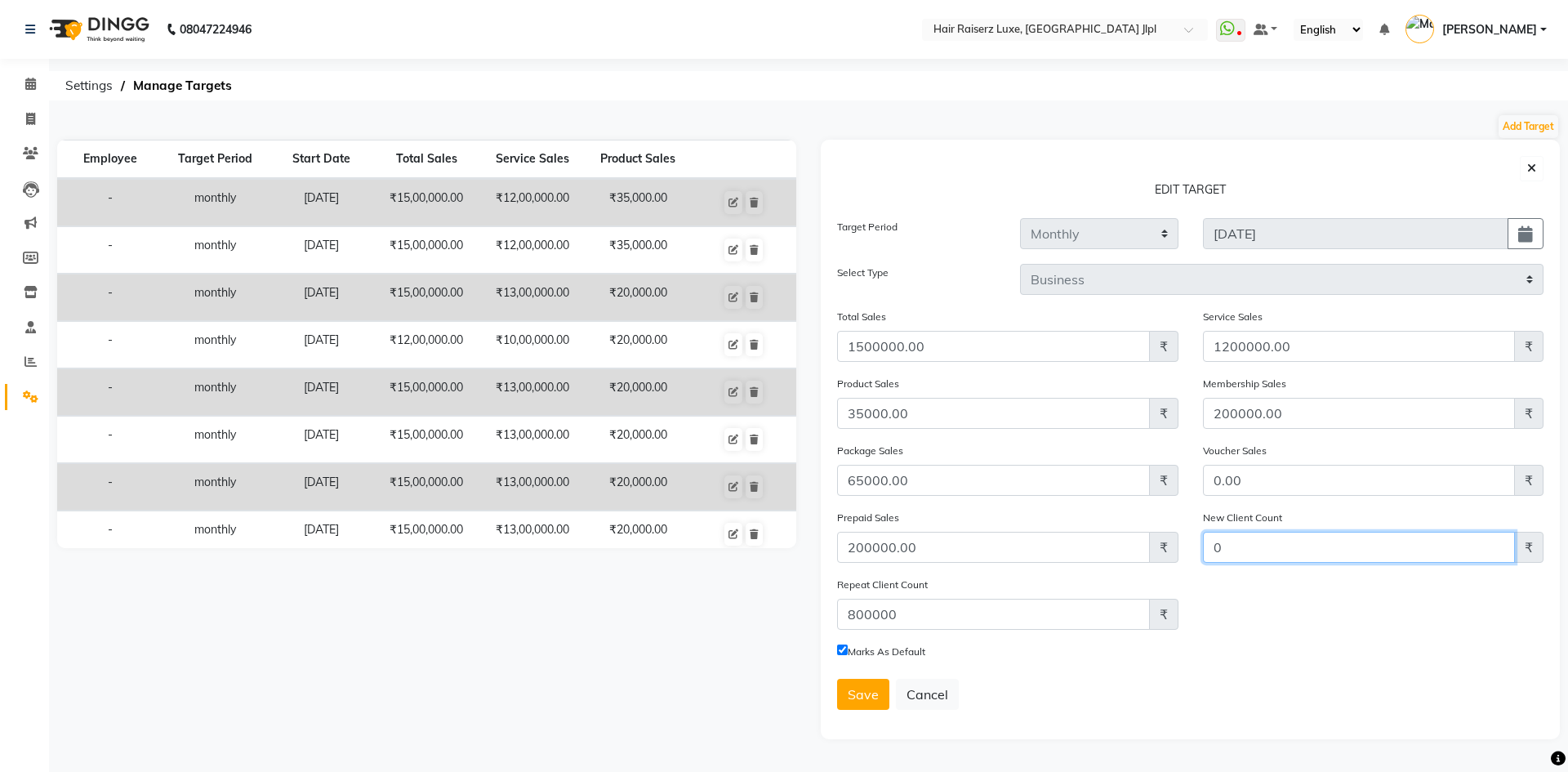
drag, startPoint x: 1247, startPoint y: 545, endPoint x: 1088, endPoint y: 557, distance: 159.5
click at [1088, 557] on div "Prepaid Sales 200000.00 ₹ New Client Count 0 ₹" at bounding box center [1190, 542] width 731 height 67
type input "500000"
click at [1049, 676] on form "Target Period Weekly Monthly 2025-09-01 Select Type Business Employee Total Sal…" at bounding box center [1190, 470] width 707 height 505
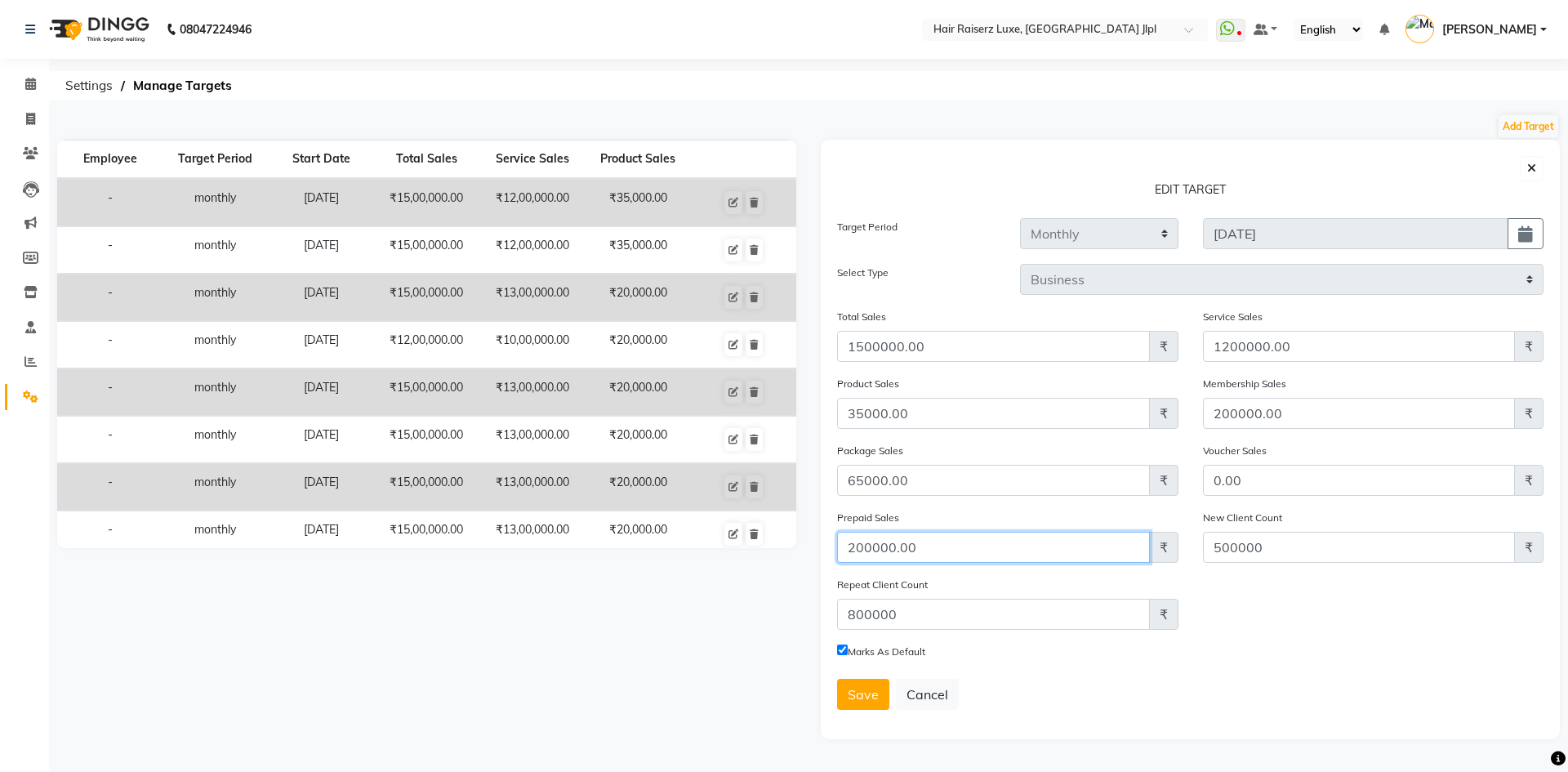
click at [874, 543] on input "200000.00" at bounding box center [993, 546] width 313 height 31
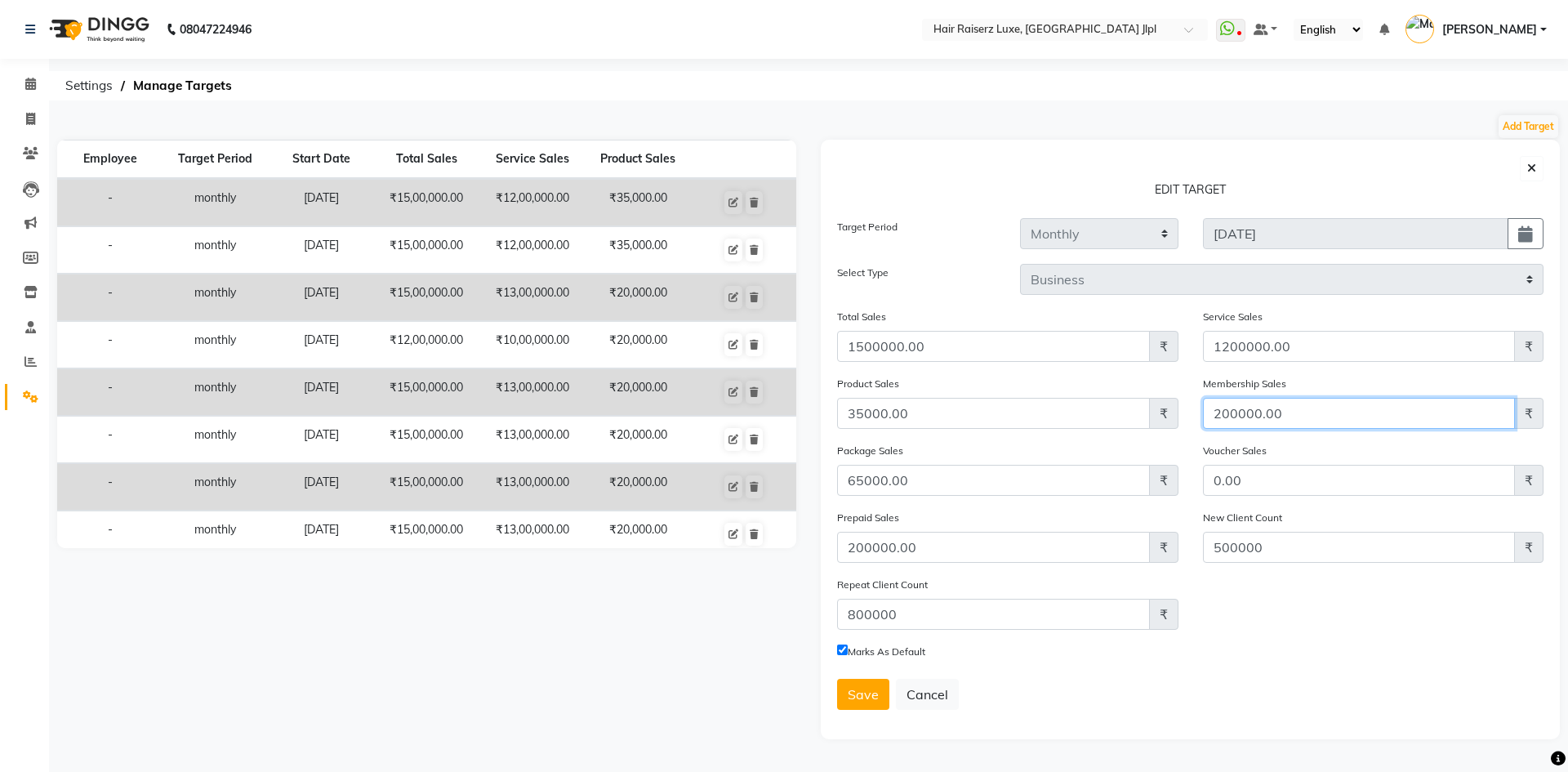
click at [1247, 416] on input "200000.00" at bounding box center [1360, 412] width 313 height 31
click at [1247, 417] on input "200000.00" at bounding box center [1360, 412] width 313 height 31
click at [857, 694] on span "Save" at bounding box center [863, 693] width 31 height 16
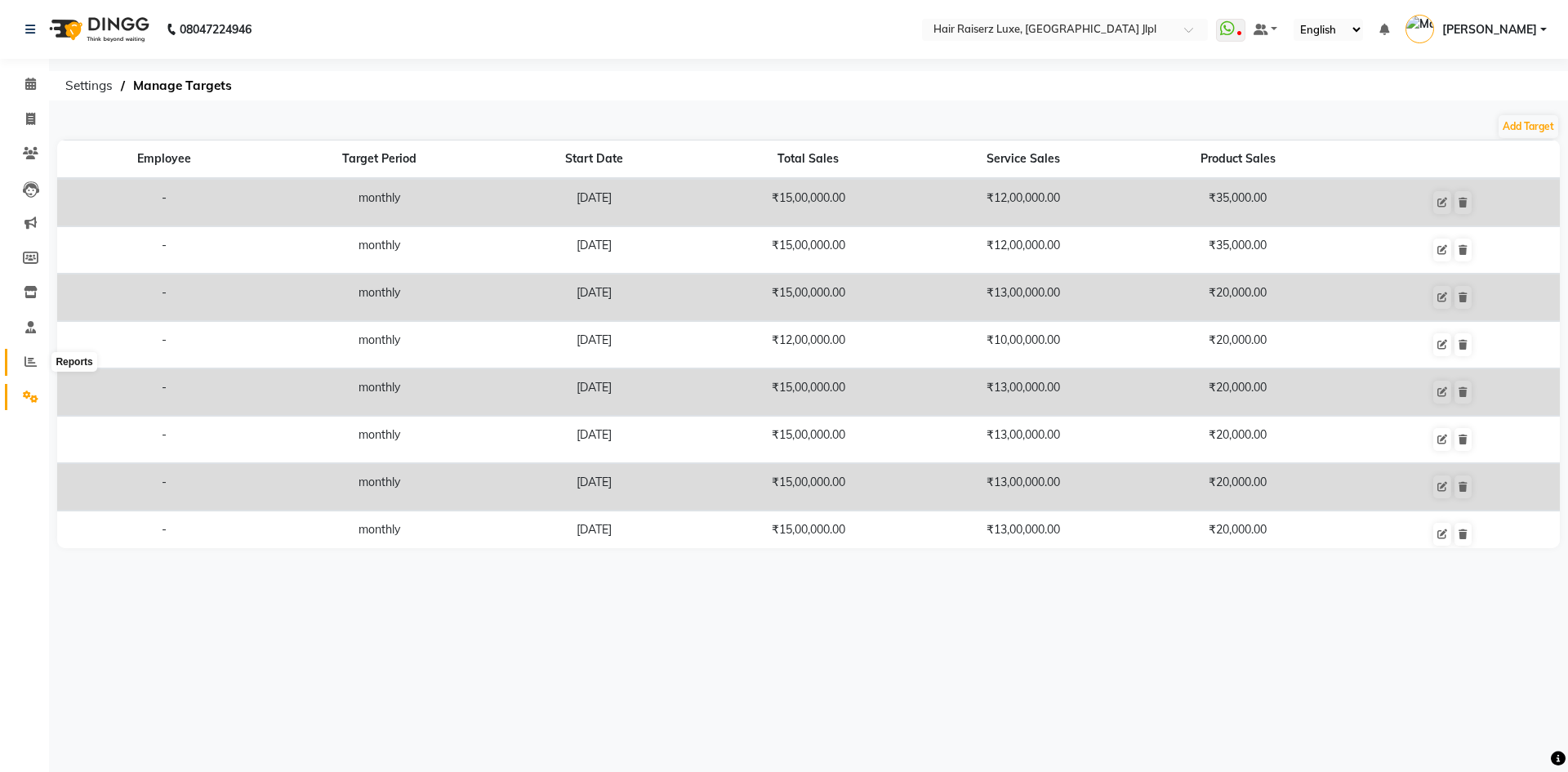
click at [17, 353] on span at bounding box center [30, 363] width 29 height 19
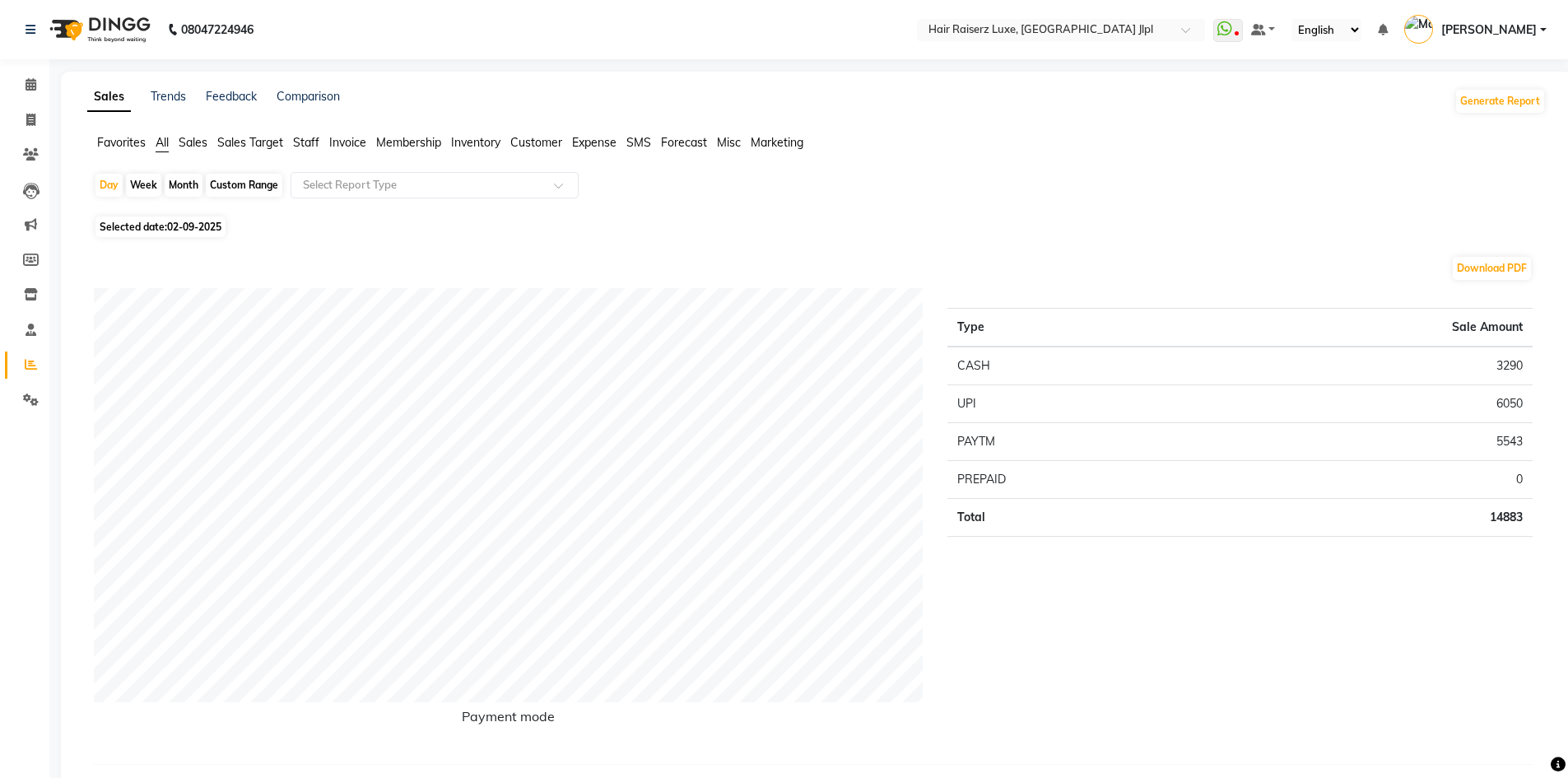
click at [240, 144] on span "Sales Target" at bounding box center [250, 143] width 66 height 15
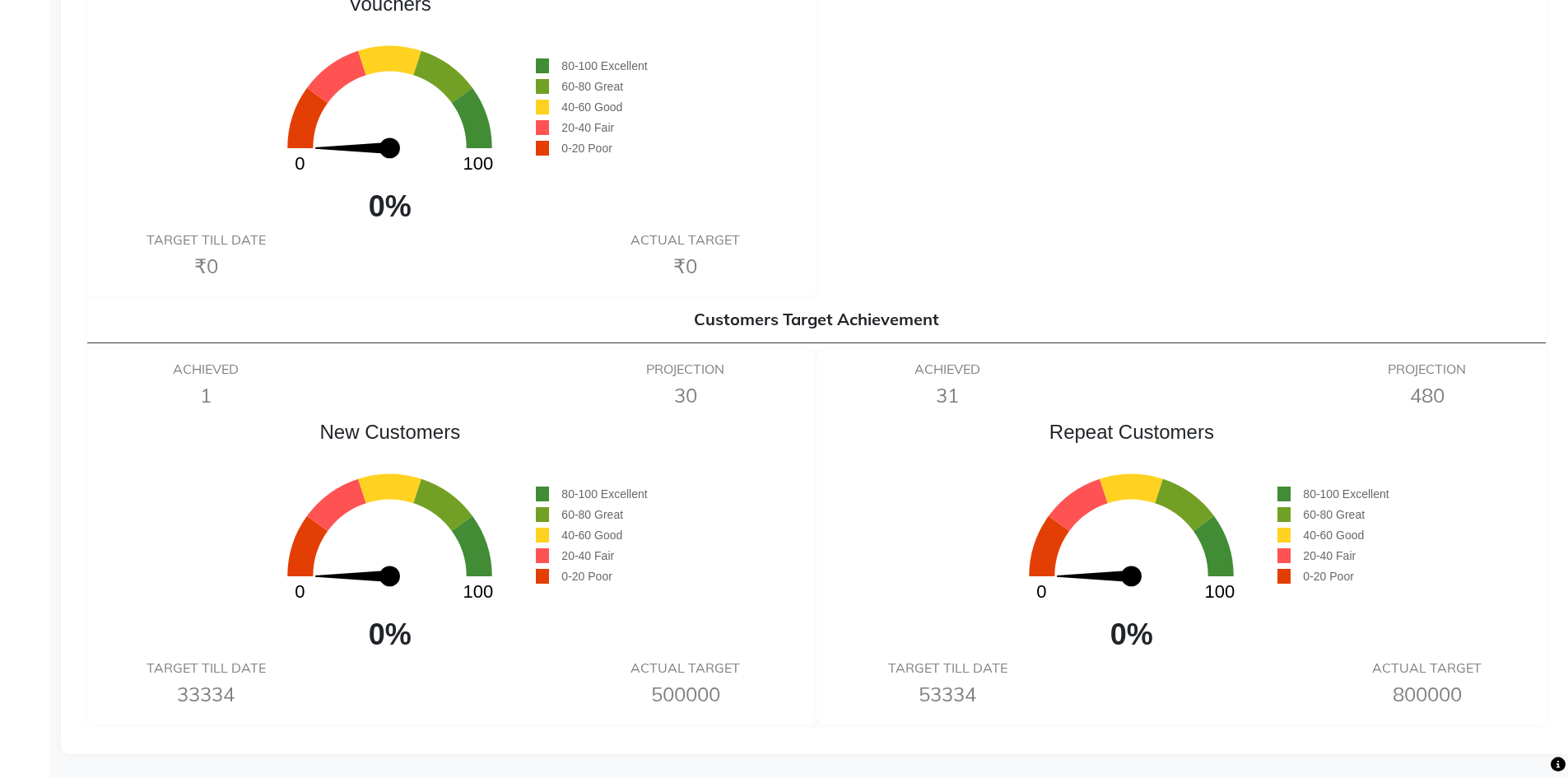
scroll to position [1503, 0]
drag, startPoint x: 685, startPoint y: 686, endPoint x: 775, endPoint y: 687, distance: 90.0
click at [775, 687] on h6 "500000" at bounding box center [685, 693] width 214 height 24
drag, startPoint x: 1422, startPoint y: 685, endPoint x: 1501, endPoint y: 685, distance: 79.0
click at [1501, 685] on h6 "800000" at bounding box center [1426, 693] width 214 height 24
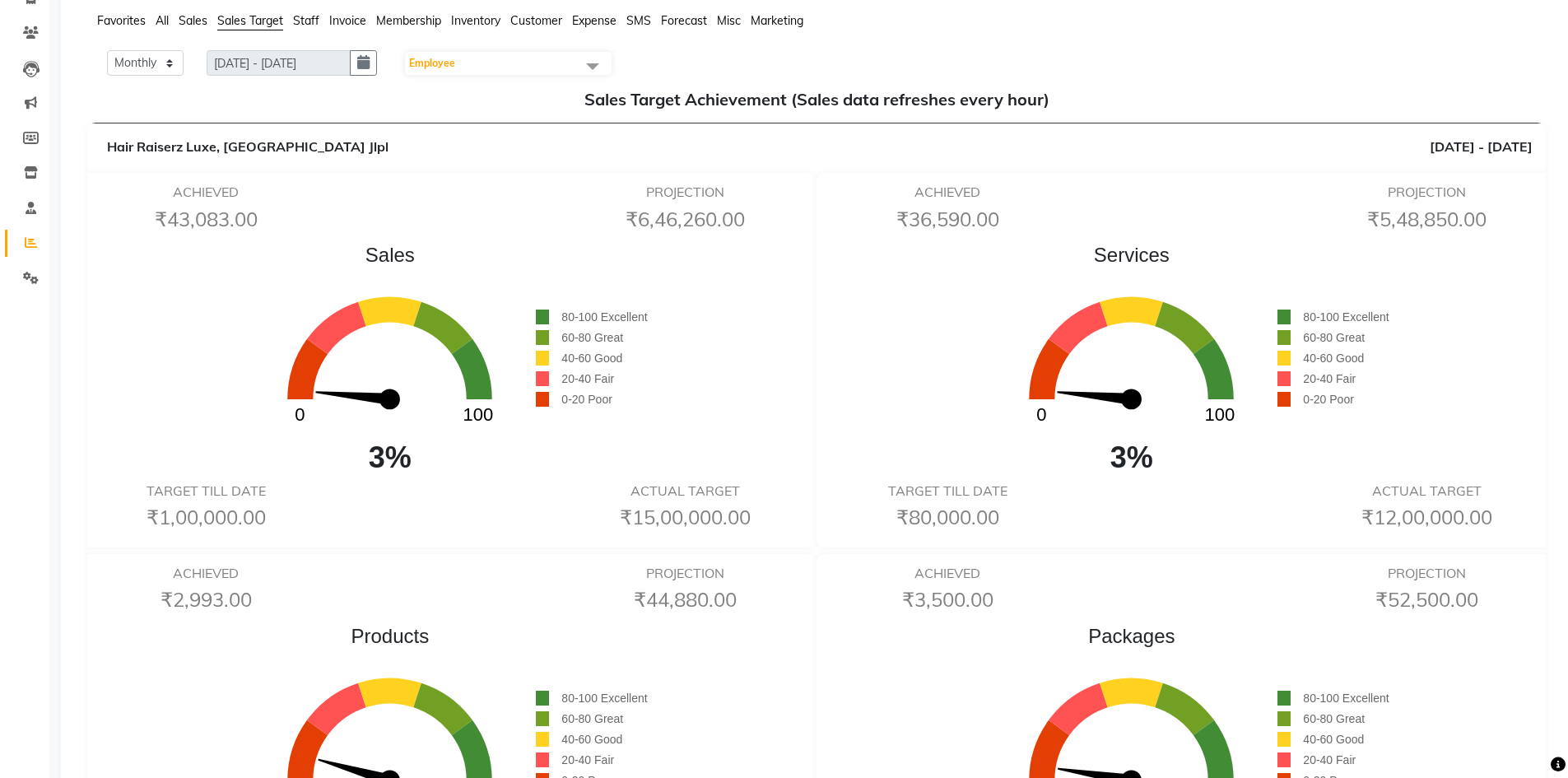
scroll to position [104, 0]
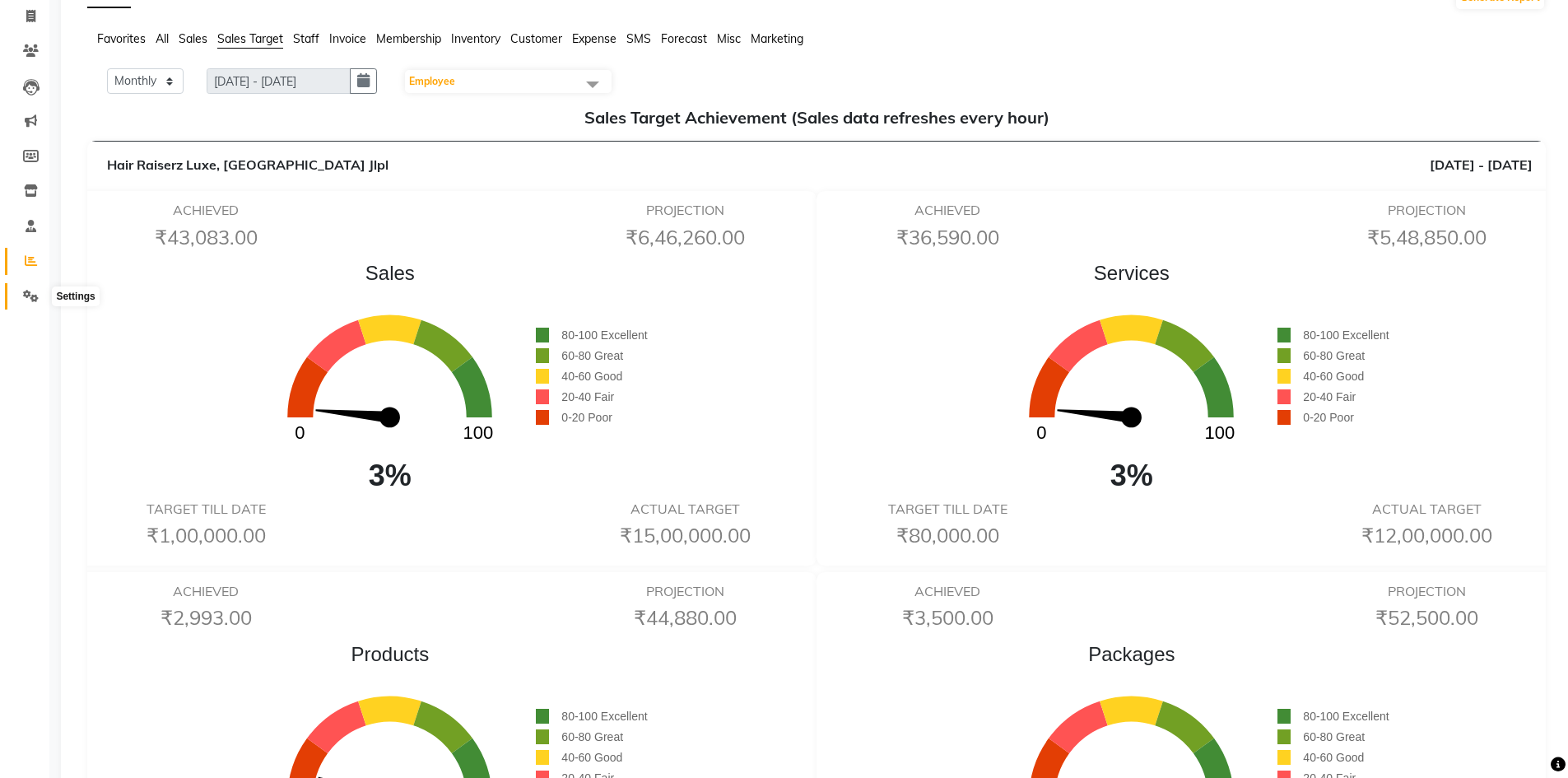
click at [33, 288] on span at bounding box center [30, 296] width 29 height 19
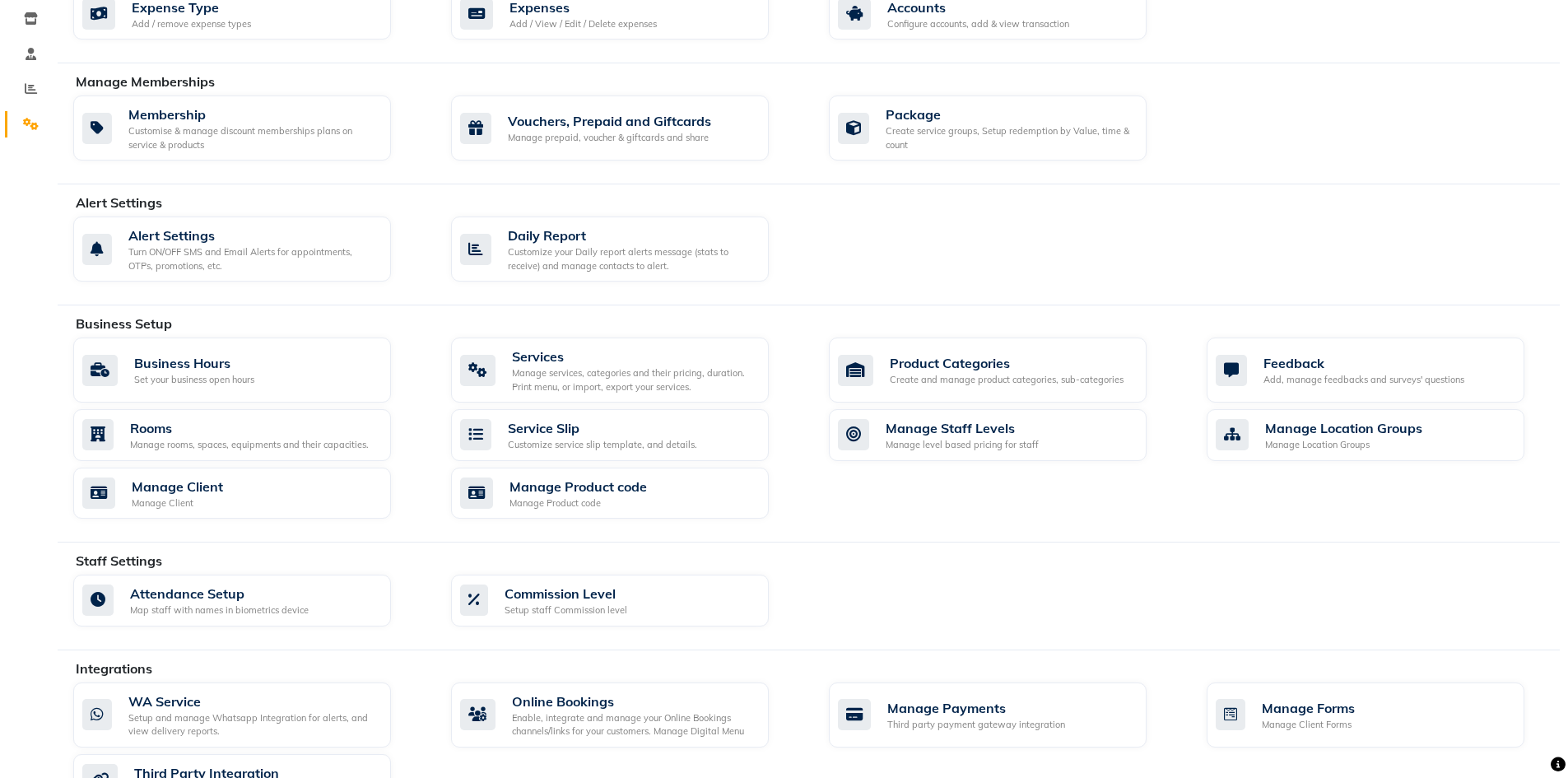
scroll to position [447, 0]
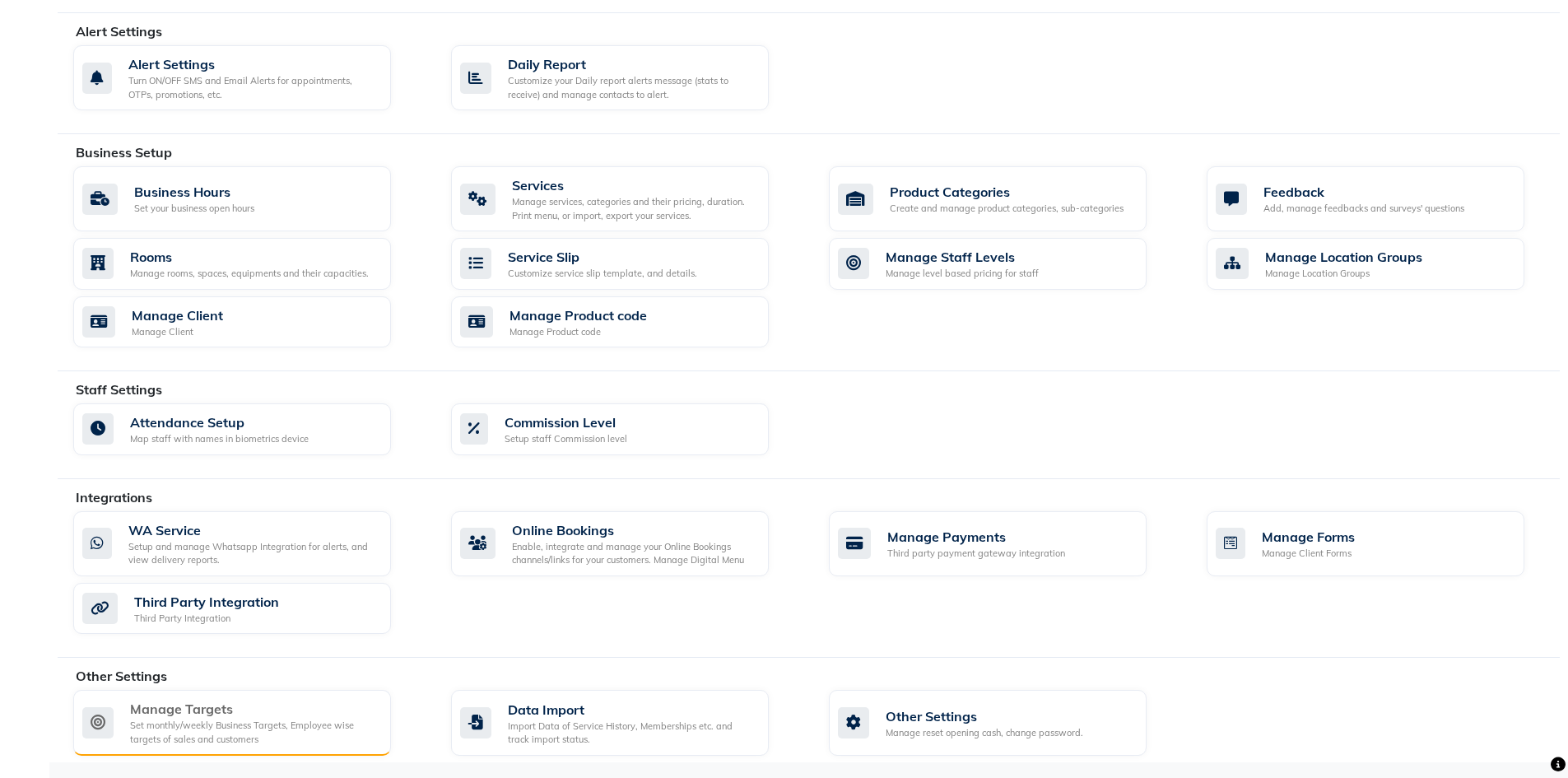
click at [253, 703] on div "Manage Targets" at bounding box center [254, 708] width 247 height 20
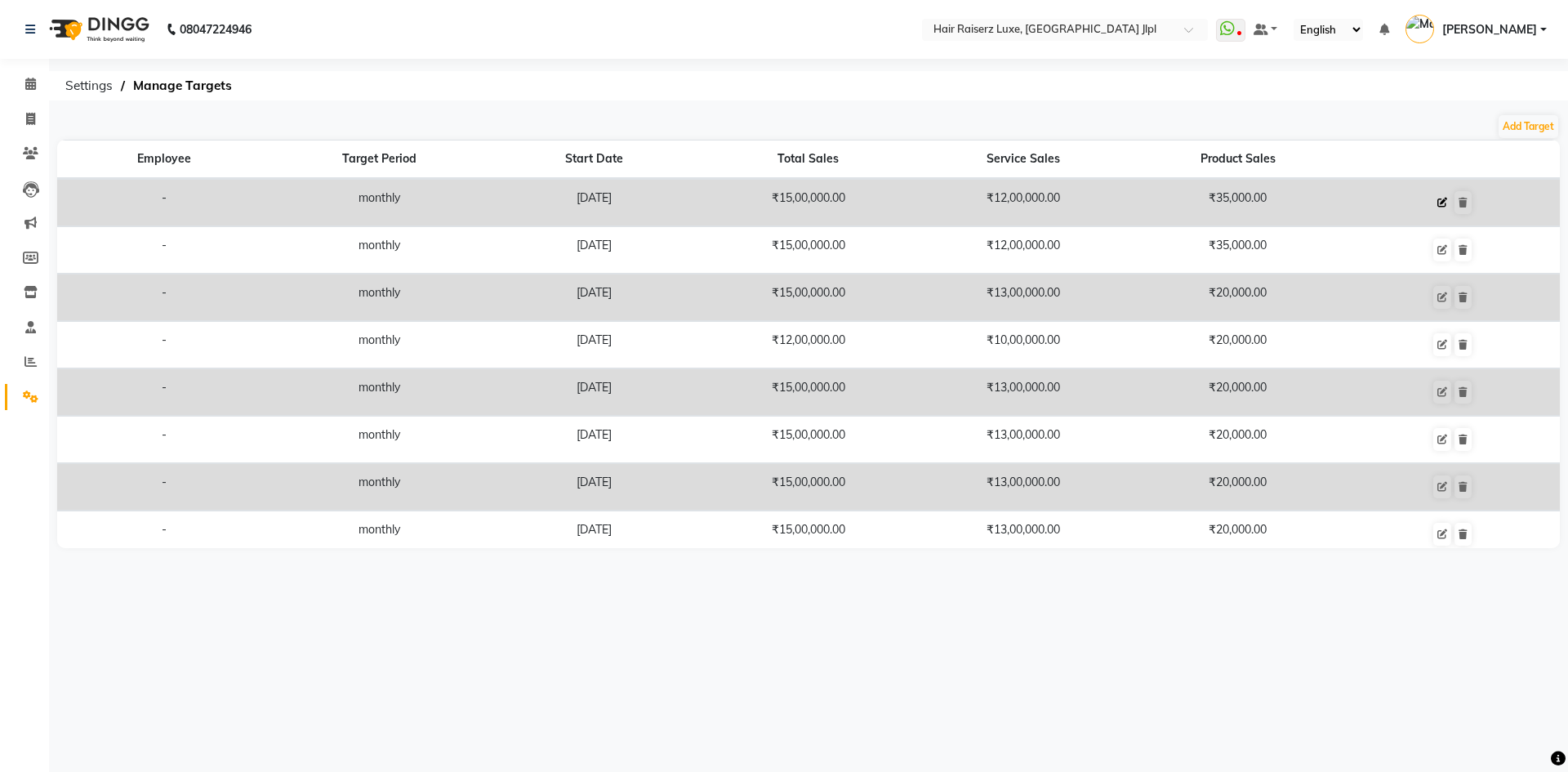
click at [1438, 200] on icon at bounding box center [1442, 202] width 9 height 9
select select "monthly"
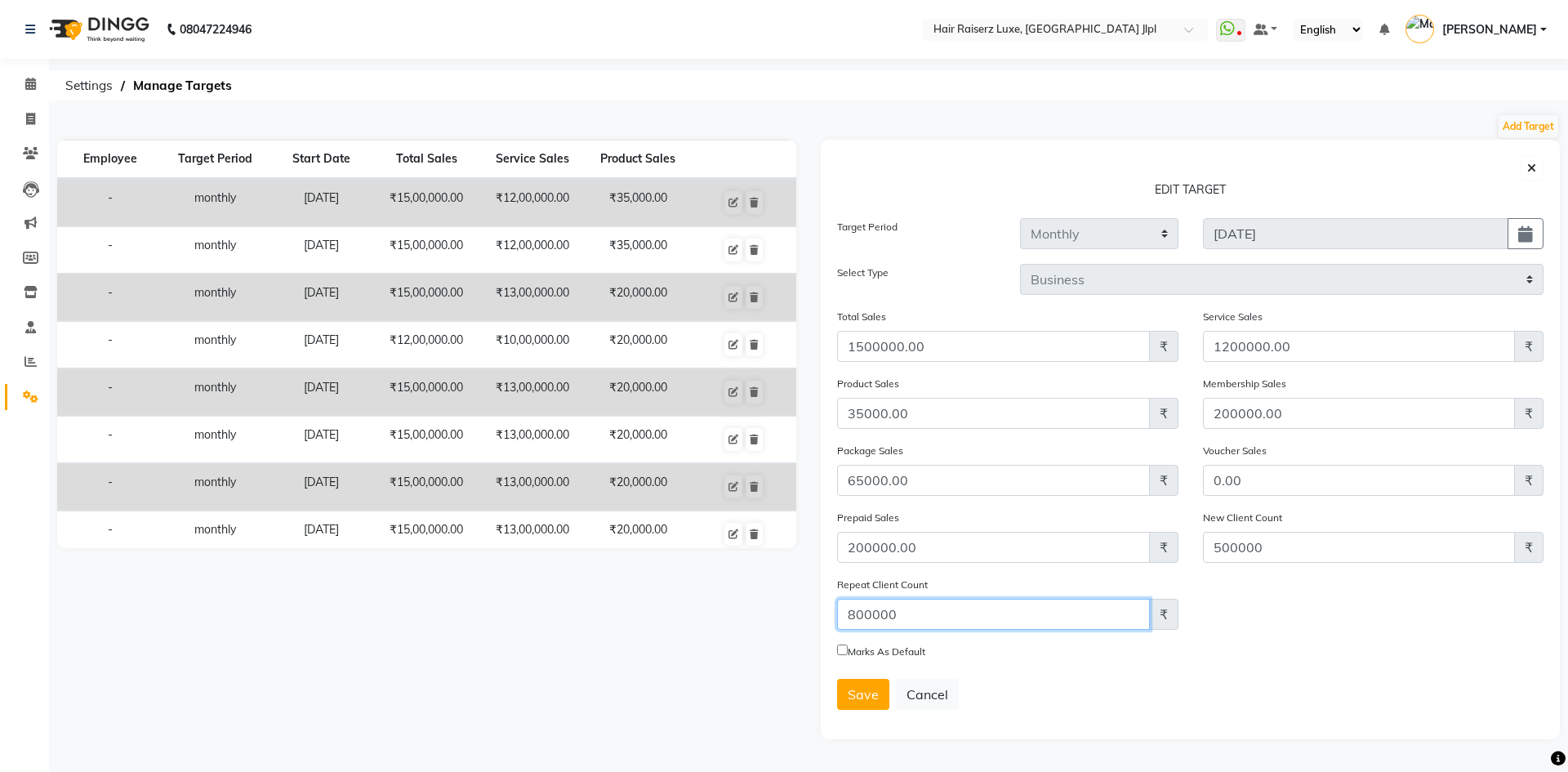
click at [870, 616] on input "Amount (to the nearest dollar)" at bounding box center [993, 614] width 313 height 31
type input "8"
click at [1157, 618] on span "₹" at bounding box center [1163, 614] width 29 height 31
click at [1040, 618] on input "Amount (to the nearest dollar)" at bounding box center [993, 614] width 313 height 31
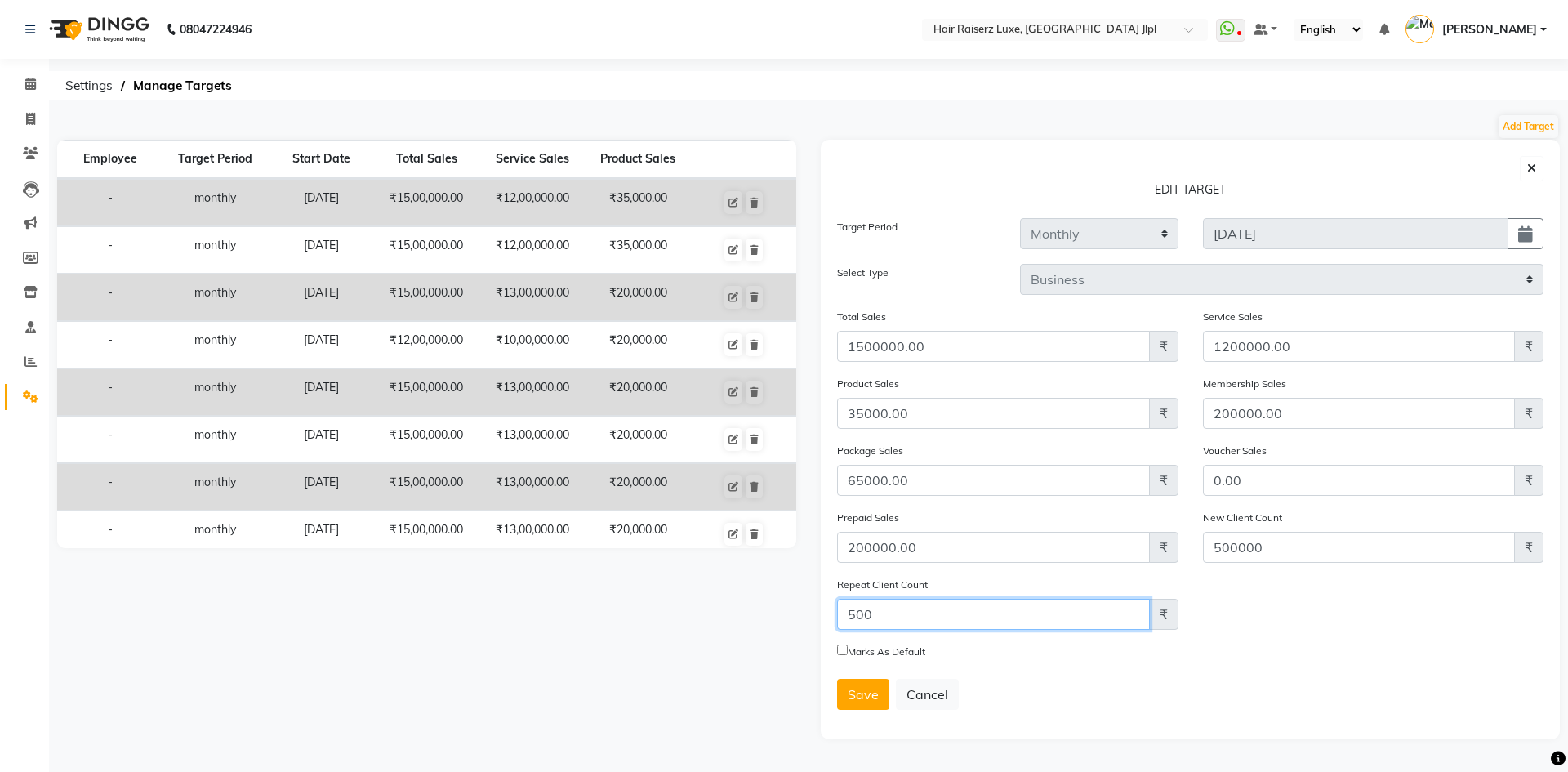
drag, startPoint x: 853, startPoint y: 615, endPoint x: 819, endPoint y: 618, distance: 34.1
click at [819, 618] on div "EDIT TARGET Target Period Weekly Monthly 2025-09-01 Select Type Business Employ…" at bounding box center [1190, 439] width 764 height 600
type input "2000"
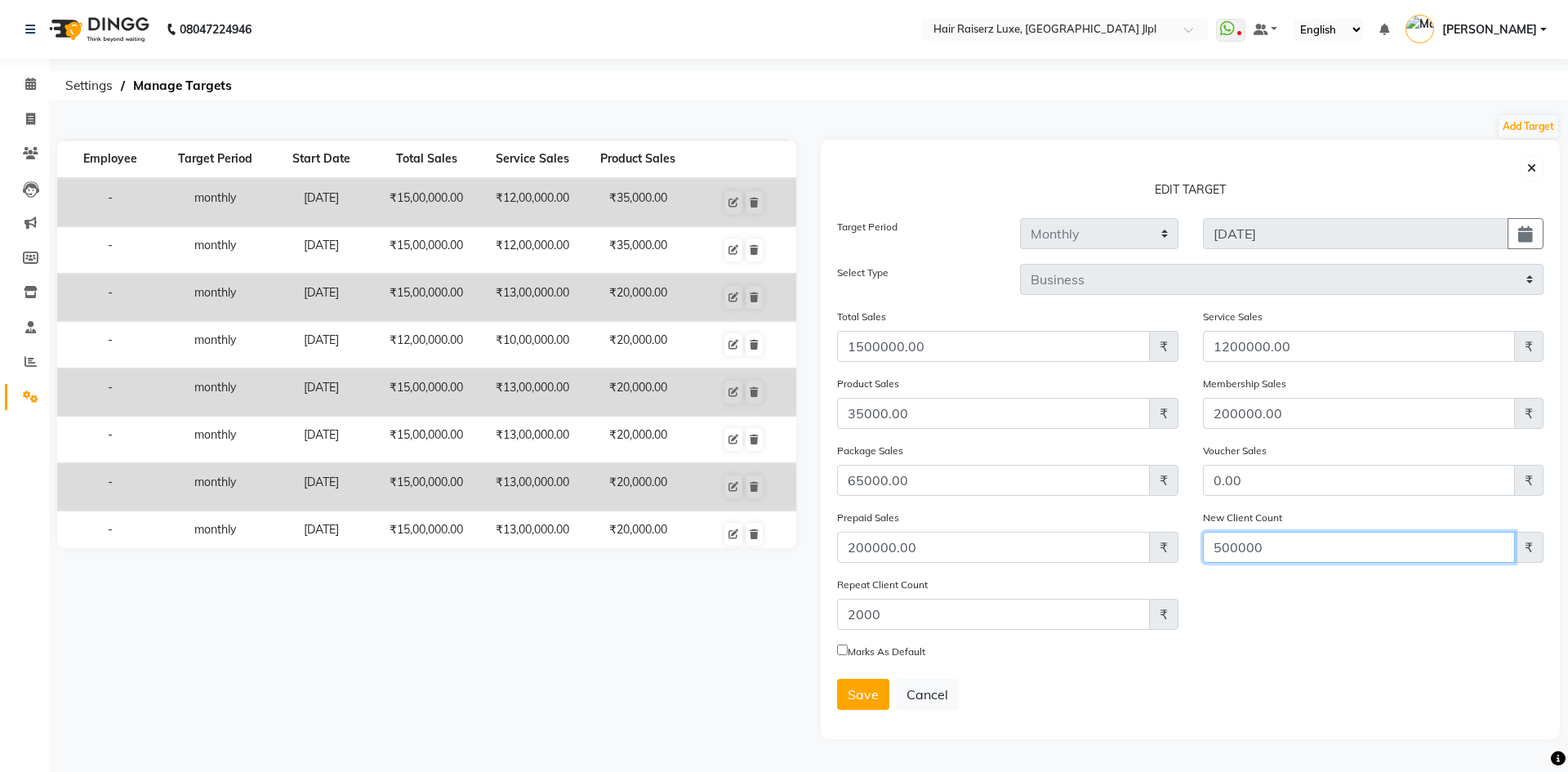
click at [1286, 542] on input "500000" at bounding box center [1360, 546] width 313 height 31
type input "5"
type input "1000"
click at [867, 693] on span "Save" at bounding box center [863, 693] width 31 height 16
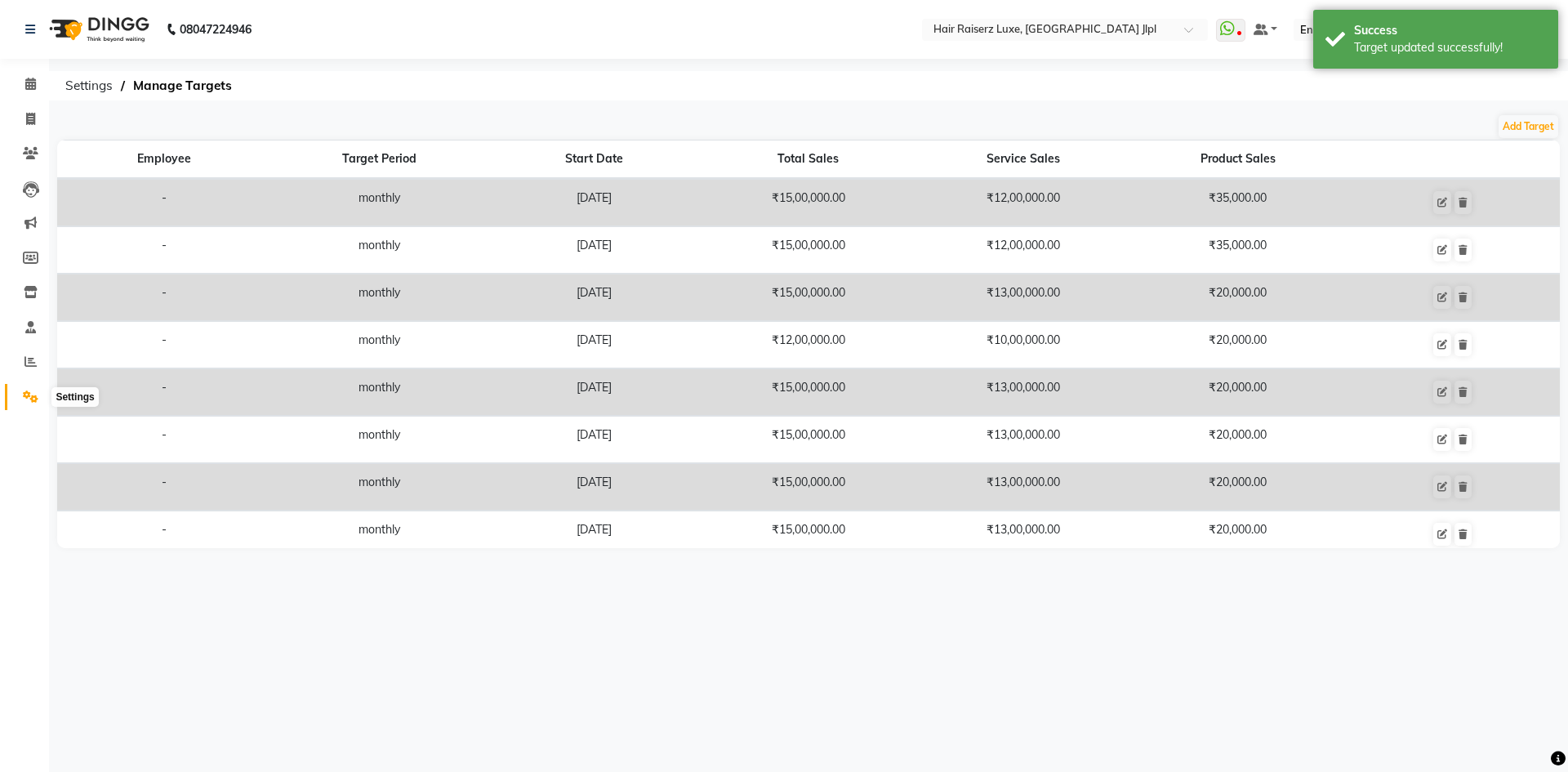
click at [36, 393] on icon at bounding box center [30, 396] width 16 height 12
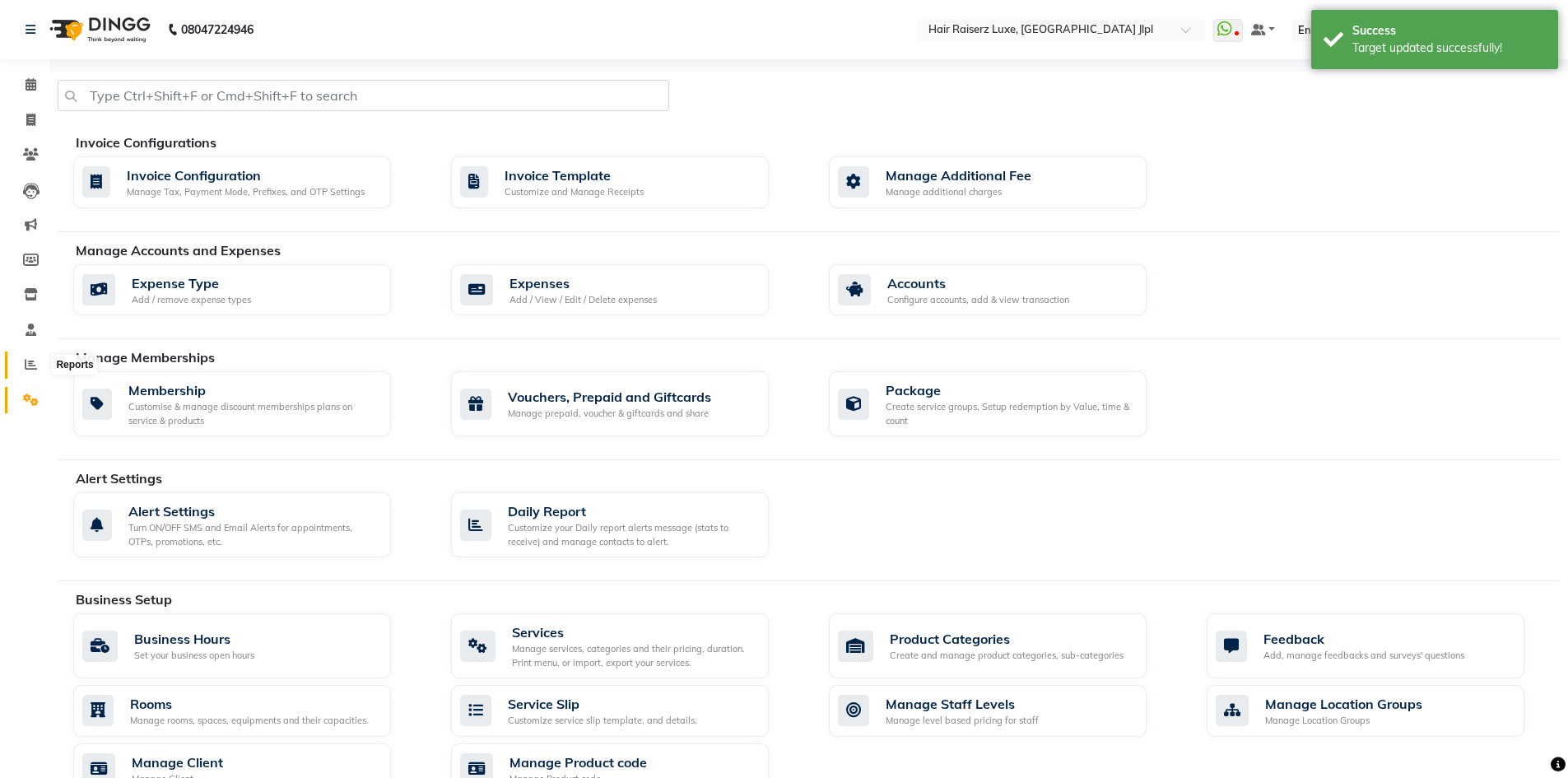
click at [32, 364] on icon at bounding box center [30, 364] width 12 height 12
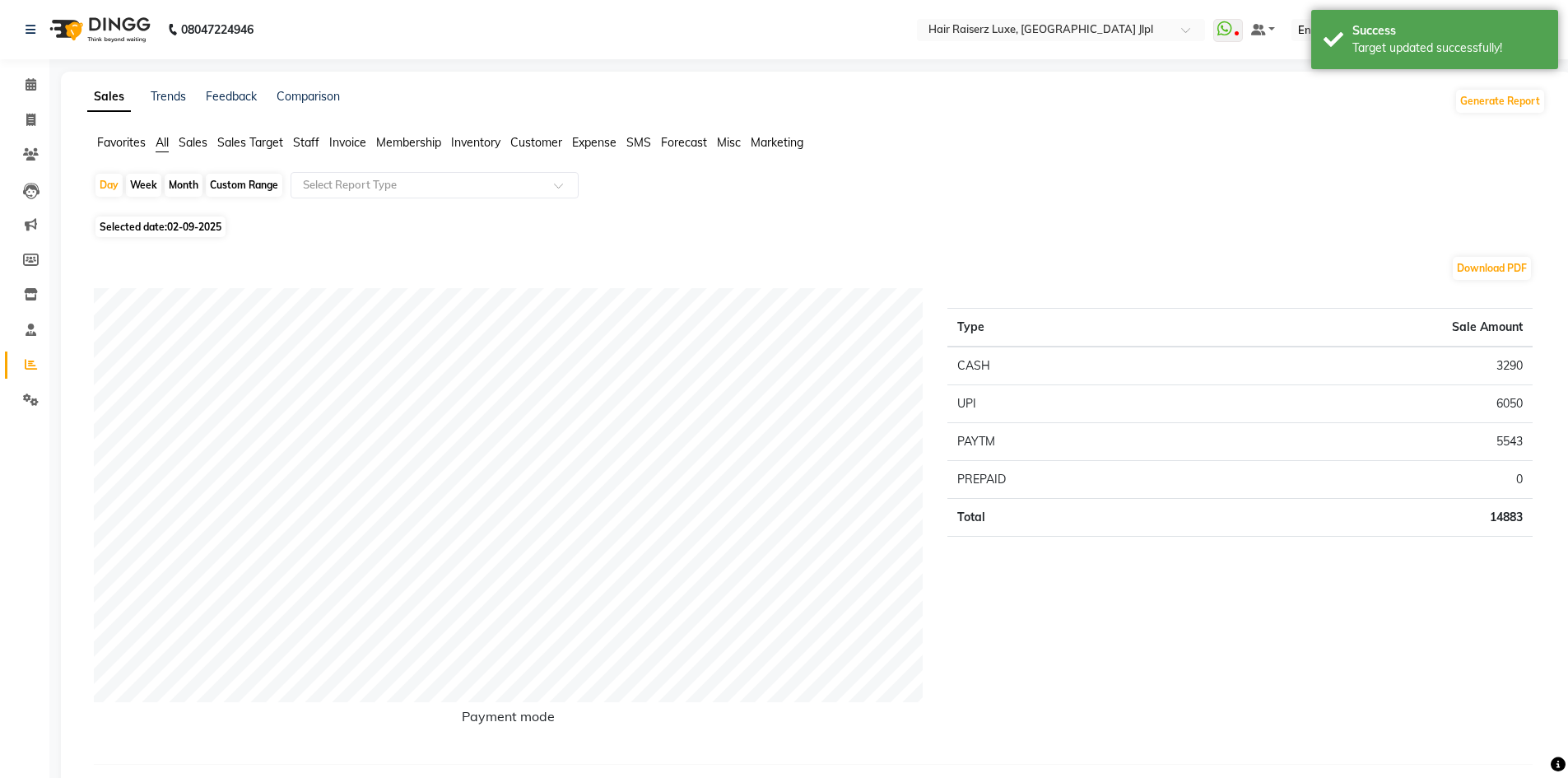
click at [269, 140] on span "Sales Target" at bounding box center [250, 143] width 66 height 15
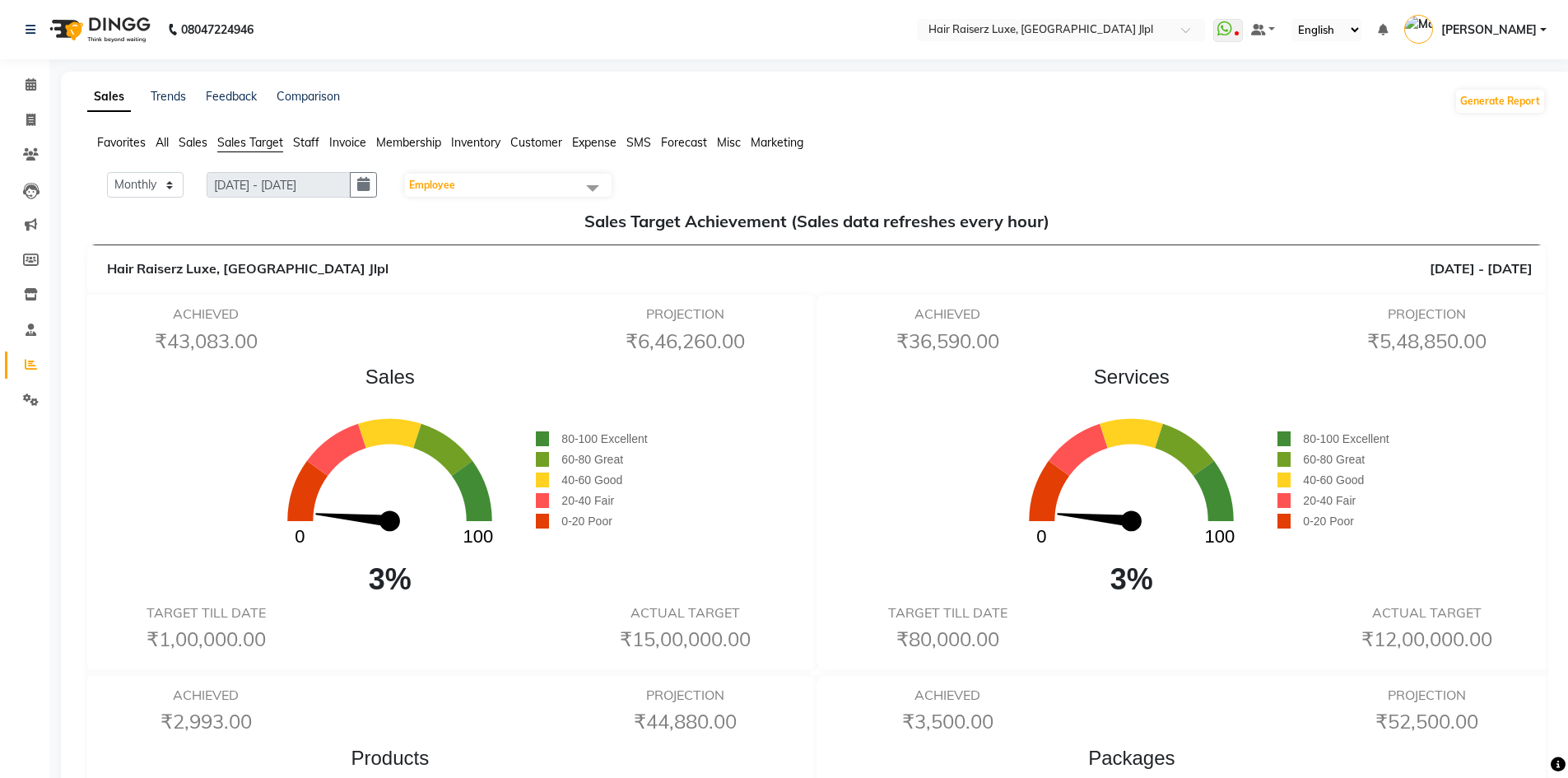
click at [298, 141] on span "Staff" at bounding box center [306, 143] width 26 height 15
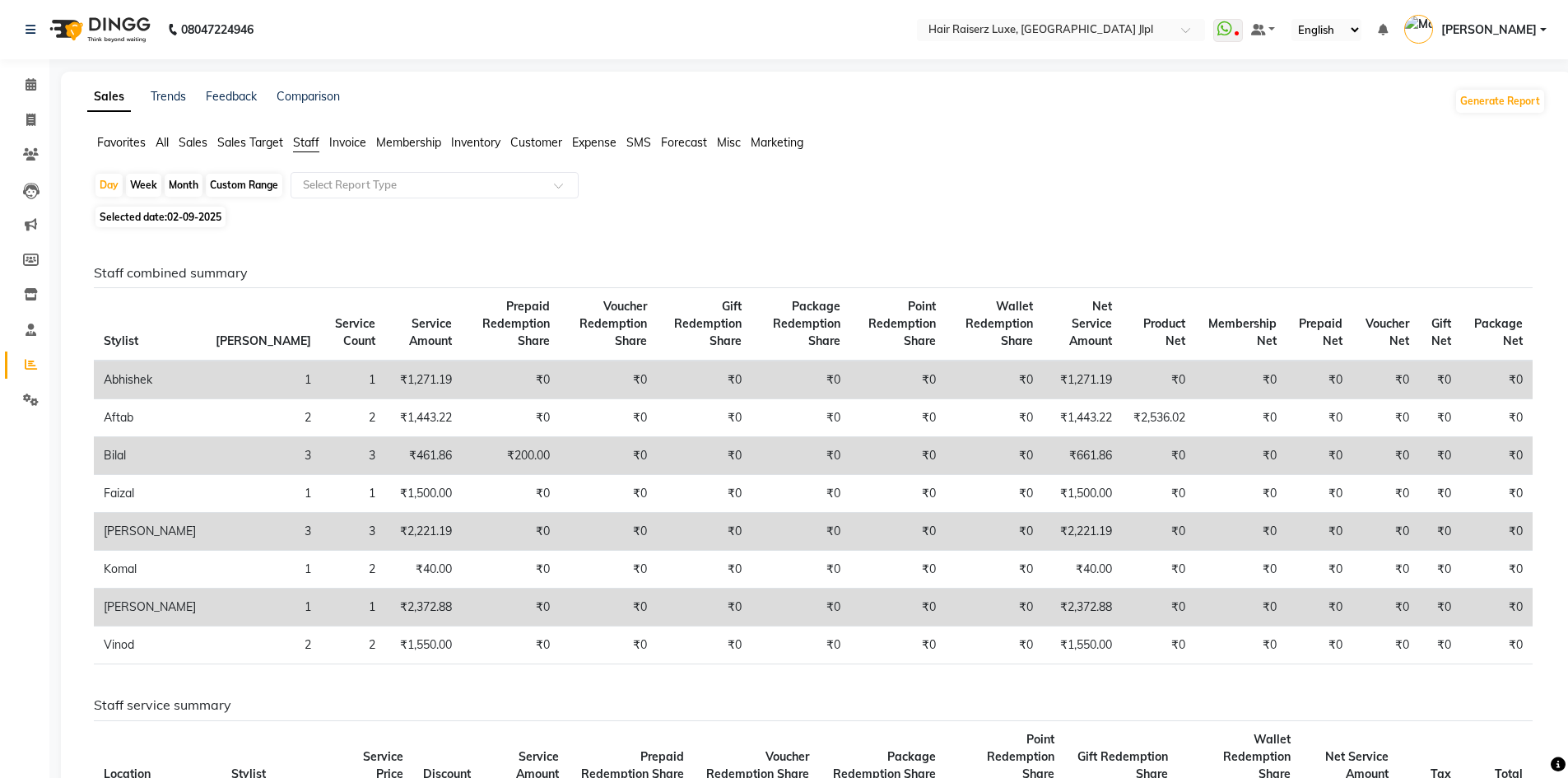
drag, startPoint x: 173, startPoint y: 184, endPoint x: 193, endPoint y: 200, distance: 25.6
click at [174, 184] on div "Month" at bounding box center [183, 185] width 38 height 23
click at [192, 190] on div "Month" at bounding box center [183, 185] width 38 height 23
select select "9"
select select "2025"
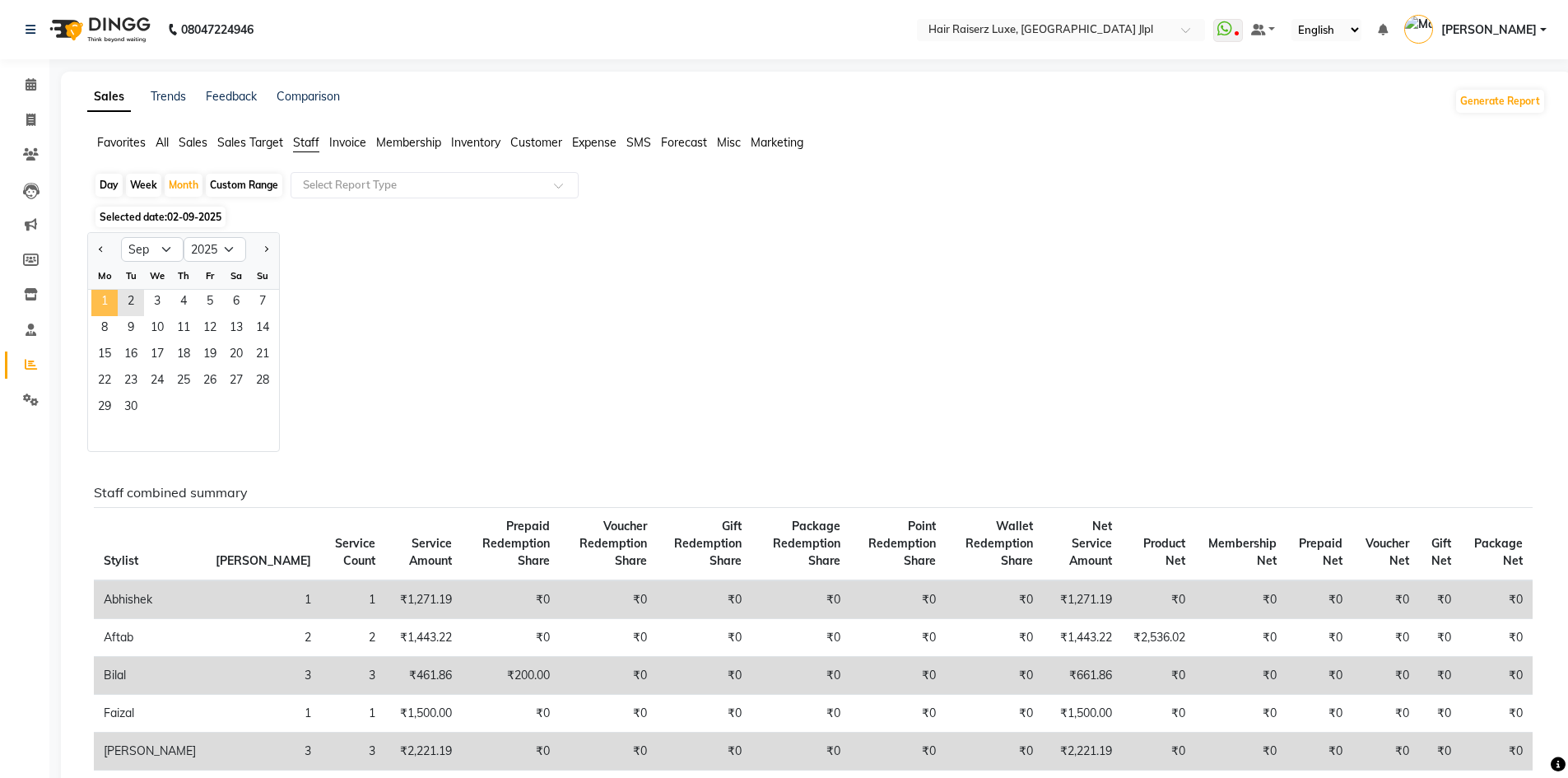
click at [105, 297] on span "1" at bounding box center [105, 303] width 26 height 26
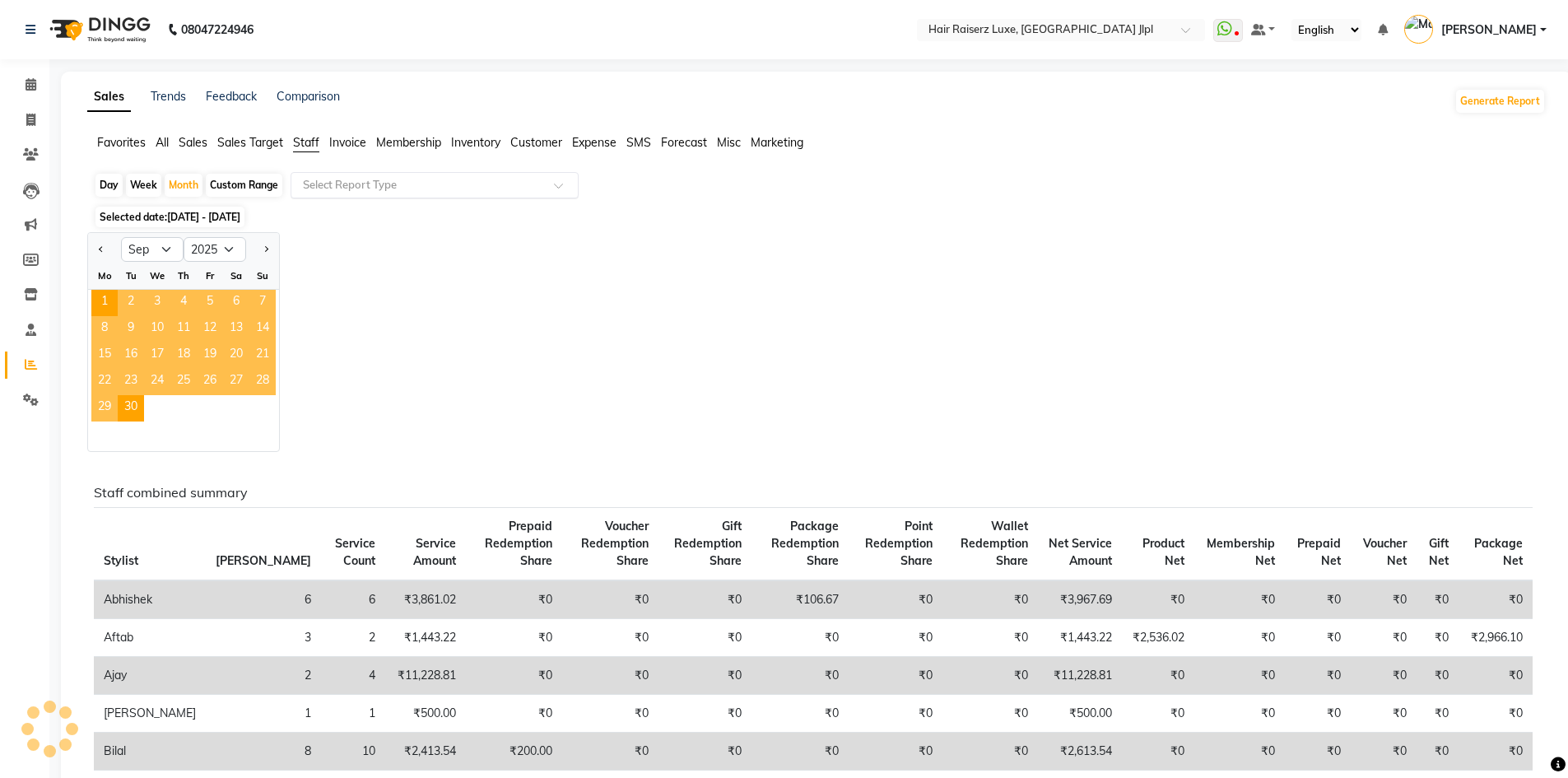
click at [371, 182] on input "text" at bounding box center [418, 184] width 237 height 16
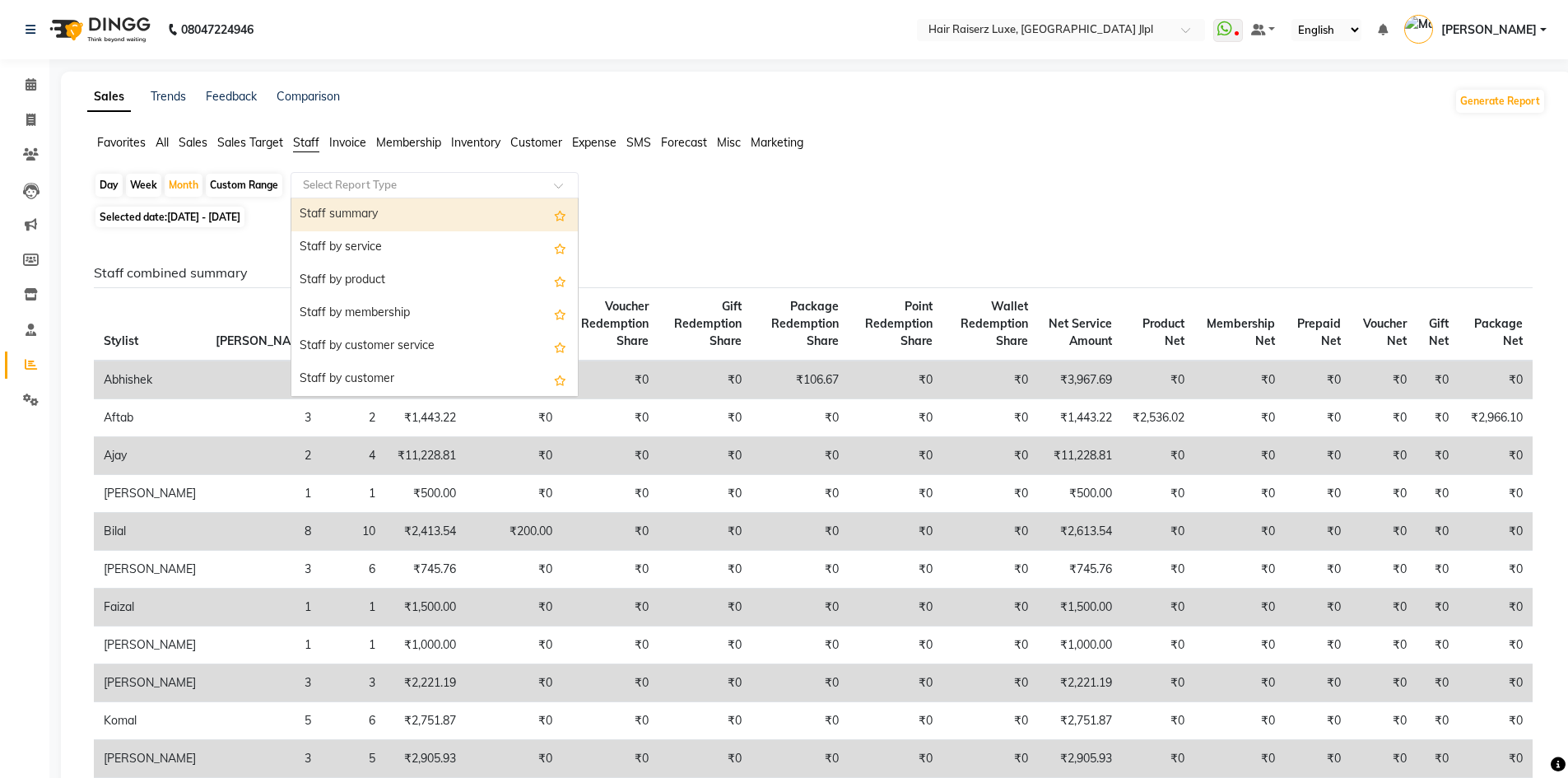
click at [373, 210] on div "Staff summary" at bounding box center [435, 214] width 286 height 33
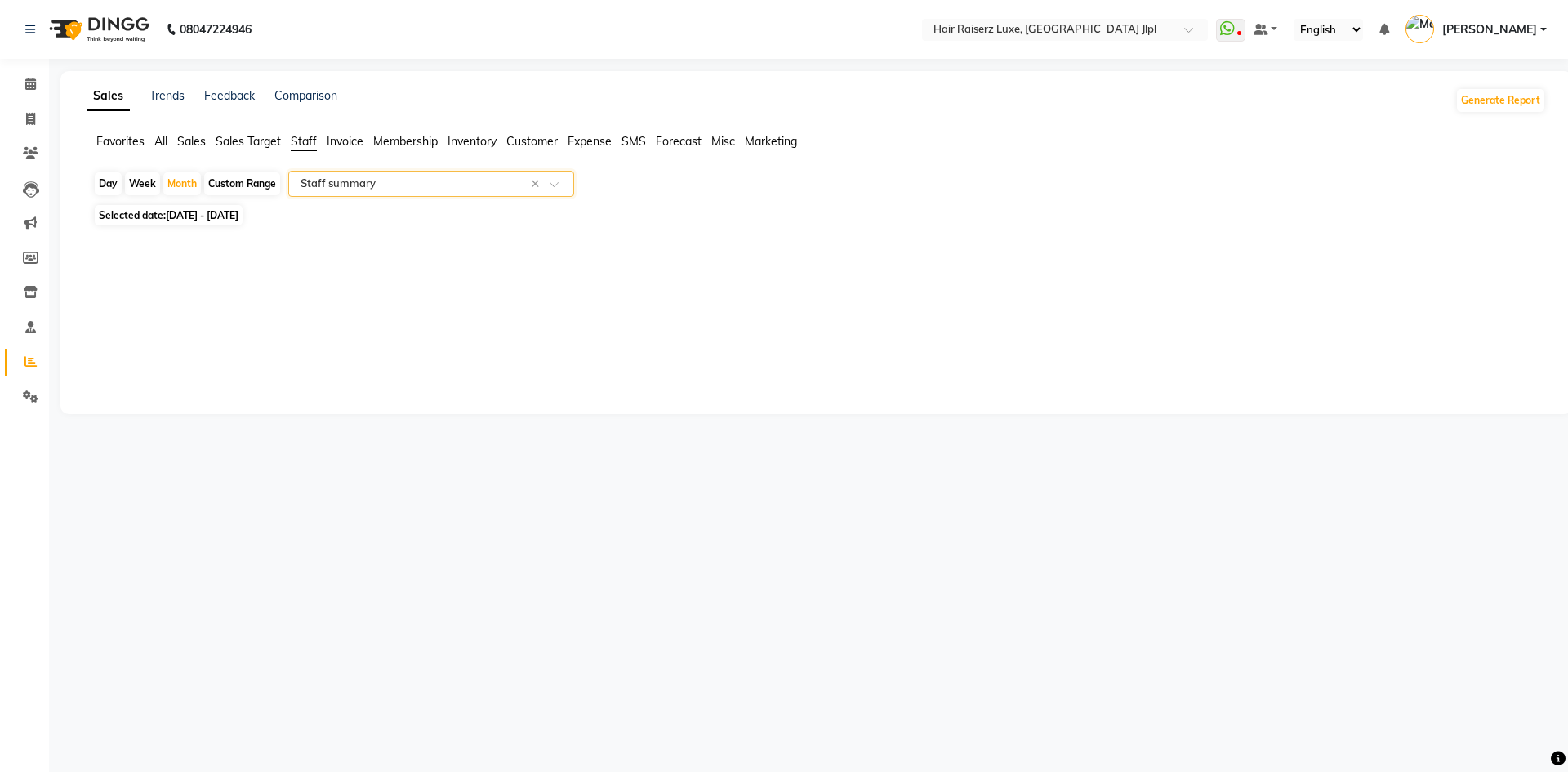
select select "filtered_report"
select select "csv"
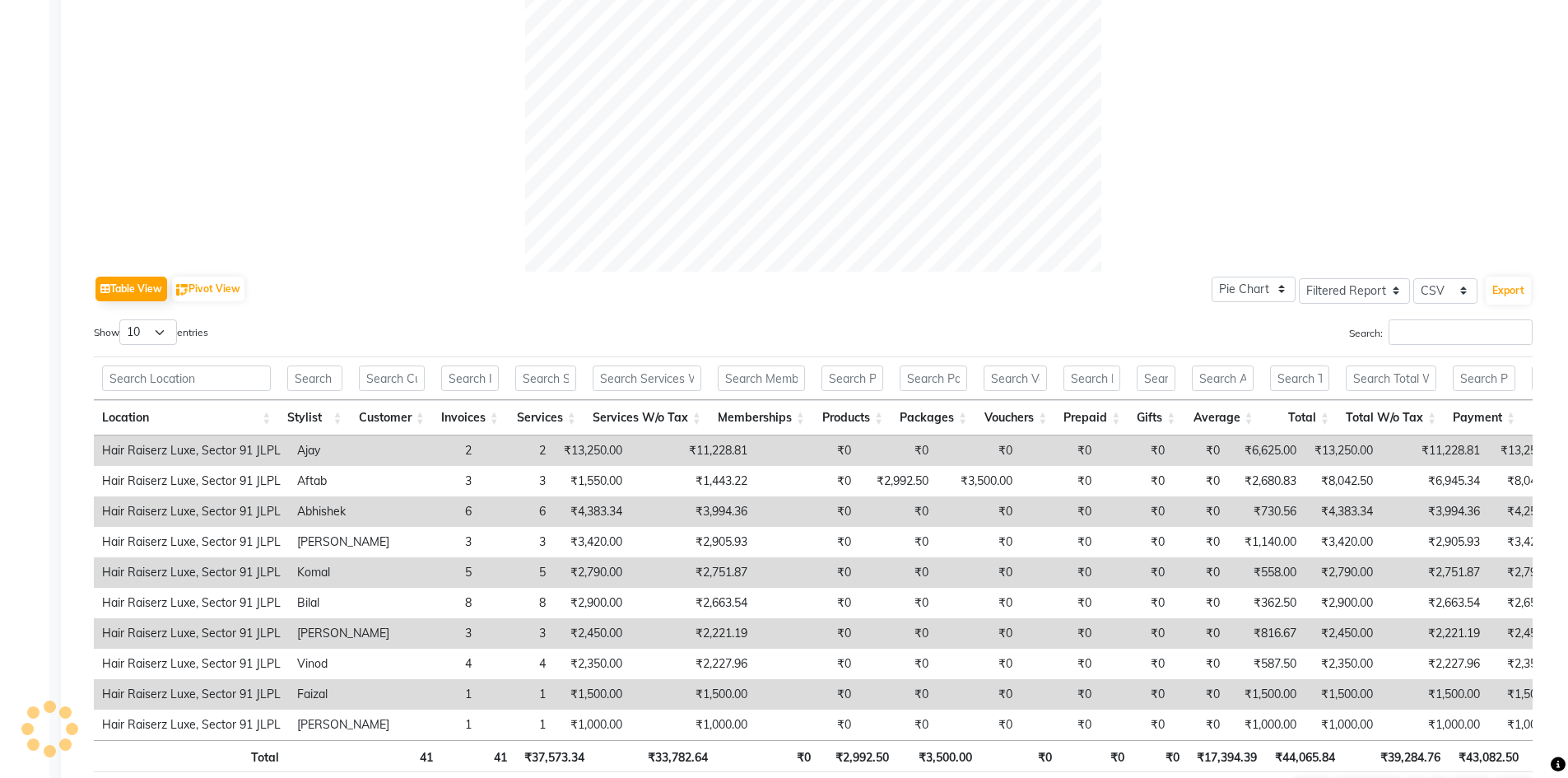
scroll to position [658, 0]
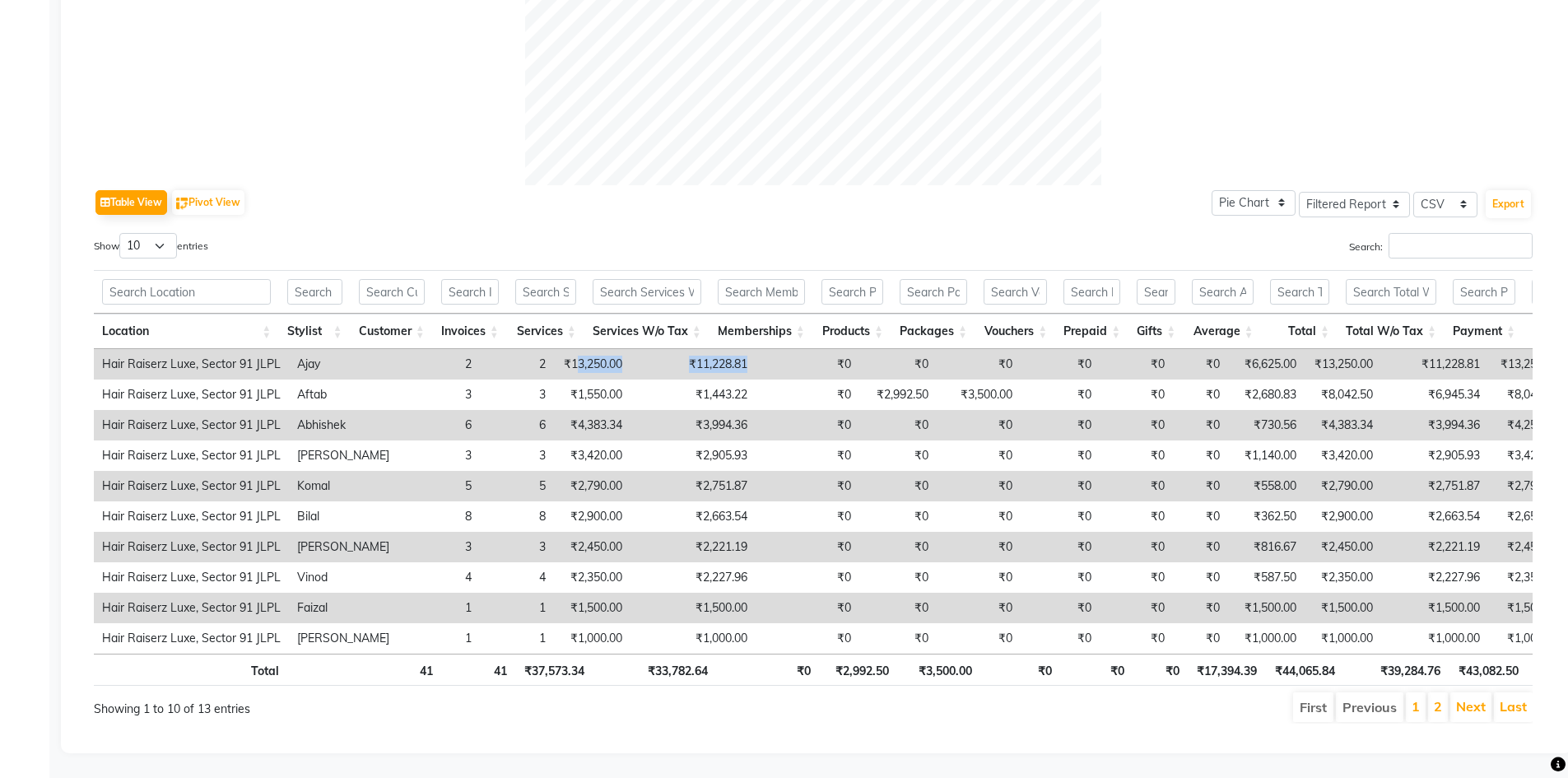
drag, startPoint x: 536, startPoint y: 359, endPoint x: 731, endPoint y: 347, distance: 195.4
click at [731, 349] on tr "Hair Raiserz Luxe, Sector 91 JLPL Ajay 2 2 ₹13,250.00 ₹11,228.81 ₹0 ₹0 ₹0 ₹0 ₹0…" at bounding box center [988, 364] width 1790 height 30
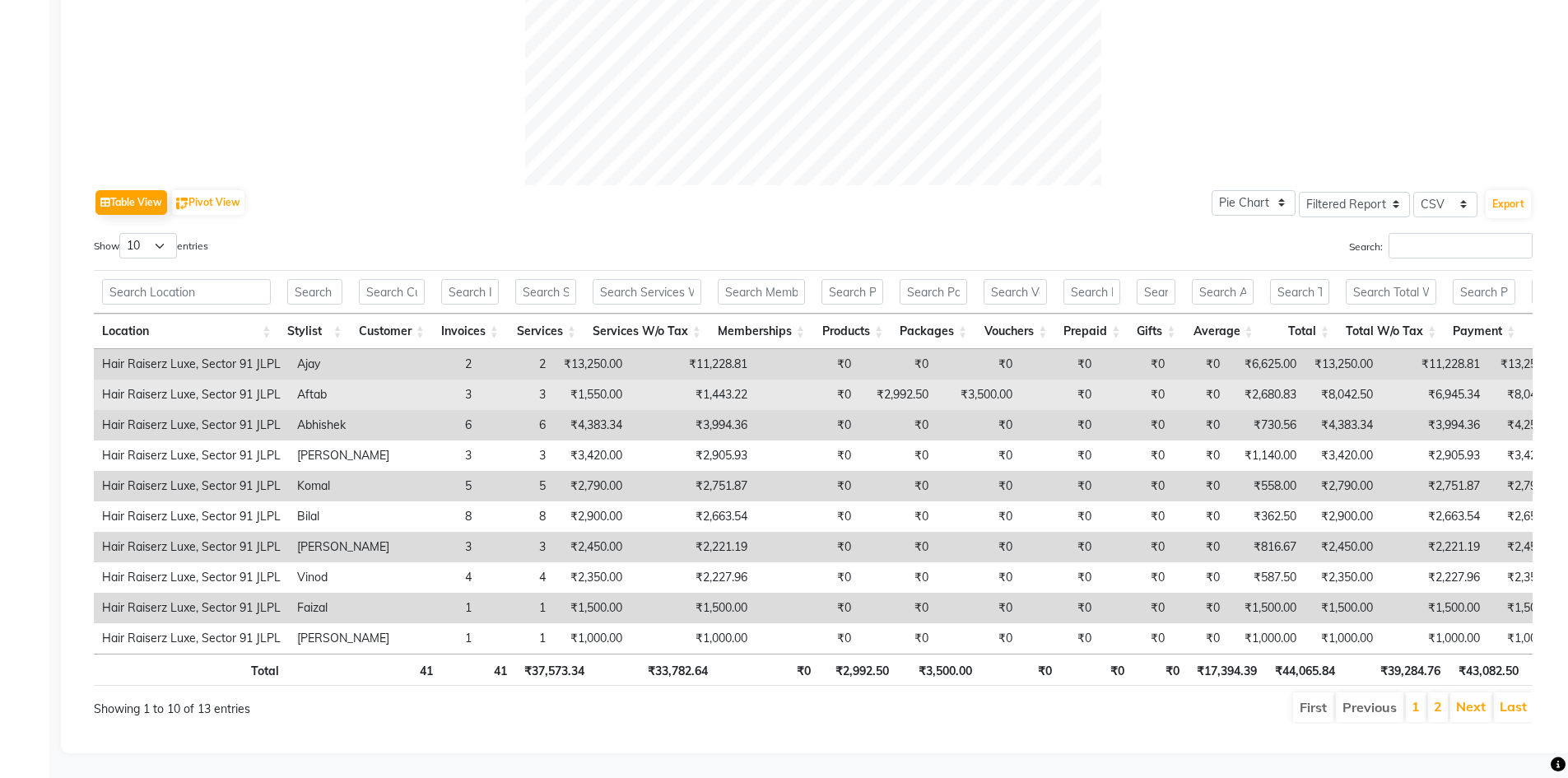
click at [684, 395] on td "₹1,443.22" at bounding box center [693, 395] width 125 height 30
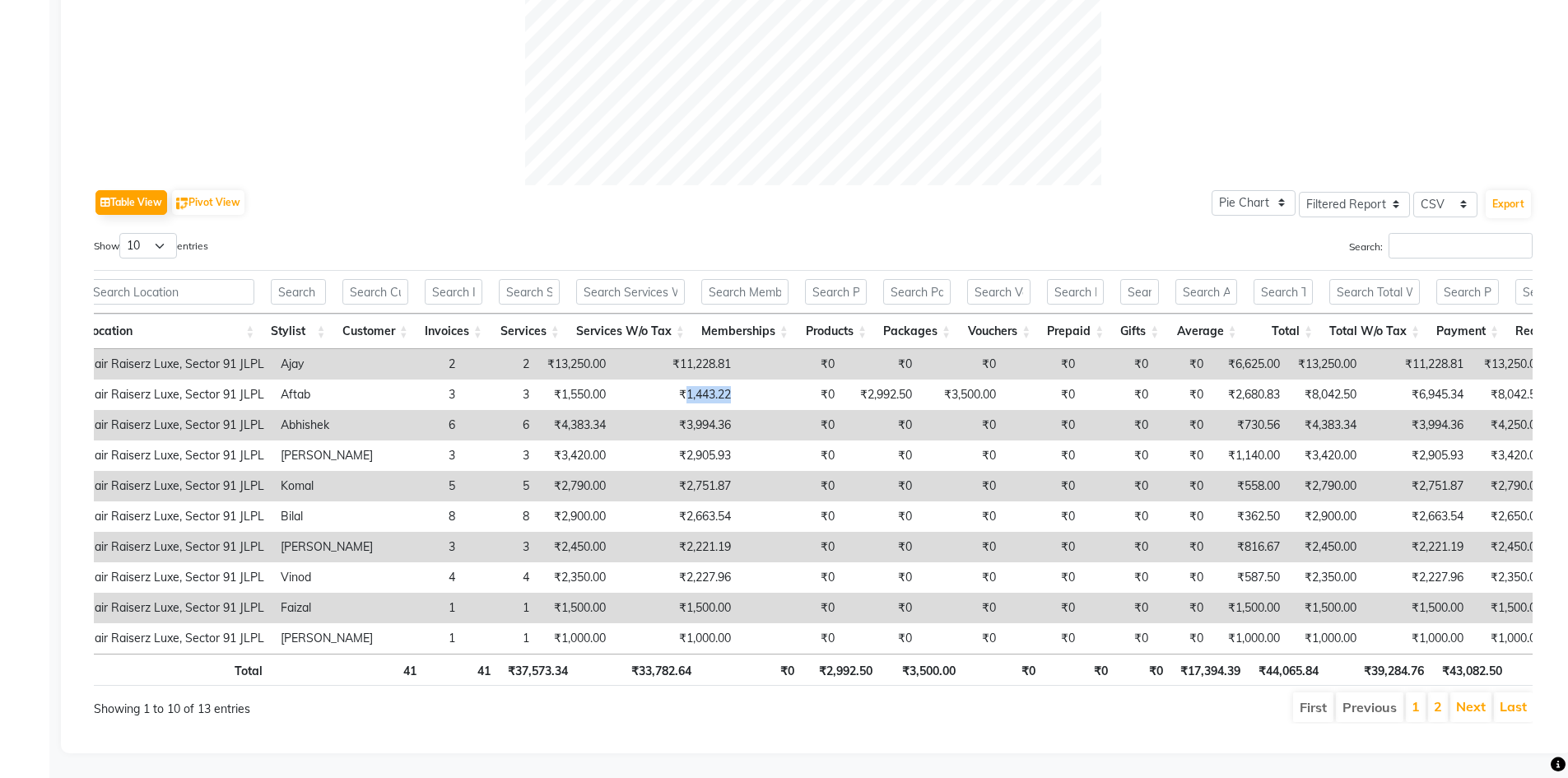
scroll to position [0, 0]
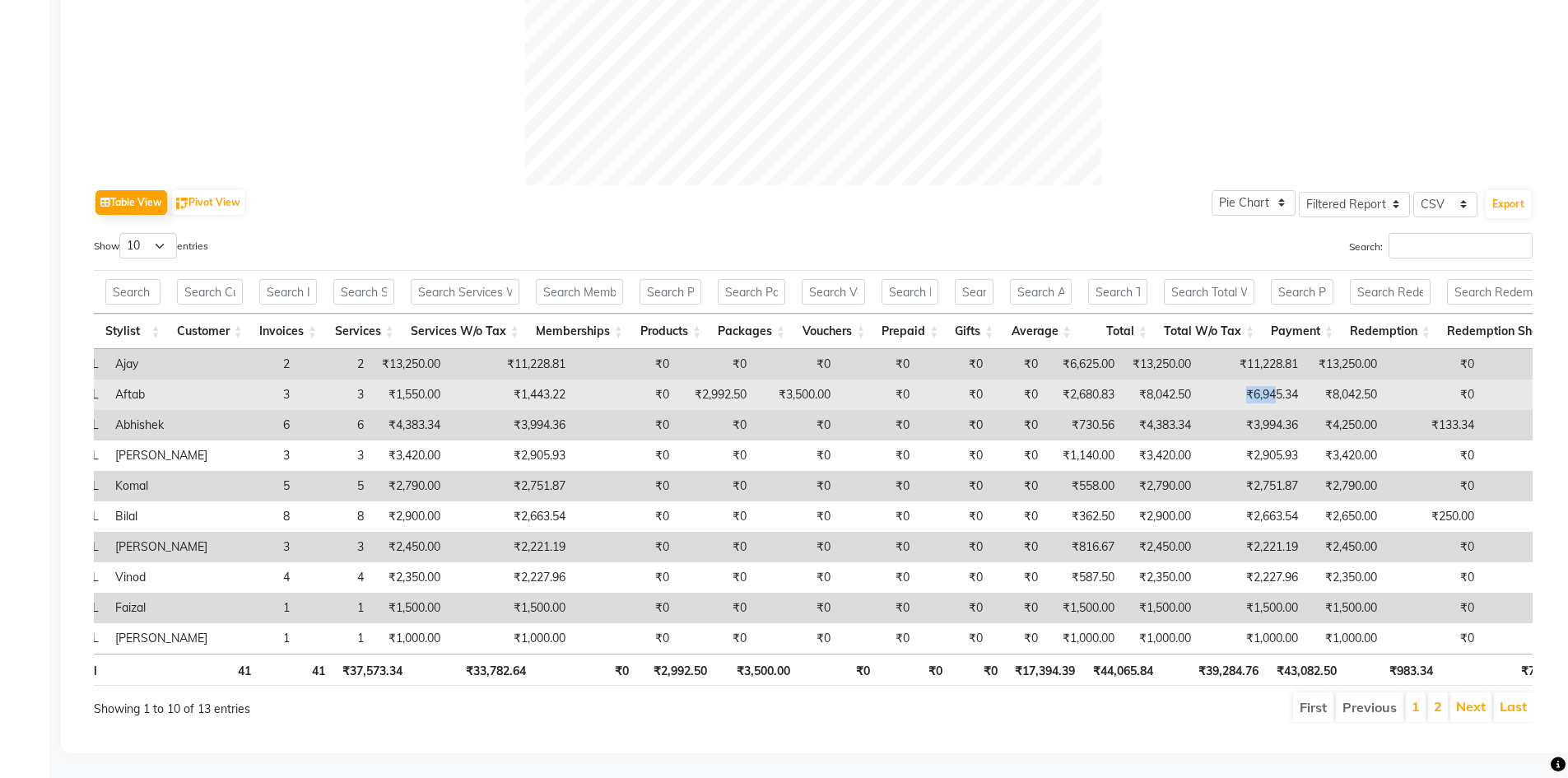
drag, startPoint x: 1235, startPoint y: 391, endPoint x: 1200, endPoint y: 390, distance: 35.0
click at [1200, 390] on td "₹6,945.34" at bounding box center [1253, 395] width 107 height 30
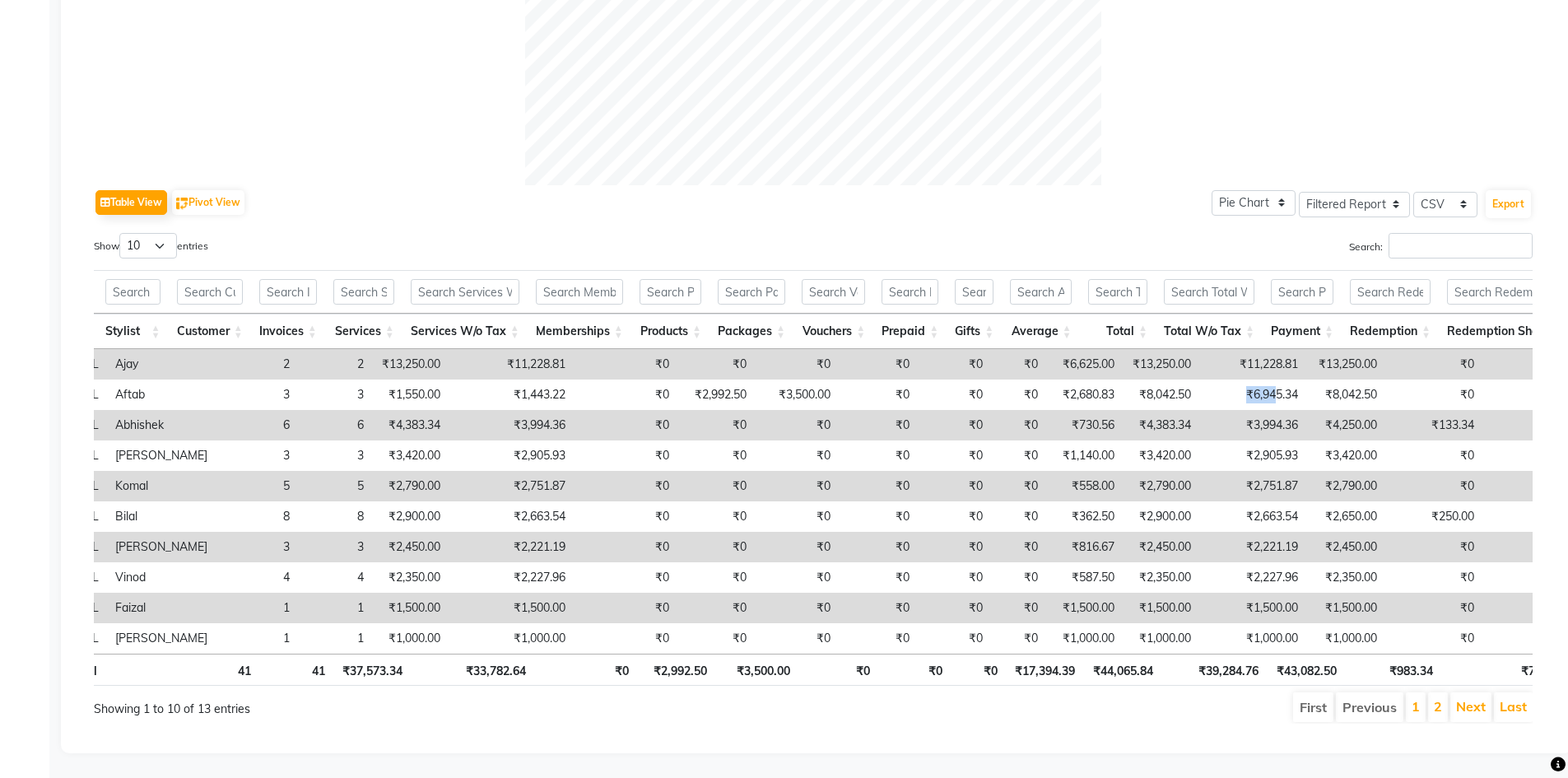
scroll to position [681, 0]
click at [372, 532] on td "₹2,450.00" at bounding box center [410, 547] width 77 height 30
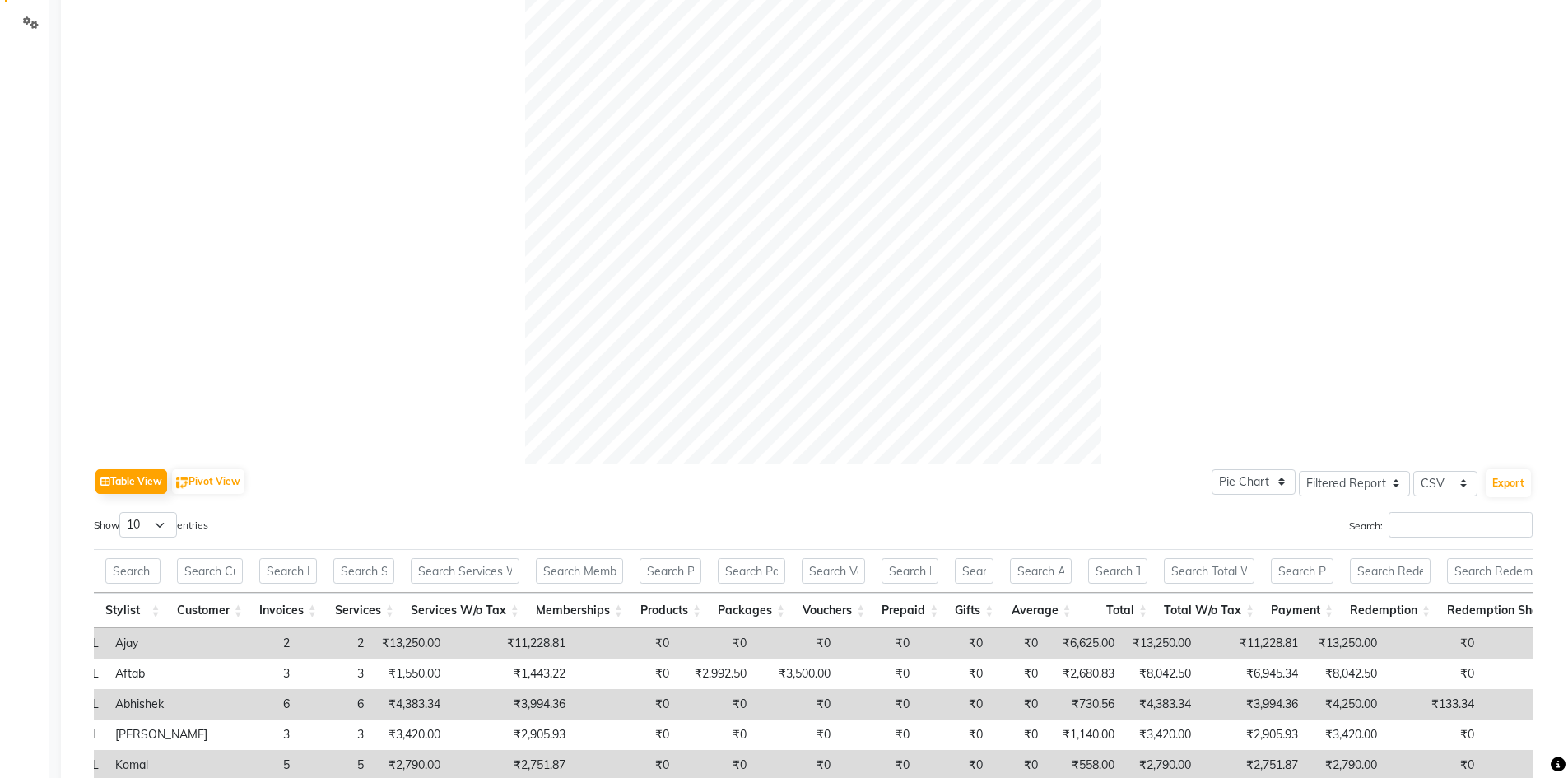
scroll to position [433, 0]
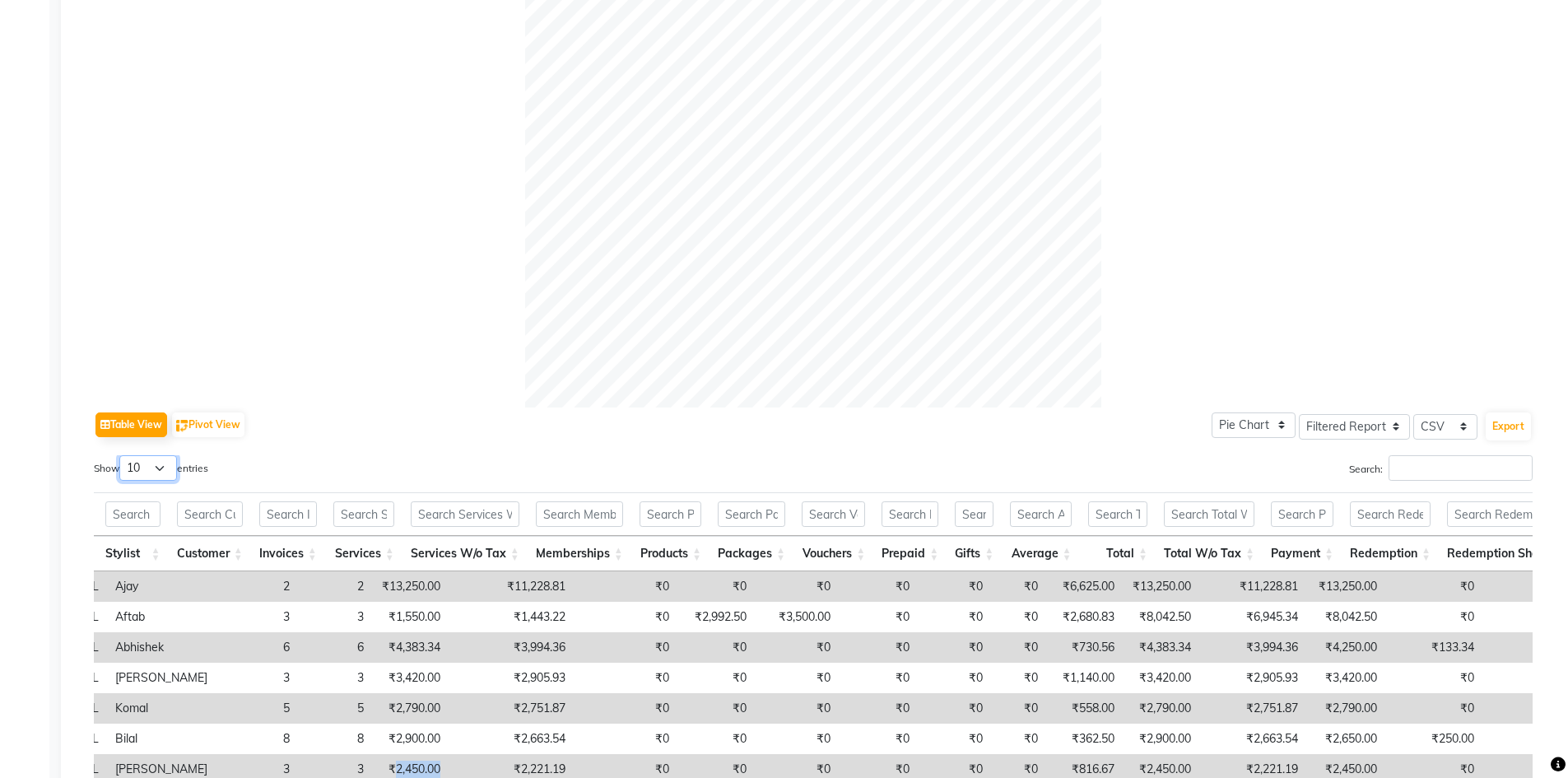
click at [150, 472] on select "10 25 50 100" at bounding box center [147, 467] width 58 height 25
select select "25"
click at [122, 455] on select "10 25 50 100" at bounding box center [147, 467] width 58 height 25
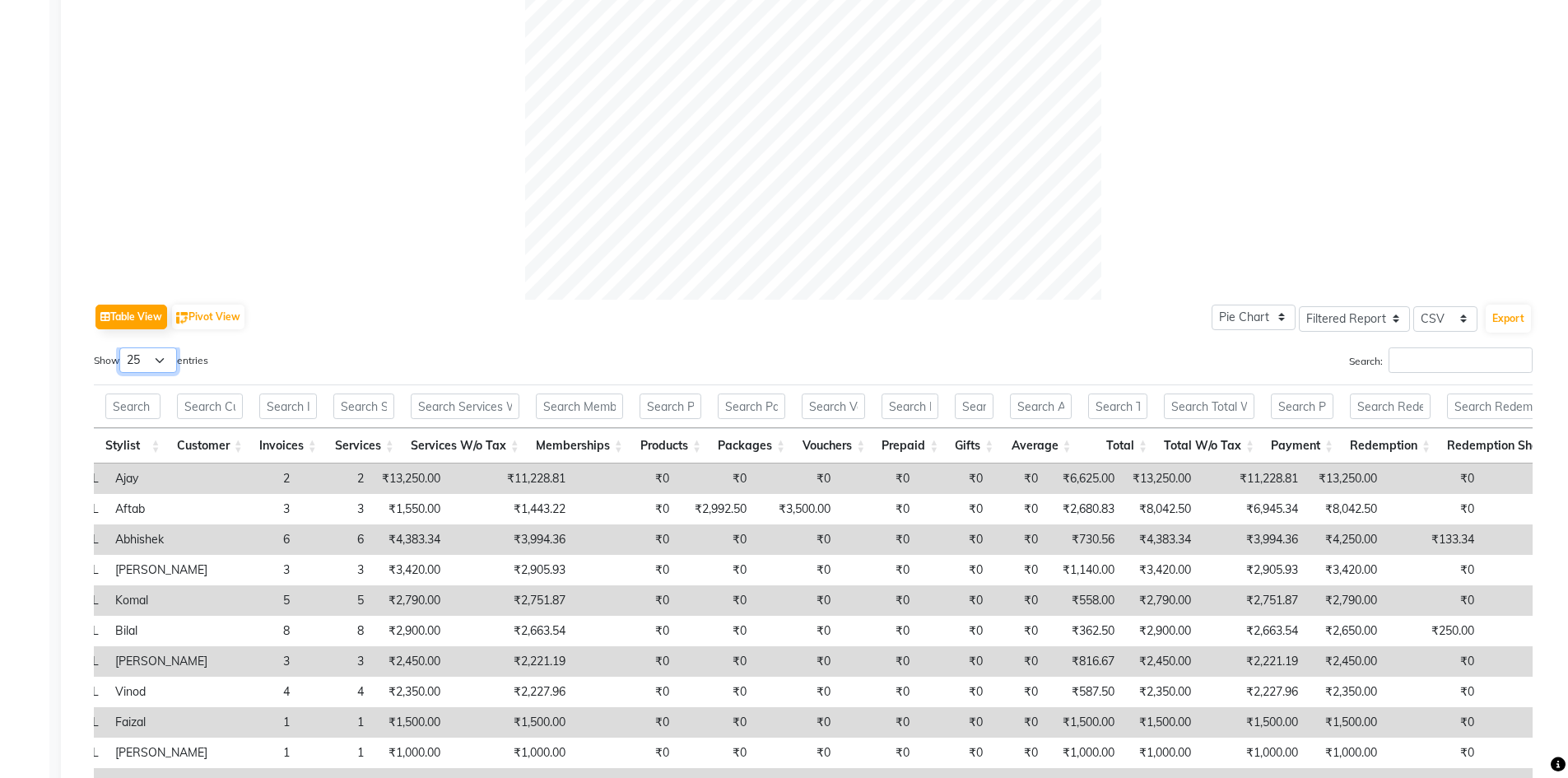
scroll to position [693, 0]
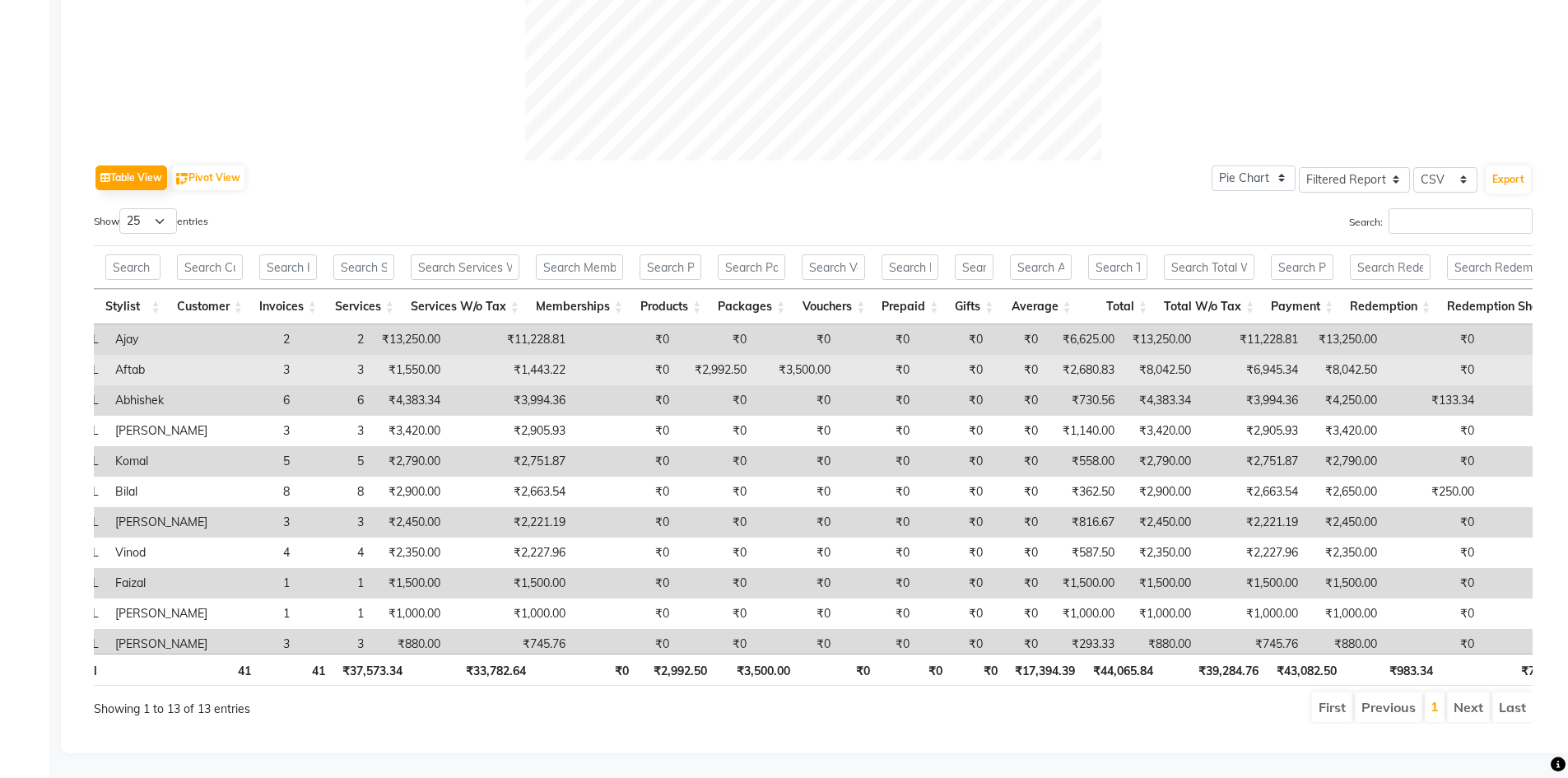
click at [772, 357] on td "₹3,500.00" at bounding box center [796, 370] width 84 height 30
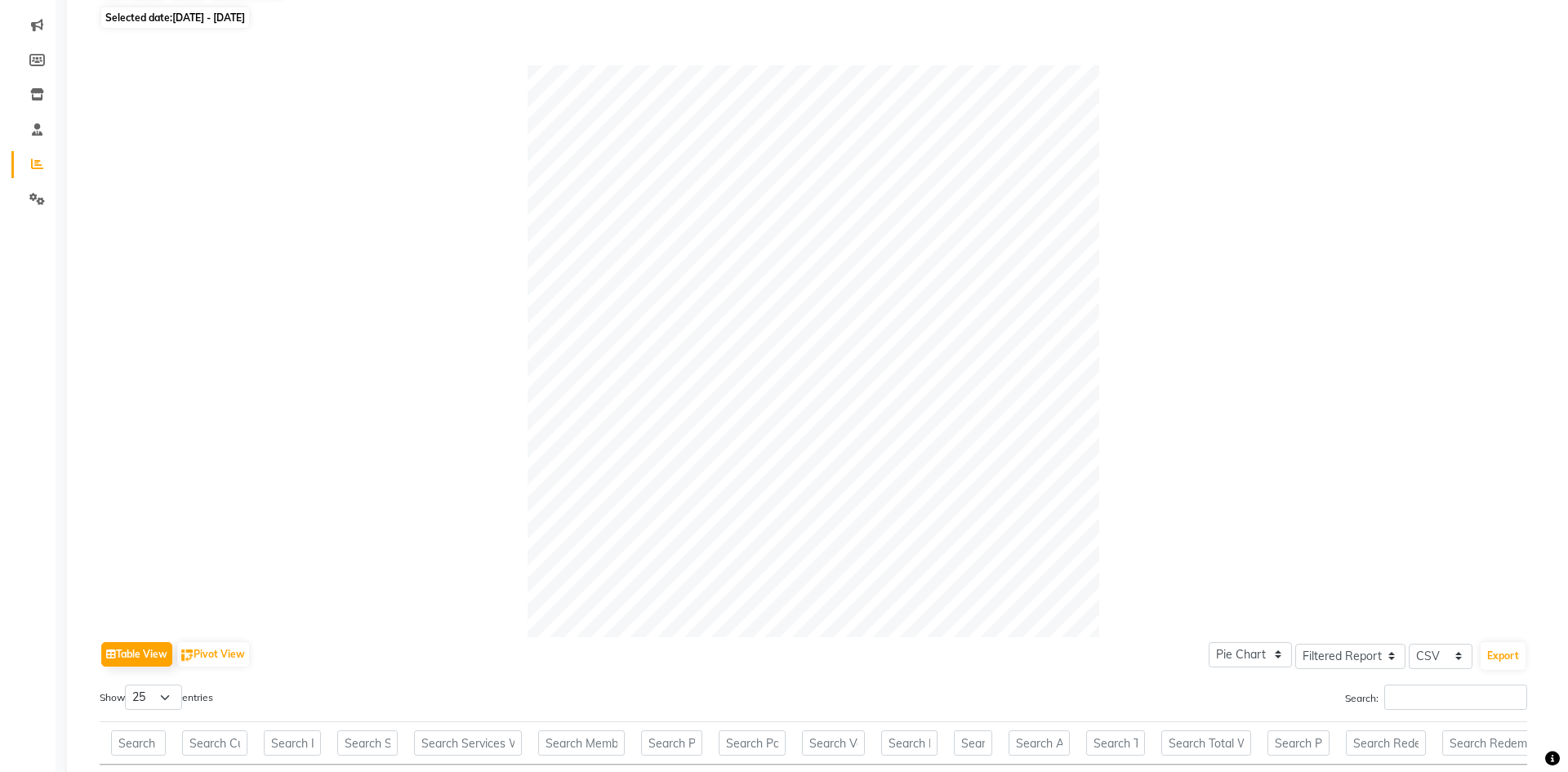
scroll to position [0, 0]
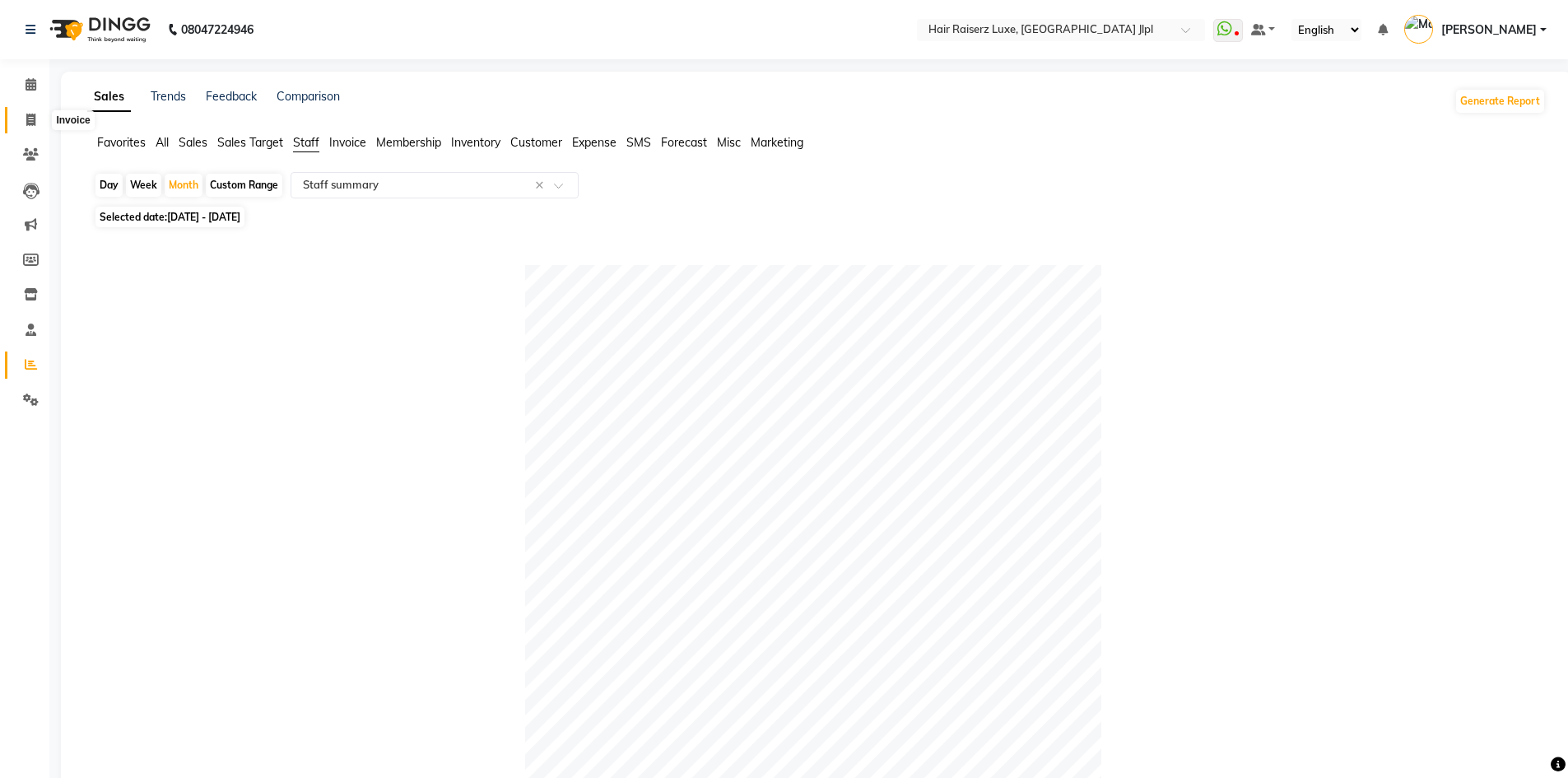
drag, startPoint x: 35, startPoint y: 115, endPoint x: 43, endPoint y: 117, distance: 8.2
click at [35, 115] on icon at bounding box center [31, 119] width 9 height 12
select select "service"
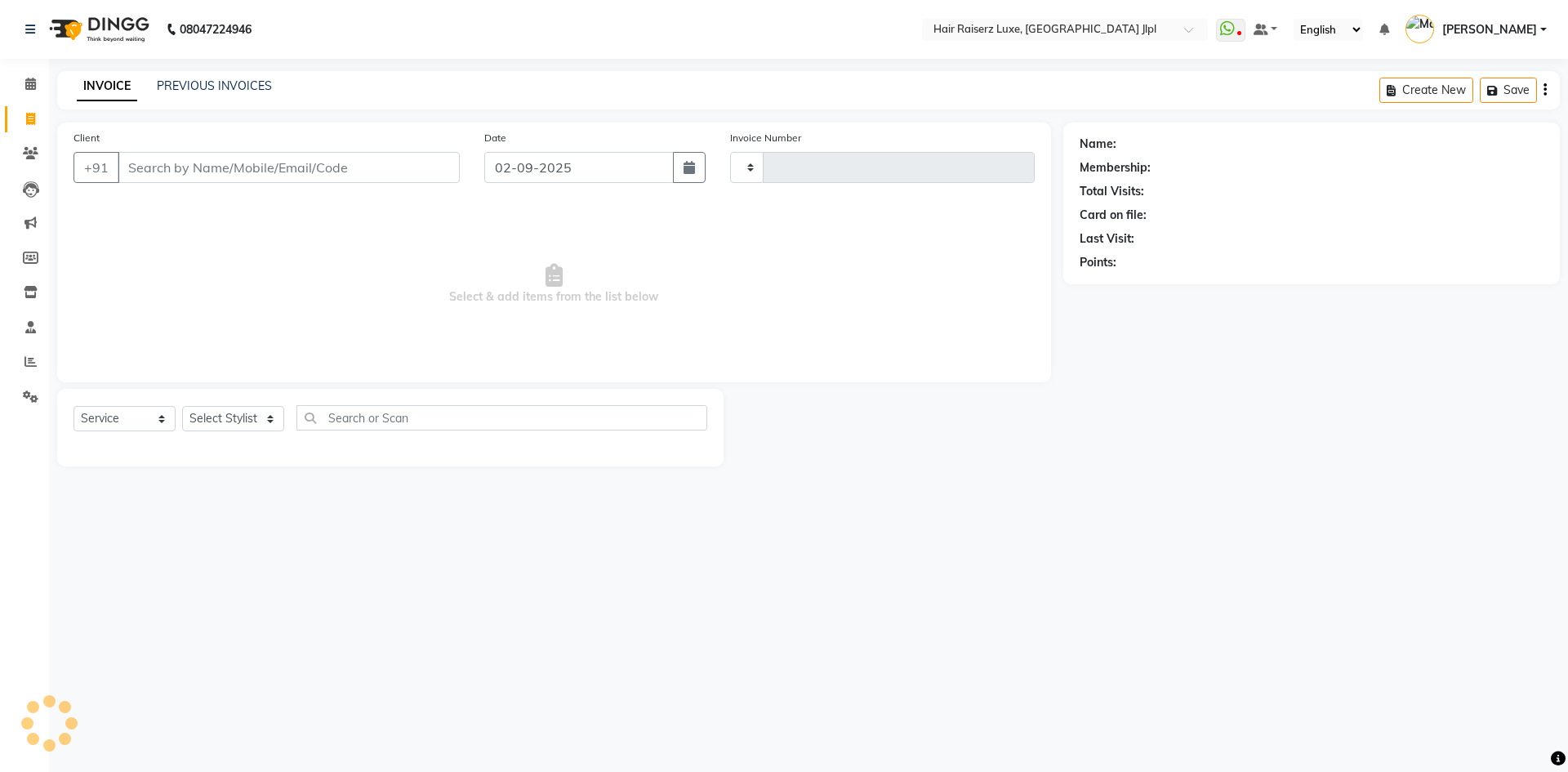
type input "3252"
select select "5409"
click at [222, 76] on div "INVOICE PREVIOUS INVOICES Create New Save" at bounding box center [809, 90] width 1503 height 38
click at [222, 82] on link "PREVIOUS INVOICES" at bounding box center [214, 86] width 115 height 15
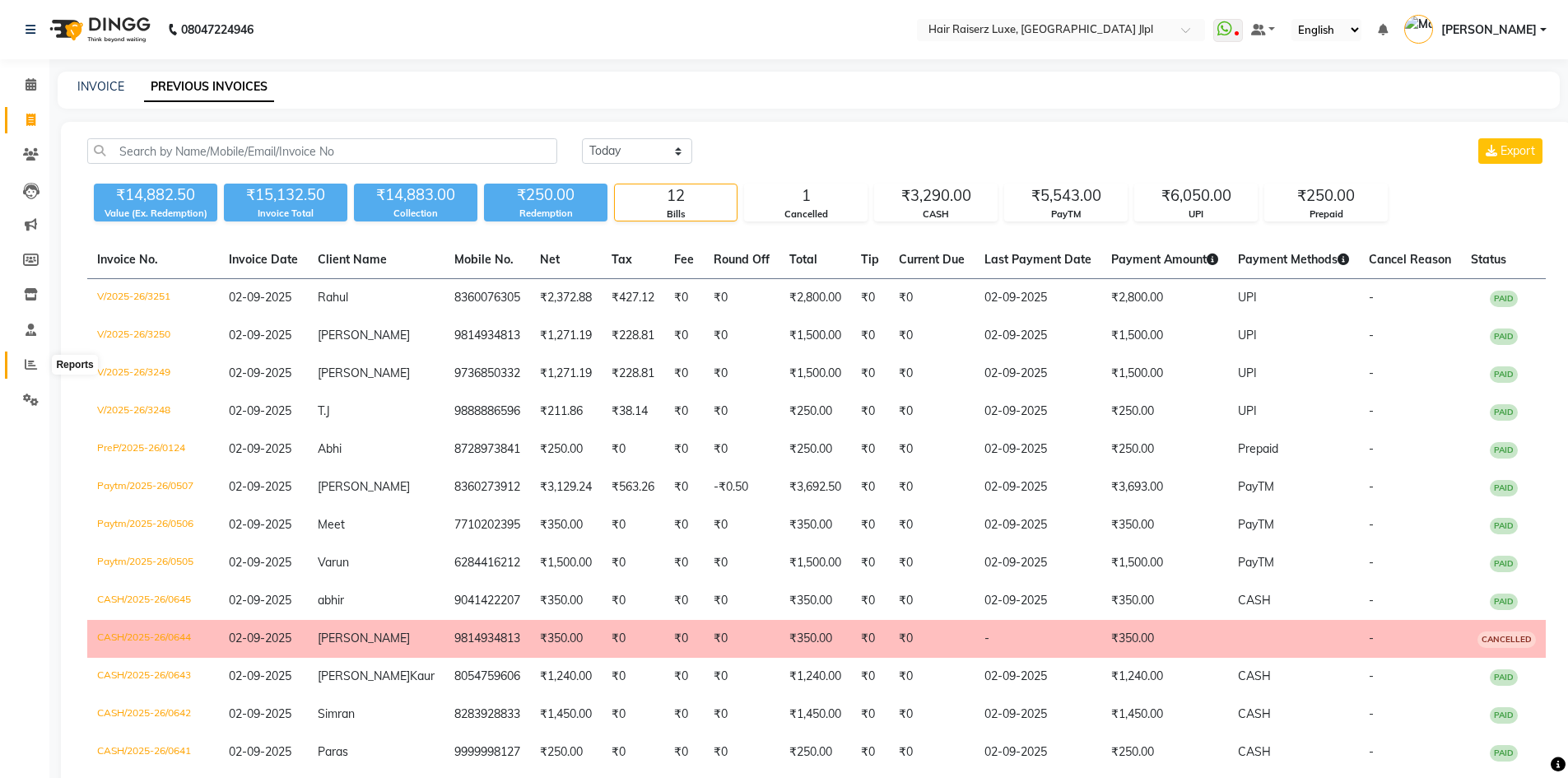
click at [40, 365] on span at bounding box center [30, 365] width 29 height 19
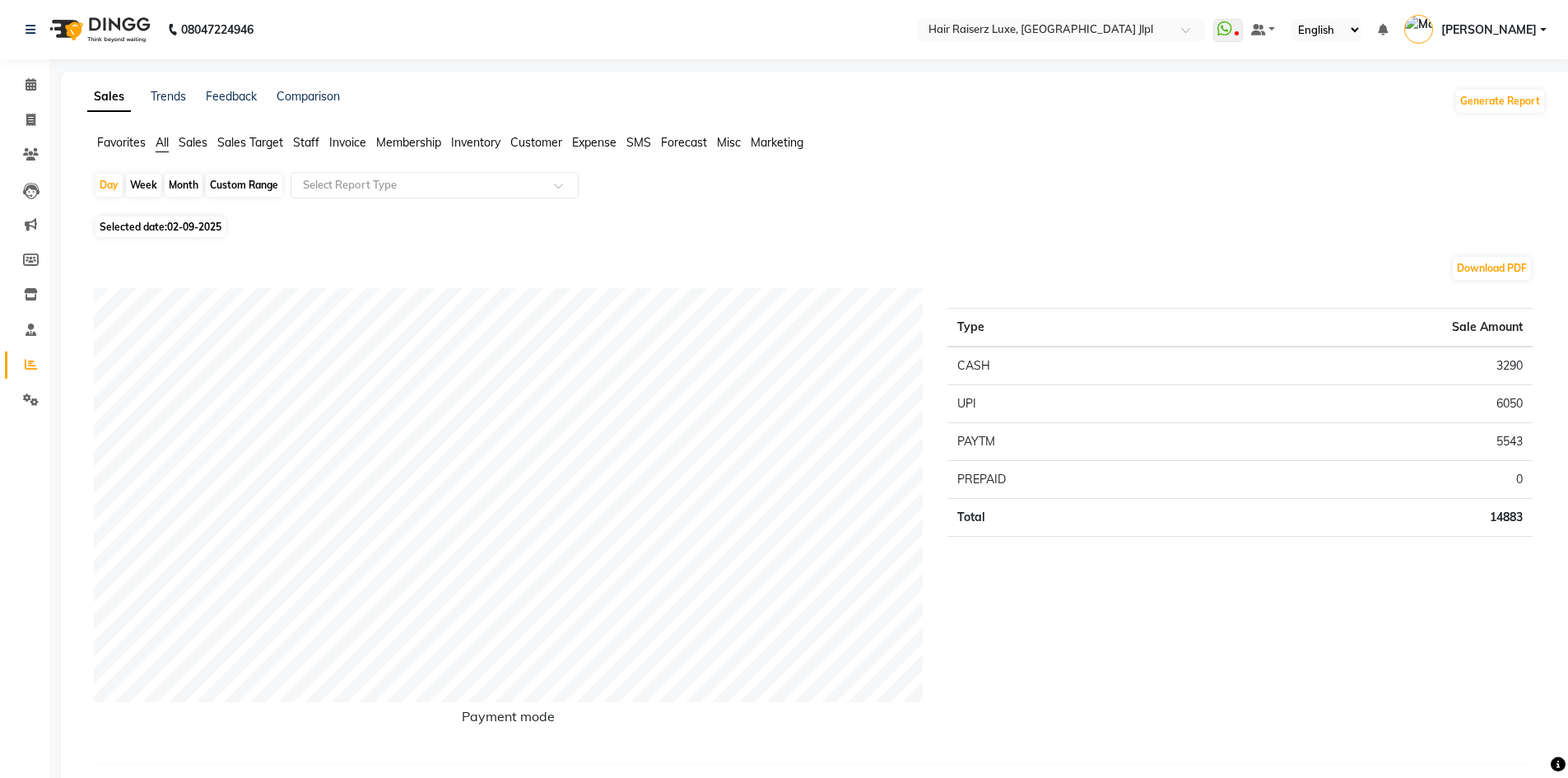
click at [271, 139] on span "Sales Target" at bounding box center [250, 143] width 66 height 15
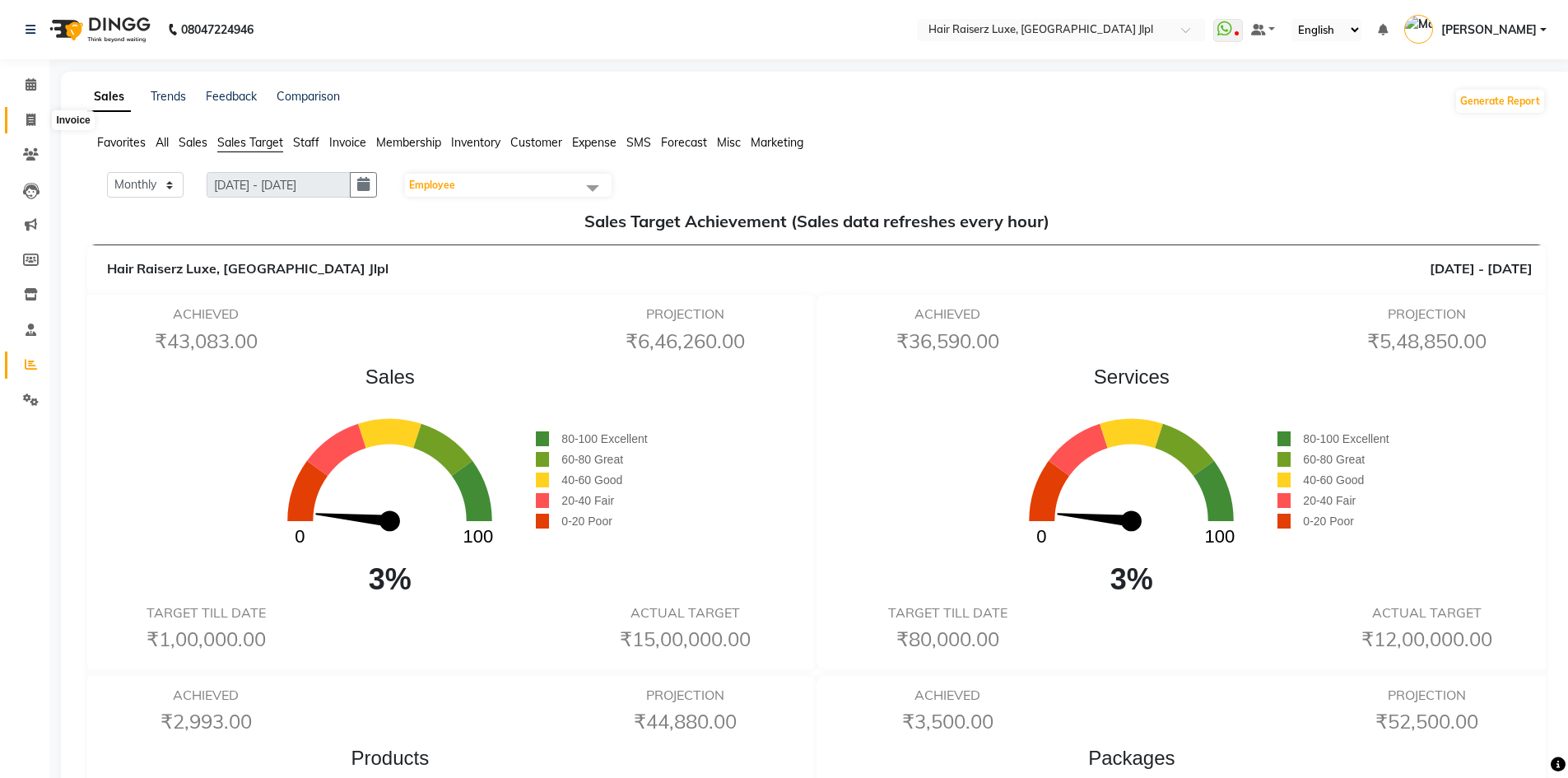
click at [31, 113] on icon at bounding box center [31, 119] width 9 height 12
select select "service"
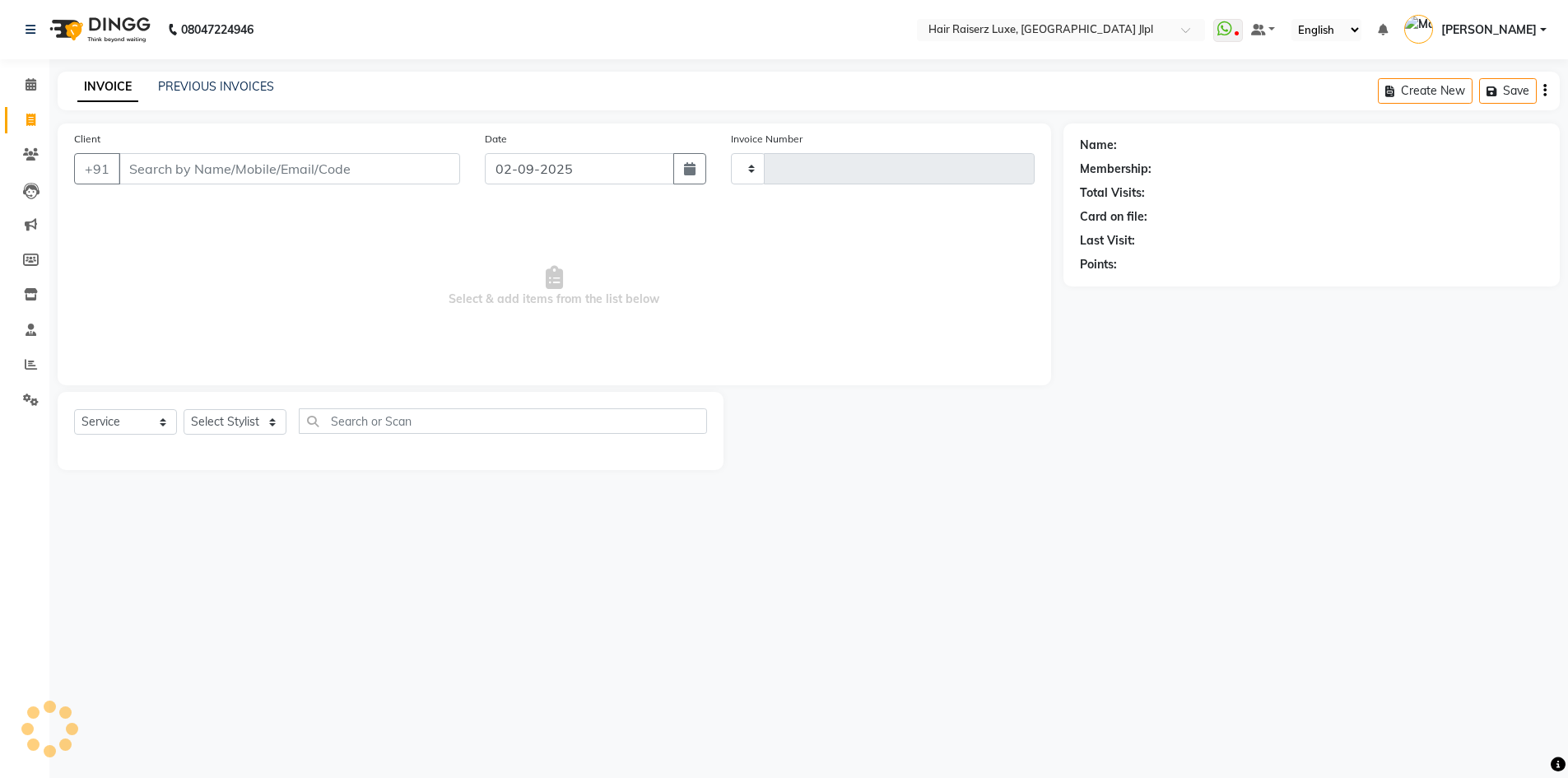
type input "3252"
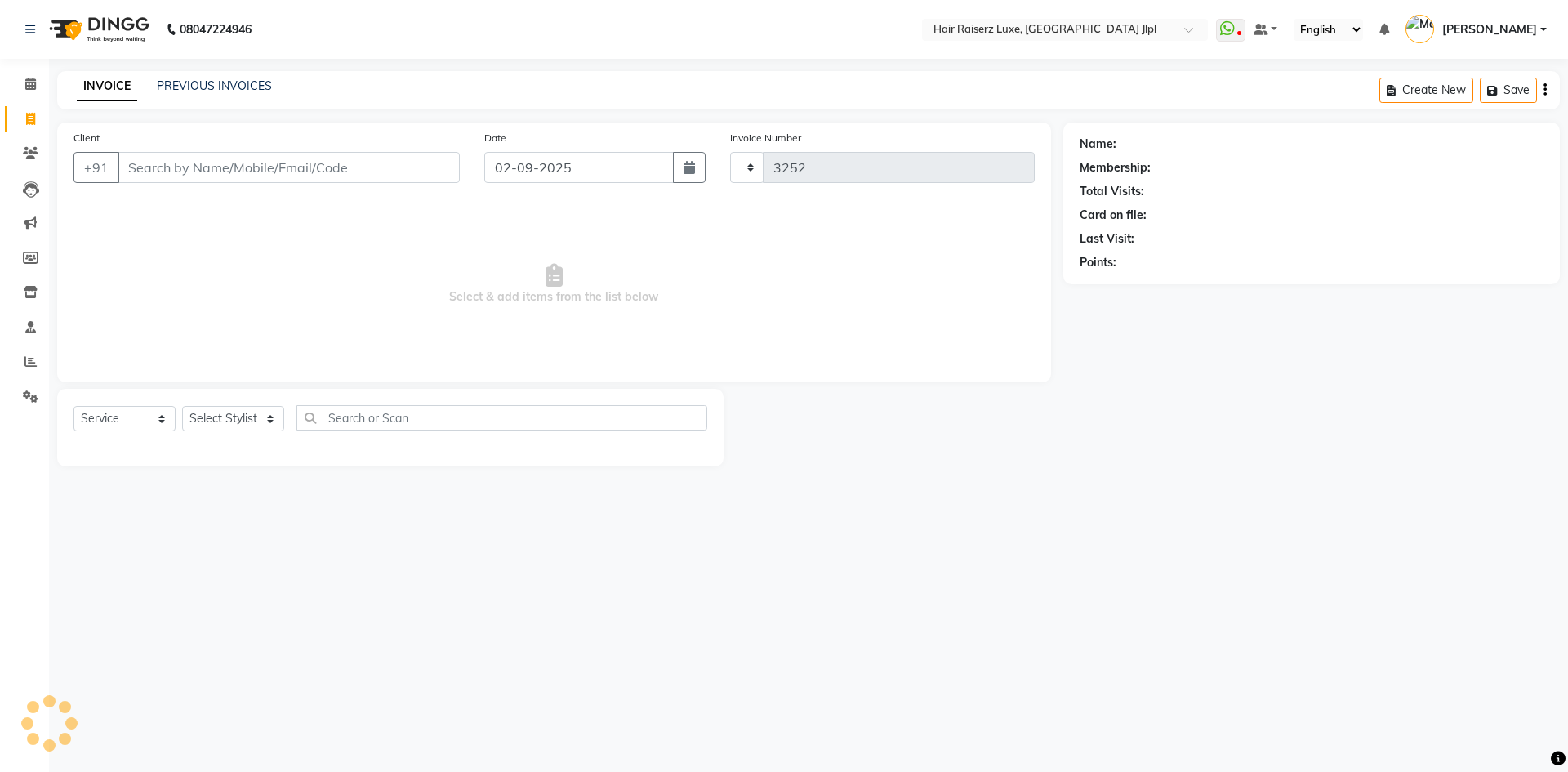
select select "5409"
click at [1512, 22] on span "[PERSON_NAME]" at bounding box center [1489, 30] width 95 height 17
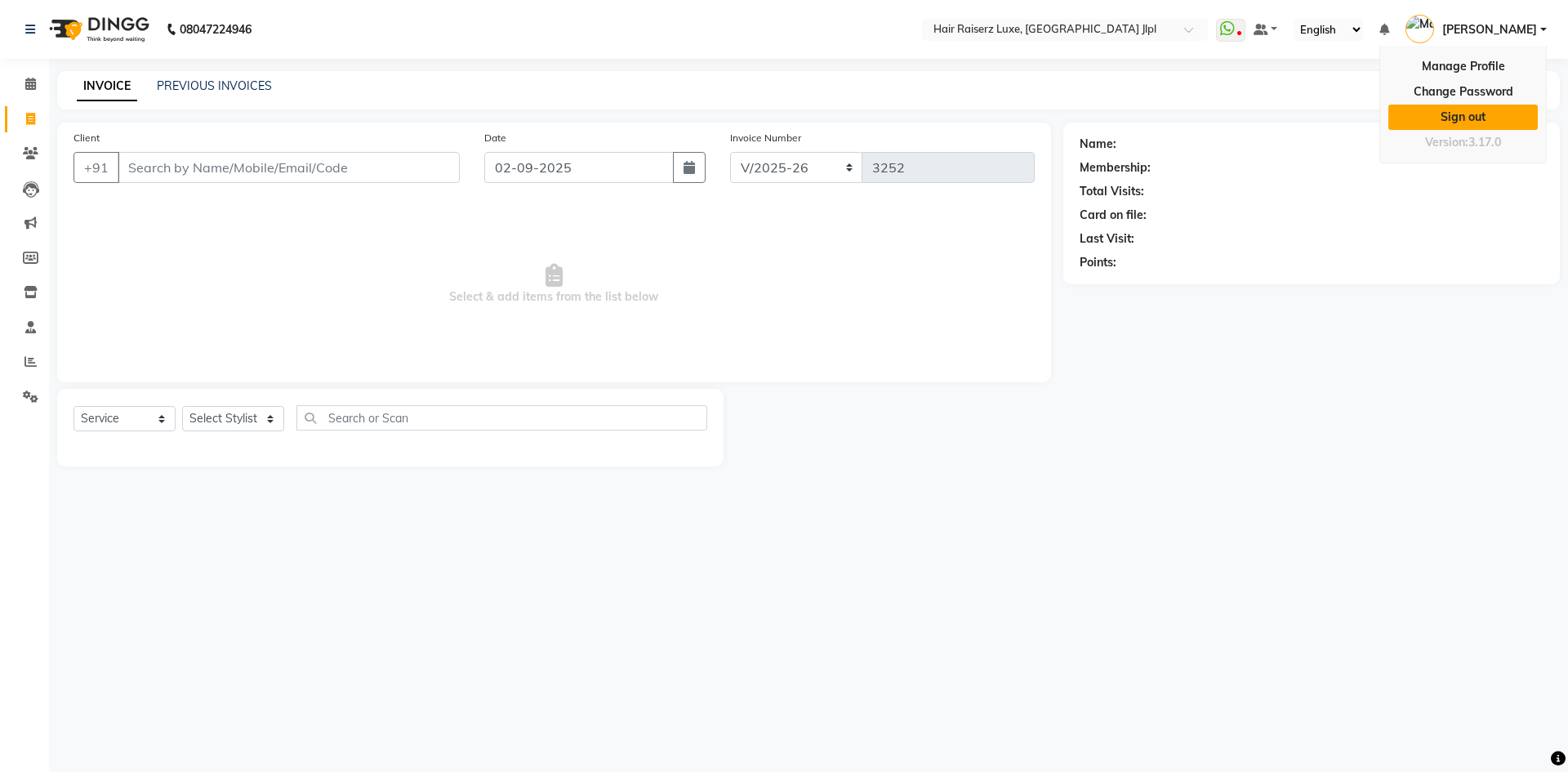
click at [1458, 121] on link "Sign out" at bounding box center [1464, 117] width 150 height 25
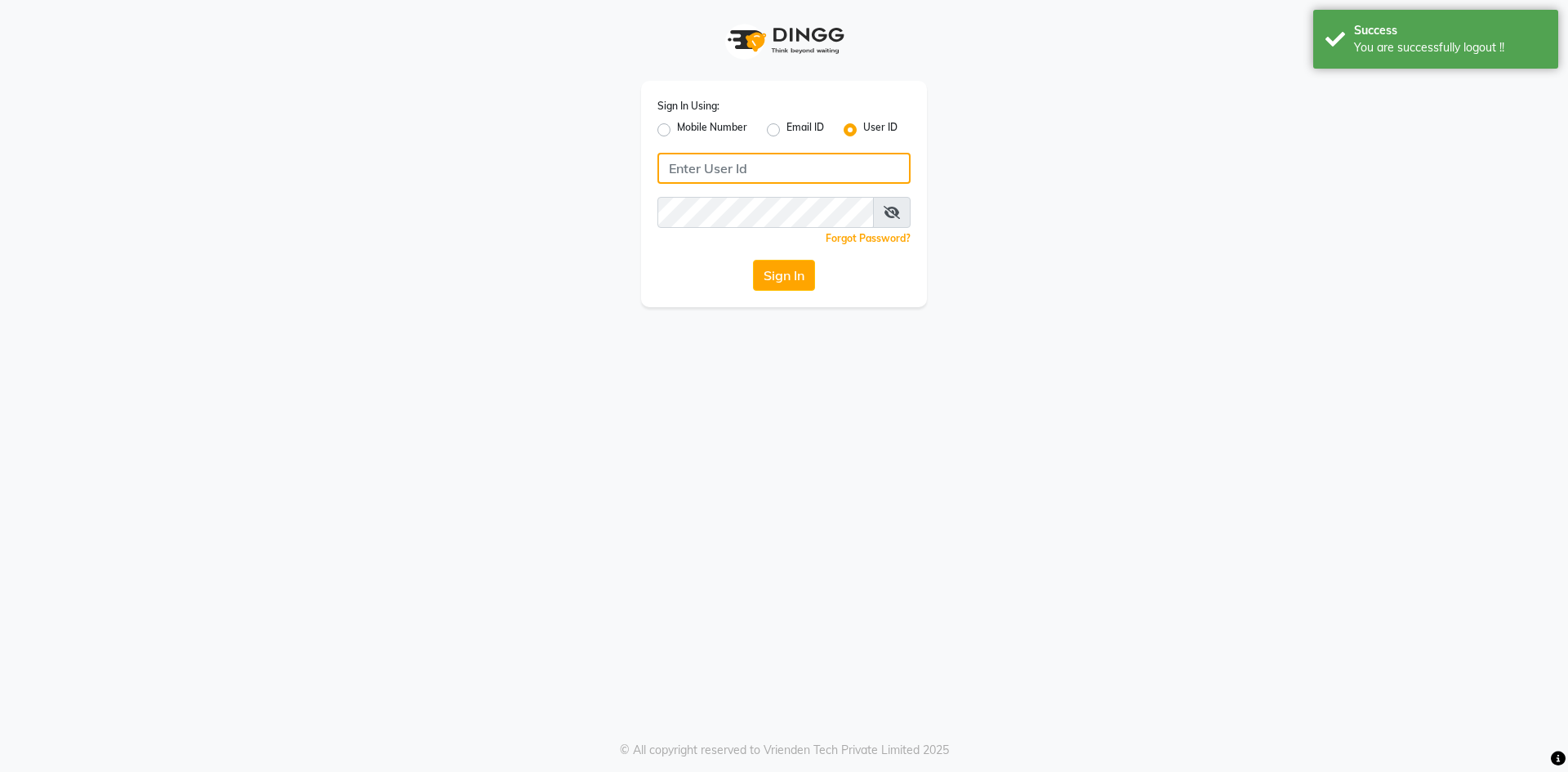
type input "7696244464"
click at [678, 130] on label "Mobile Number" at bounding box center [712, 129] width 70 height 20
click at [678, 130] on input "Mobile Number" at bounding box center [682, 125] width 10 height 10
radio input "true"
radio input "false"
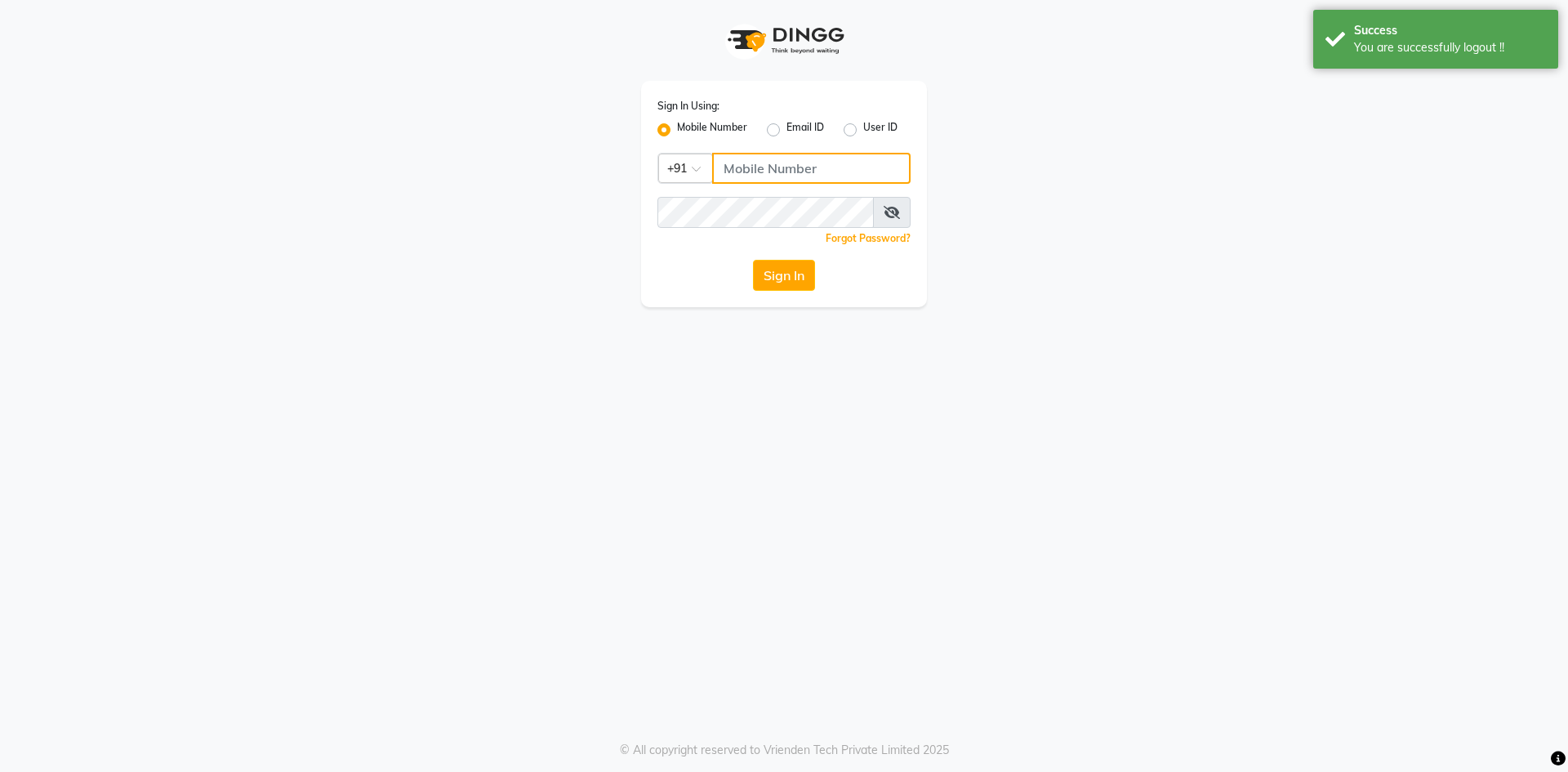
drag, startPoint x: 741, startPoint y: 171, endPoint x: 732, endPoint y: 169, distance: 9.2
click at [732, 169] on input "Username" at bounding box center [812, 168] width 199 height 31
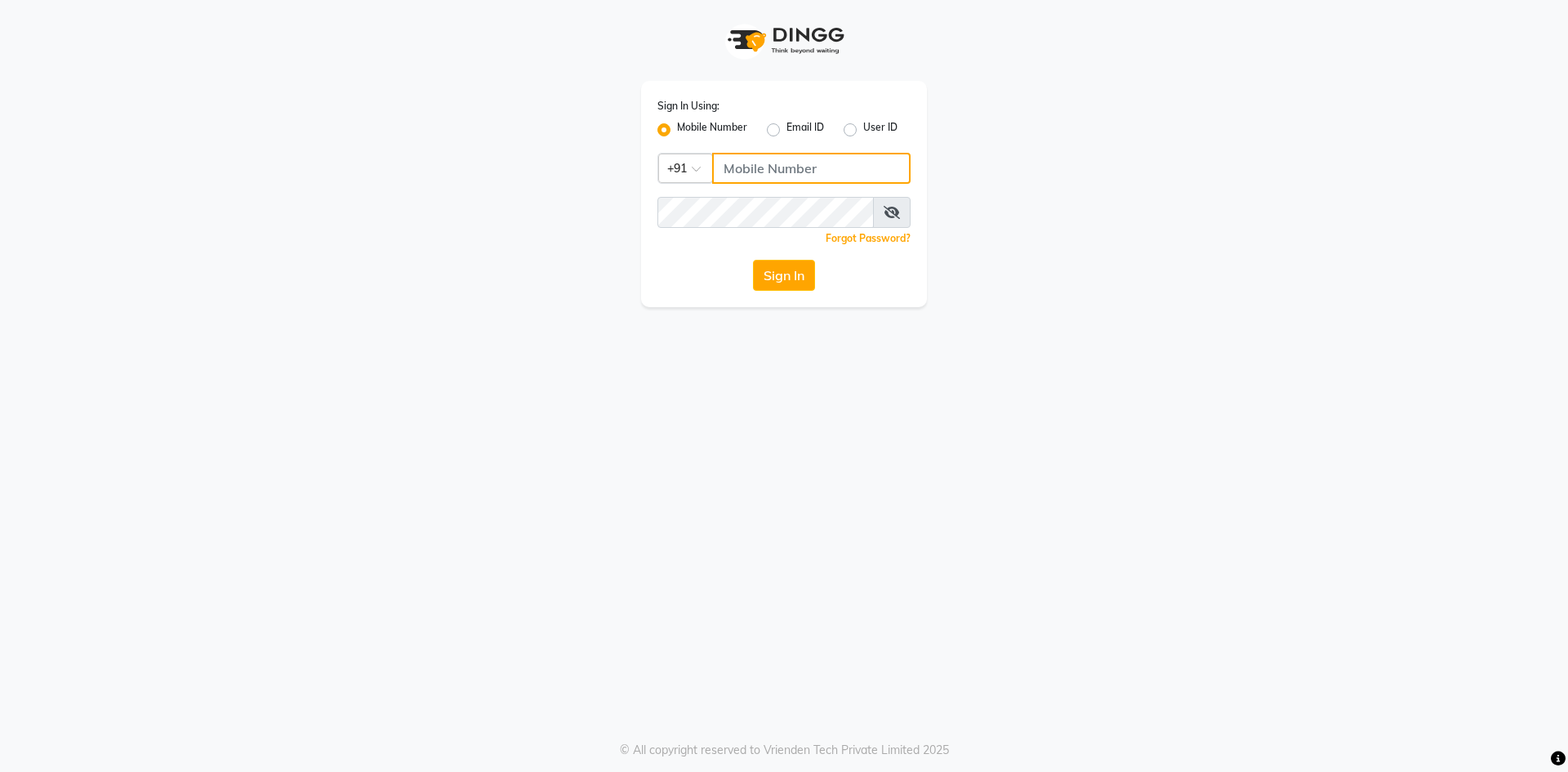
type input "7696244464"
click at [796, 272] on button "Sign In" at bounding box center [784, 275] width 62 height 31
